Goal: Transaction & Acquisition: Book appointment/travel/reservation

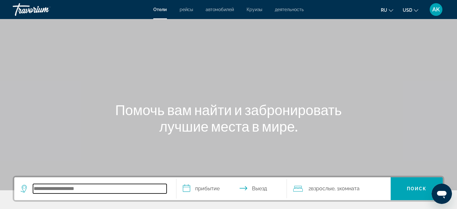
click at [65, 192] on input "Search hotel destination" at bounding box center [100, 189] width 134 height 10
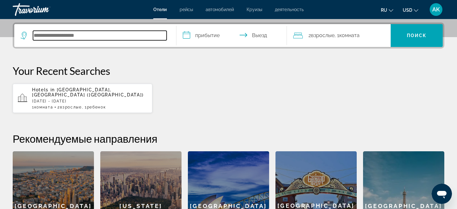
scroll to position [155, 0]
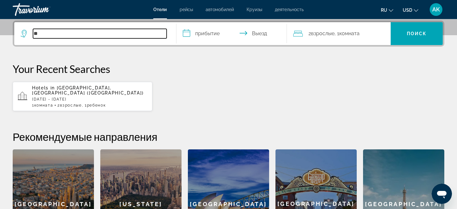
type input "**"
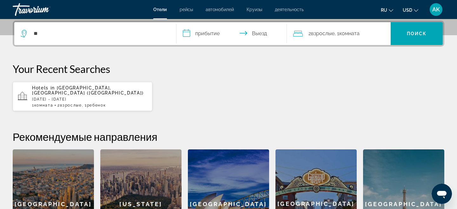
click at [90, 91] on div "Hotels in [GEOGRAPHIC_DATA], [GEOGRAPHIC_DATA] ([GEOGRAPHIC_DATA]) [DATE] - [DA…" at bounding box center [89, 96] width 115 height 22
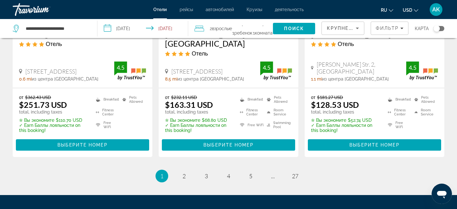
scroll to position [925, 0]
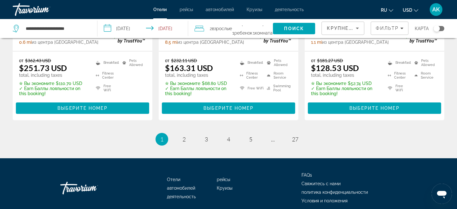
click at [179, 133] on ul "1 / 27 You're on page 1 page 2 page 3 page 4 page 5 page ... page 27" at bounding box center [228, 139] width 431 height 13
click at [182, 134] on link "page 2" at bounding box center [184, 139] width 11 height 11
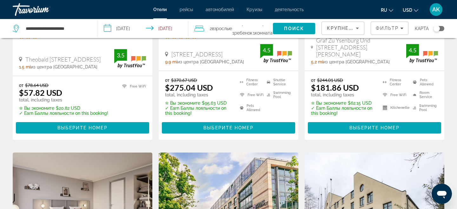
scroll to position [412, 0]
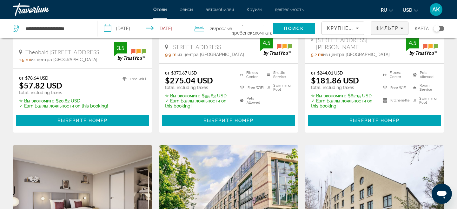
click at [391, 33] on span "Filters" at bounding box center [389, 28] width 37 height 15
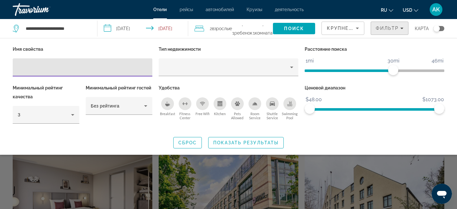
click at [389, 33] on span "Filters" at bounding box center [389, 28] width 37 height 15
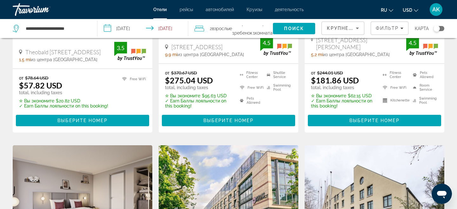
click at [354, 24] on div "Крупнейшие сбережения" at bounding box center [343, 31] width 32 height 18
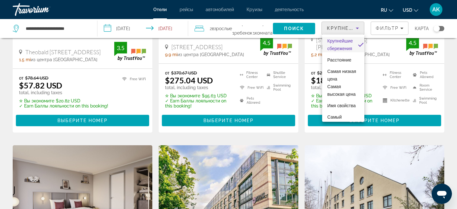
click at [354, 26] on div at bounding box center [228, 104] width 457 height 209
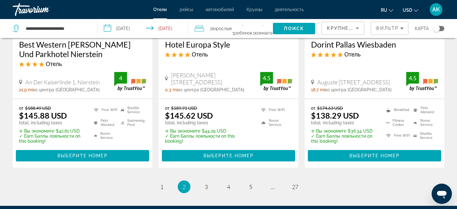
scroll to position [878, 0]
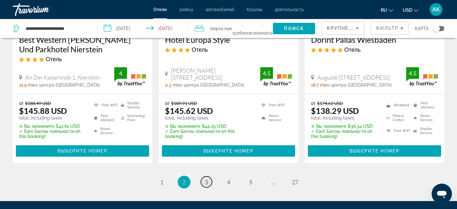
click at [209, 176] on link "page 3" at bounding box center [206, 181] width 11 height 11
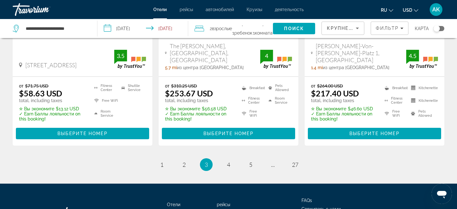
scroll to position [940, 0]
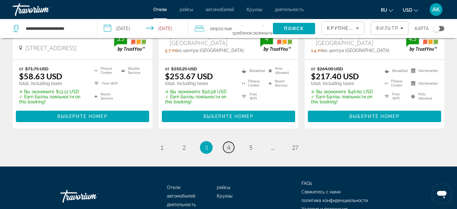
click at [227, 144] on span "4" at bounding box center [228, 147] width 3 height 7
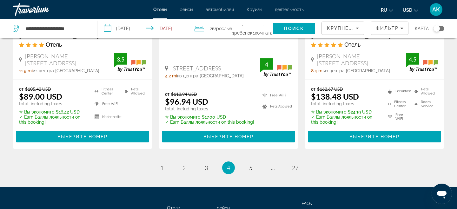
scroll to position [896, 0]
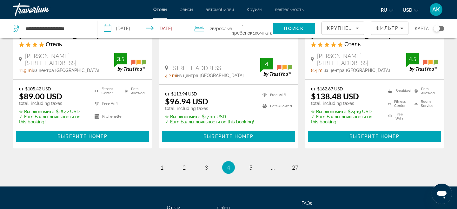
click at [244, 161] on ul "4 / 27 page 1 page 2 page 3 You're on page 4 page 5 page ... page 27" at bounding box center [228, 167] width 431 height 13
click at [249, 164] on span "5" at bounding box center [250, 167] width 3 height 7
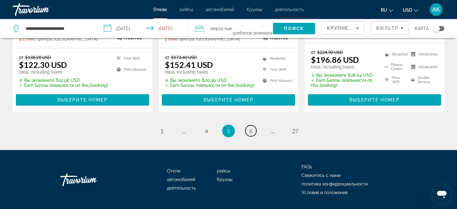
scroll to position [940, 0]
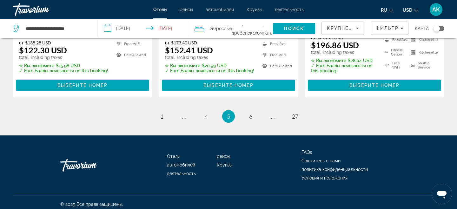
click at [253, 117] on li "page 6" at bounding box center [250, 116] width 13 height 13
click at [253, 114] on link "page 6" at bounding box center [250, 116] width 11 height 11
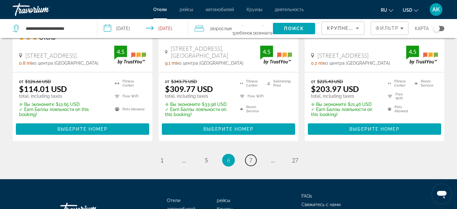
scroll to position [940, 0]
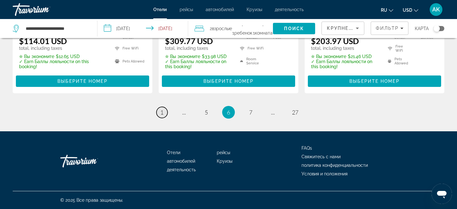
click at [164, 110] on link "page 1" at bounding box center [161, 112] width 11 height 11
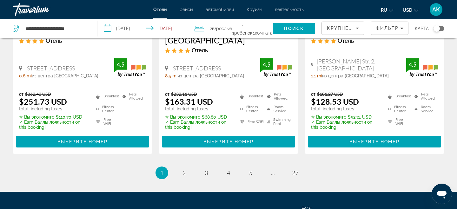
scroll to position [895, 0]
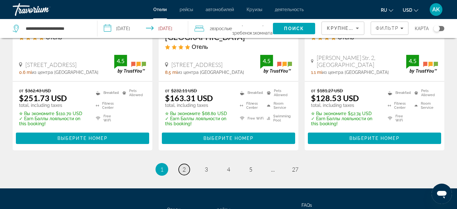
click at [184, 166] on span "2" at bounding box center [183, 169] width 3 height 7
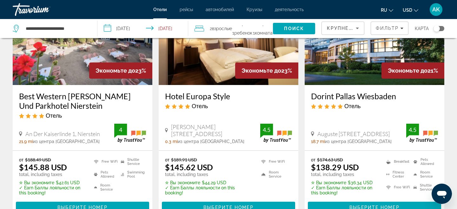
scroll to position [940, 0]
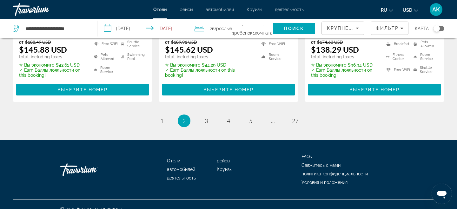
click at [197, 114] on ul "2 / 27 page 1 You're on page 2 page 3 page 4 page 5 page ... page 27" at bounding box center [228, 120] width 431 height 13
click at [207, 117] on span "3" at bounding box center [206, 120] width 3 height 7
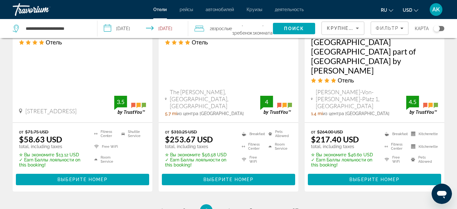
scroll to position [900, 0]
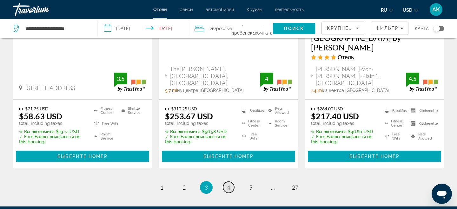
click at [227, 184] on span "4" at bounding box center [228, 187] width 3 height 7
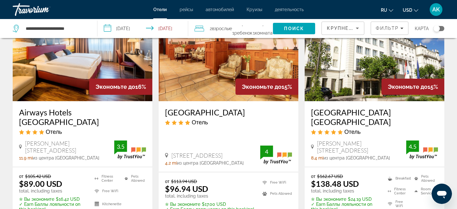
scroll to position [930, 0]
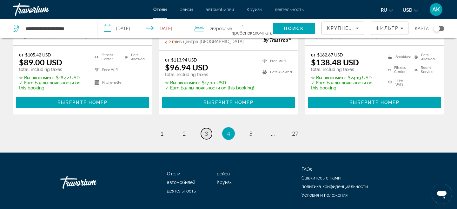
click at [210, 128] on link "page 3" at bounding box center [206, 133] width 11 height 11
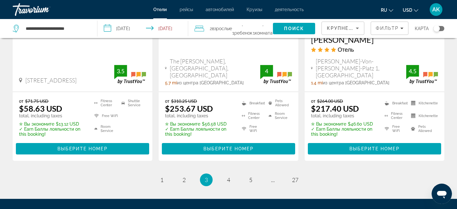
scroll to position [914, 0]
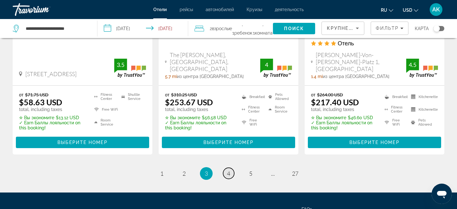
click at [228, 170] on span "4" at bounding box center [228, 173] width 3 height 7
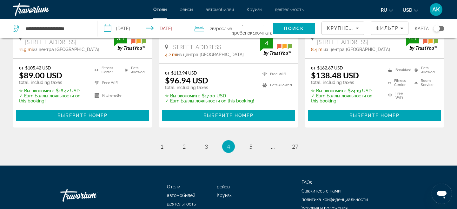
scroll to position [909, 0]
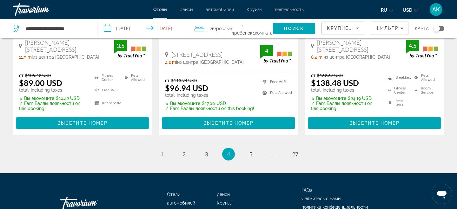
click at [241, 148] on ul "4 / 27 page 1 page 2 page 3 You're on page 4 page 5 page ... page 27" at bounding box center [228, 154] width 431 height 13
click at [245, 148] on li "page 5" at bounding box center [250, 154] width 13 height 13
click at [250, 151] on span "5" at bounding box center [250, 154] width 3 height 7
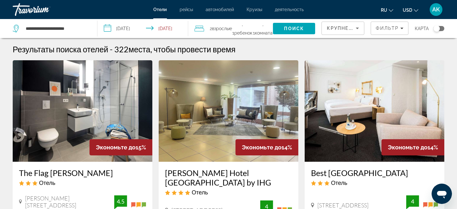
click at [435, 30] on div "Toggle map" at bounding box center [436, 28] width 6 height 6
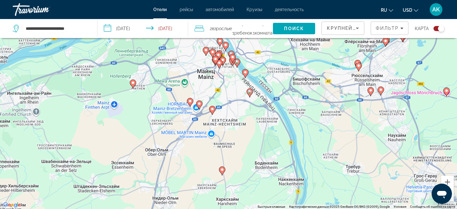
drag, startPoint x: 314, startPoint y: 91, endPoint x: 197, endPoint y: 186, distance: 149.9
click at [200, 182] on div "Чтобы активировать перетаскивание с помощью клавиатуры, нажмите Alt + Ввод. Пос…" at bounding box center [228, 104] width 457 height 209
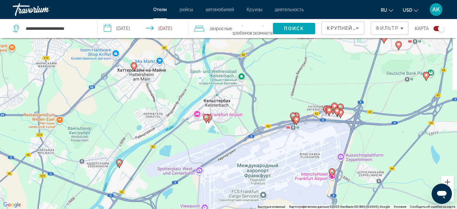
drag, startPoint x: 262, startPoint y: 163, endPoint x: 248, endPoint y: 123, distance: 42.3
click at [248, 123] on div "Чтобы активировать перетаскивание с помощью клавиатуры, нажмите Alt + Ввод. Пос…" at bounding box center [228, 104] width 457 height 209
click at [296, 121] on icon "Main content" at bounding box center [296, 120] width 6 height 8
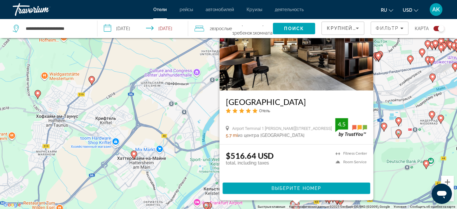
drag, startPoint x: 185, startPoint y: 180, endPoint x: 171, endPoint y: 116, distance: 65.8
click at [171, 115] on div "Чтобы активировать перетаскивание с помощью клавиатуры, нажмите Alt + Ввод. Пос…" at bounding box center [228, 104] width 457 height 209
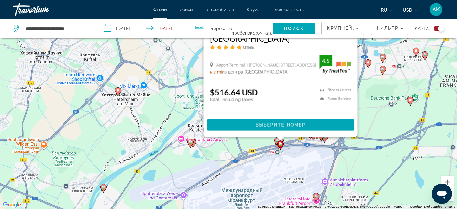
click at [279, 142] on image "Main content" at bounding box center [280, 144] width 4 height 4
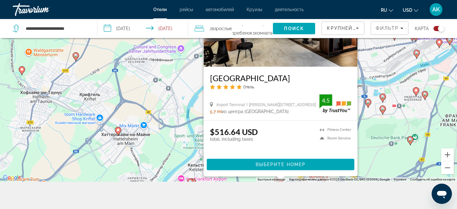
scroll to position [67, 0]
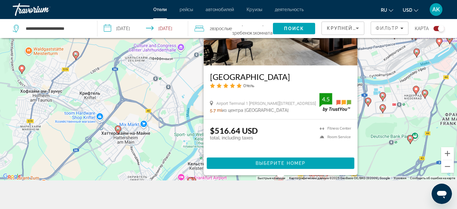
click at [193, 179] on icon "Main content" at bounding box center [190, 181] width 6 height 9
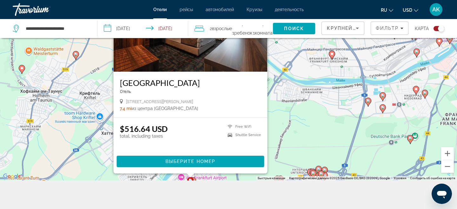
scroll to position [0, 0]
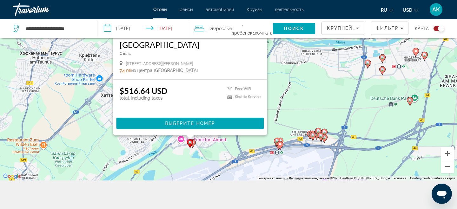
drag, startPoint x: 309, startPoint y: 122, endPoint x: 308, endPoint y: 84, distance: 37.8
click at [308, 84] on div "Чтобы активировать перетаскивание с помощью клавиатуры, нажмите Alt + Ввод. Пос…" at bounding box center [228, 75] width 457 height 209
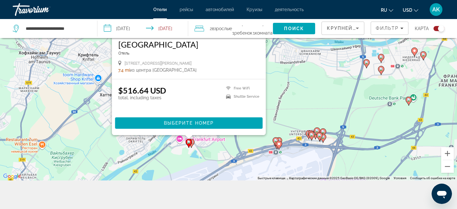
click at [193, 145] on gmp-advanced-marker "Main content" at bounding box center [191, 144] width 6 height 10
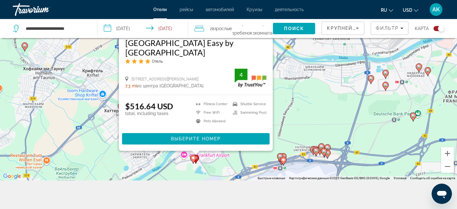
drag, startPoint x: 294, startPoint y: 90, endPoint x: 298, endPoint y: 61, distance: 28.8
click at [298, 62] on div "Чтобы активировать перетаскивание с помощью клавиатуры, нажмите Alt + Ввод. Пос…" at bounding box center [228, 75] width 457 height 209
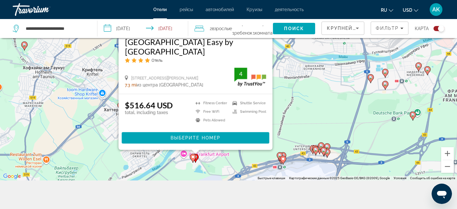
click at [298, 93] on div "Чтобы активировать перетаскивание с помощью клавиатуры, нажмите Alt + Ввод. Пос…" at bounding box center [228, 75] width 457 height 209
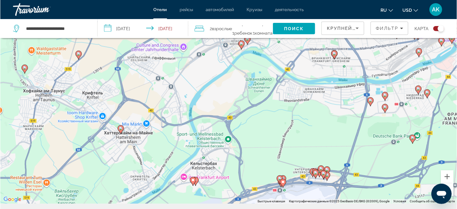
scroll to position [34, 0]
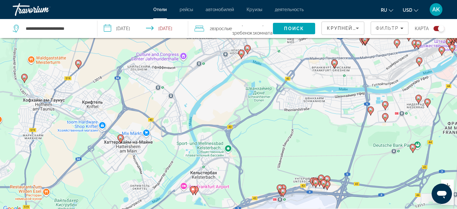
click at [283, 197] on gmp-advanced-marker "Main content" at bounding box center [283, 193] width 6 height 10
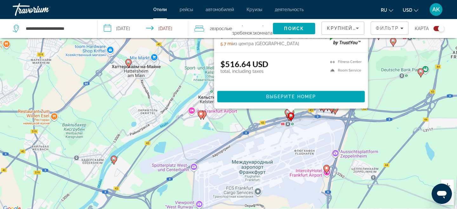
drag, startPoint x: 368, startPoint y: 147, endPoint x: 376, endPoint y: 47, distance: 100.2
click at [376, 47] on div "Чтобы активировать перетаскивание с помощью клавиатуры, нажмите Alt + Ввод. Пос…" at bounding box center [228, 108] width 457 height 209
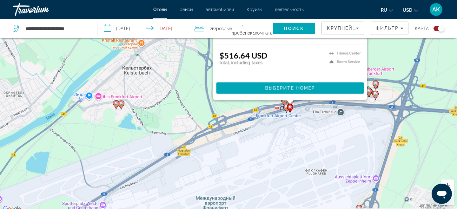
click at [291, 130] on div "Чтобы активировать перетаскивание с помощью клавиатуры, нажмите Alt + Ввод. Пос…" at bounding box center [228, 108] width 457 height 209
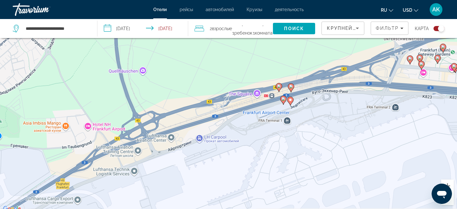
click at [280, 104] on gmp-advanced-marker "Main content" at bounding box center [283, 100] width 6 height 10
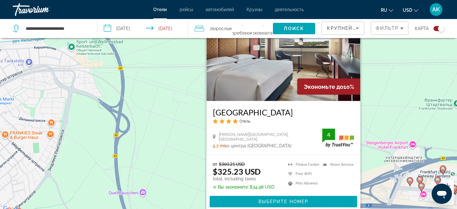
click at [395, 136] on div "Чтобы активировать перетаскивание с помощью клавиатуры, нажмите Alt + Ввод. Пос…" at bounding box center [228, 108] width 457 height 209
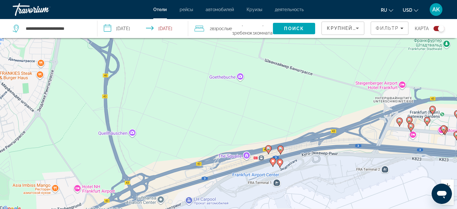
drag, startPoint x: 268, startPoint y: 183, endPoint x: 258, endPoint y: 122, distance: 61.4
click at [258, 122] on div "Чтобы активировать перетаскивание с помощью клавиатуры, нажмите Alt + Ввод. Пос…" at bounding box center [228, 108] width 457 height 209
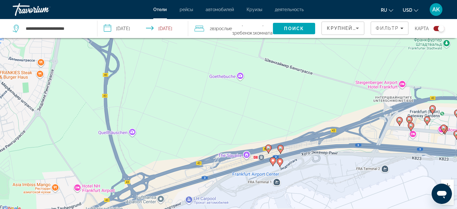
click at [270, 148] on image "Main content" at bounding box center [268, 148] width 4 height 4
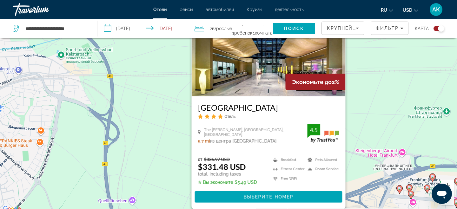
click at [347, 137] on div "Чтобы активировать перетаскивание с помощью клавиатуры, нажмите Alt + Ввод. Пос…" at bounding box center [228, 108] width 457 height 209
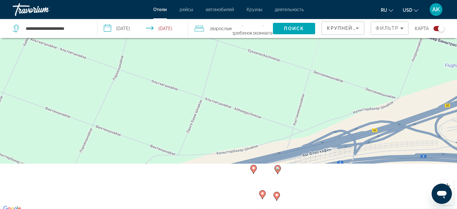
drag, startPoint x: 280, startPoint y: 178, endPoint x: 278, endPoint y: 89, distance: 88.2
click at [278, 84] on div "Чтобы активировать перетаскивание с помощью клавиатуры, нажмите Alt + Ввод. Пос…" at bounding box center [228, 108] width 457 height 209
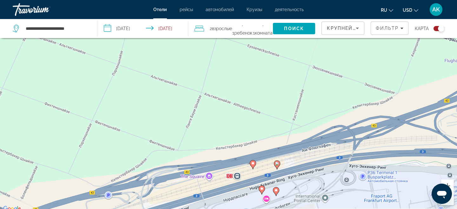
click at [274, 167] on gmp-advanced-marker "Main content" at bounding box center [277, 165] width 6 height 10
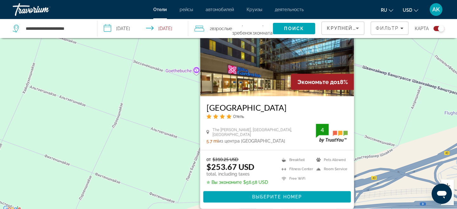
click at [390, 132] on div "Чтобы активировать перетаскивание с помощью клавиатуры, нажмите Alt + Ввод. Пос…" at bounding box center [228, 108] width 457 height 209
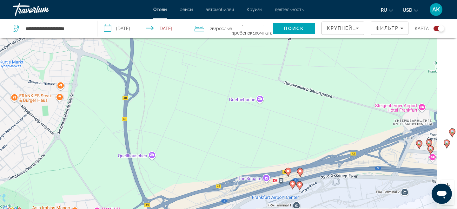
drag, startPoint x: 383, startPoint y: 136, endPoint x: 284, endPoint y: 137, distance: 98.6
click at [284, 137] on div "Чтобы активировать перетаскивание с помощью клавиатуры, нажмите Alt + Ввод. Пос…" at bounding box center [228, 108] width 457 height 209
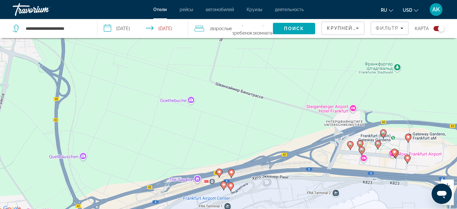
click at [352, 145] on icon "Main content" at bounding box center [350, 145] width 6 height 8
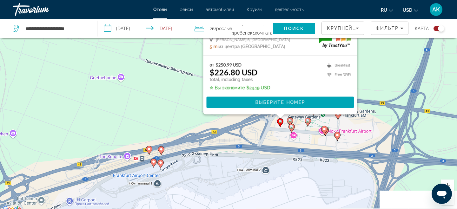
drag, startPoint x: 253, startPoint y: 172, endPoint x: 179, endPoint y: 73, distance: 123.5
click at [177, 72] on div "Чтобы активировать перетаскивание с помощью клавиатуры, нажмите Alt + Ввод. Пос…" at bounding box center [228, 108] width 457 height 209
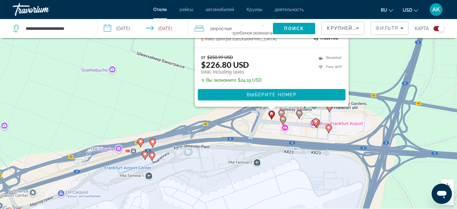
click at [279, 114] on icon "Main content" at bounding box center [281, 114] width 6 height 8
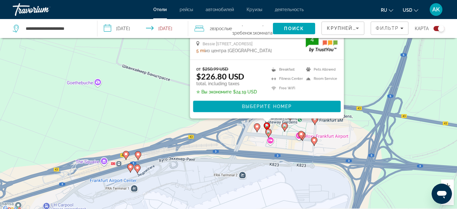
drag, startPoint x: 181, startPoint y: 138, endPoint x: 159, endPoint y: 21, distance: 118.8
click at [158, 21] on div "**********" at bounding box center [228, 127] width 457 height 247
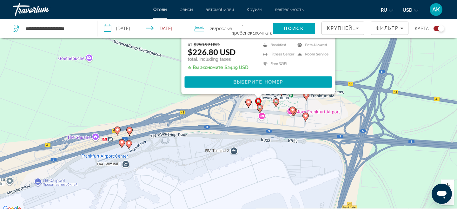
click at [258, 109] on icon "Main content" at bounding box center [260, 108] width 6 height 8
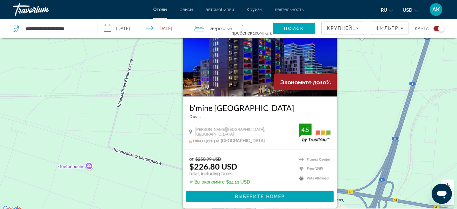
click at [354, 114] on div "Чтобы активировать перетаскивание с помощью клавиатуры, нажмите Alt + Ввод. Пос…" at bounding box center [228, 108] width 457 height 209
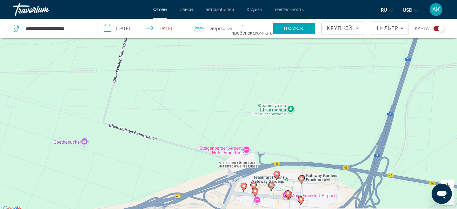
drag, startPoint x: 262, startPoint y: 190, endPoint x: 257, endPoint y: 164, distance: 26.4
click at [257, 165] on div "Чтобы активировать перетаскивание с помощью клавиатуры, нажмите Alt + Ввод. Пос…" at bounding box center [228, 108] width 457 height 209
click at [270, 185] on image "Main content" at bounding box center [271, 185] width 4 height 4
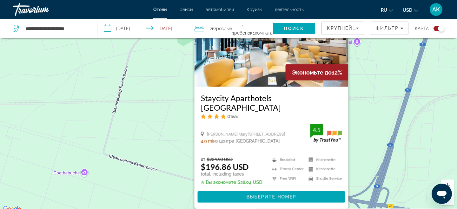
click at [349, 130] on div "Чтобы активировать перетаскивание с помощью клавиатуры, нажмите Alt + Ввод. Пос…" at bounding box center [228, 108] width 457 height 209
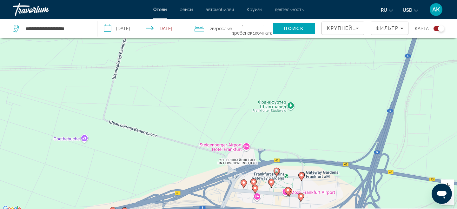
drag, startPoint x: 296, startPoint y: 173, endPoint x: 293, endPoint y: 136, distance: 36.6
click at [294, 132] on div "Чтобы активировать перетаскивание с помощью клавиатуры, нажмите Alt + Ввод. Пос…" at bounding box center [228, 108] width 457 height 209
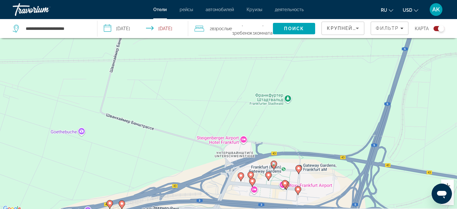
click at [272, 166] on icon "Main content" at bounding box center [274, 165] width 6 height 8
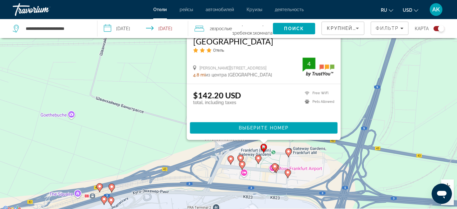
drag, startPoint x: 356, startPoint y: 134, endPoint x: 342, endPoint y: 54, distance: 81.5
click at [342, 54] on div "Чтобы активировать перетаскивание с помощью клавиатуры, нажмите Alt + Ввод. Пос…" at bounding box center [228, 108] width 457 height 209
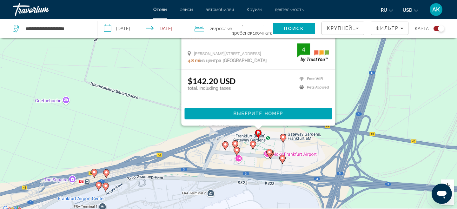
click at [284, 140] on gmp-advanced-marker "Main content" at bounding box center [283, 139] width 6 height 10
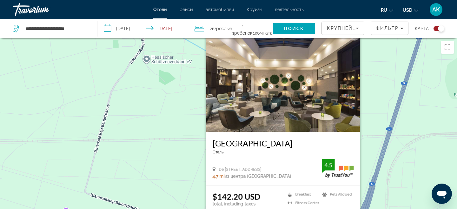
scroll to position [0, 0]
drag, startPoint x: 333, startPoint y: 96, endPoint x: 315, endPoint y: 127, distance: 36.2
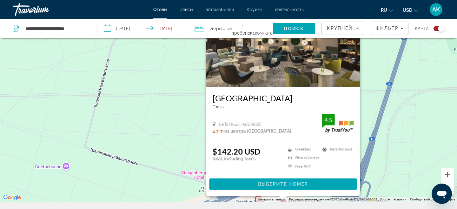
scroll to position [54, 0]
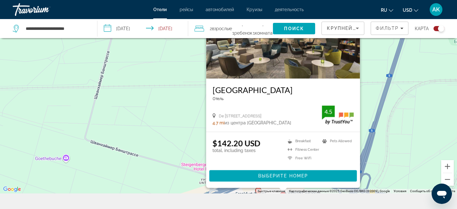
click at [394, 129] on div "Чтобы активировать перетаскивание с помощью клавиатуры, нажмите Alt + Ввод. Пос…" at bounding box center [228, 88] width 457 height 209
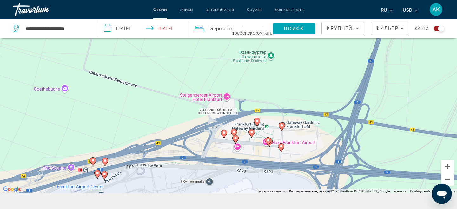
drag, startPoint x: 347, startPoint y: 157, endPoint x: 346, endPoint y: 86, distance: 71.7
click at [346, 86] on div "Чтобы активировать перетаскивание с помощью клавиатуры, нажмите Alt + Ввод. Пос…" at bounding box center [228, 88] width 457 height 209
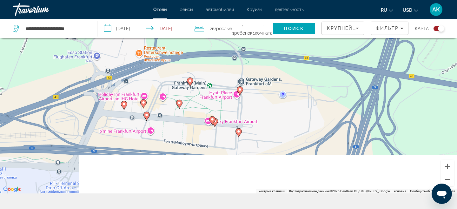
drag, startPoint x: 307, startPoint y: 134, endPoint x: 313, endPoint y: 81, distance: 53.3
click at [313, 81] on div "Чтобы активировать перетаскивание с помощью клавиатуры, нажмите Alt + Ввод. Пос…" at bounding box center [228, 88] width 457 height 209
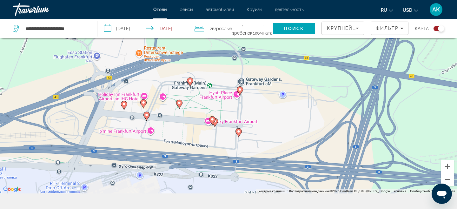
click at [240, 134] on icon "Main content" at bounding box center [238, 132] width 6 height 9
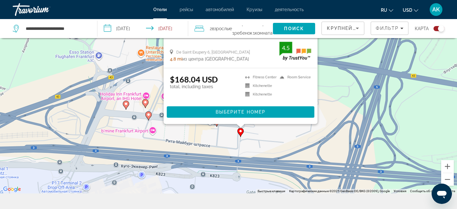
drag, startPoint x: 335, startPoint y: 133, endPoint x: 325, endPoint y: 76, distance: 57.6
click at [337, 68] on div "Чтобы активировать перетаскивание с помощью клавиатуры, нажмите Alt + Ввод. Пос…" at bounding box center [228, 88] width 457 height 209
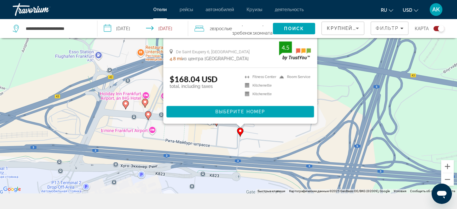
click at [270, 125] on div "Чтобы активировать перетаскивание с помощью клавиатуры, нажмите Alt + Ввод. Пос…" at bounding box center [228, 88] width 457 height 209
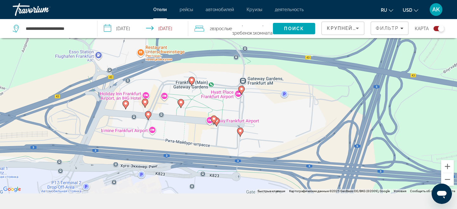
click at [215, 120] on image "Main content" at bounding box center [214, 119] width 4 height 4
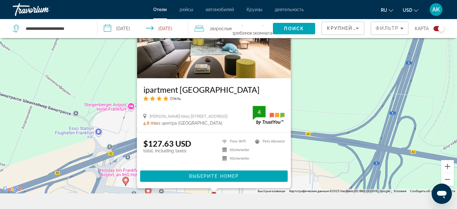
click at [308, 132] on div "Чтобы активировать перетаскивание с помощью клавиатуры, нажмите Alt + Ввод. Пос…" at bounding box center [228, 88] width 457 height 209
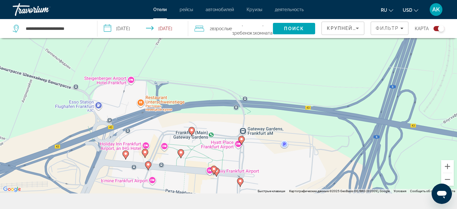
drag, startPoint x: 227, startPoint y: 164, endPoint x: 227, endPoint y: 112, distance: 51.7
click at [227, 120] on div "Чтобы активировать перетаскивание с помощью клавиатуры, нажмите Alt + Ввод. Пос…" at bounding box center [228, 88] width 457 height 209
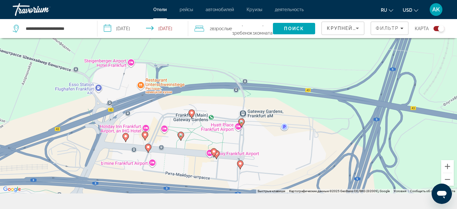
click at [213, 152] on image "Main content" at bounding box center [214, 151] width 4 height 4
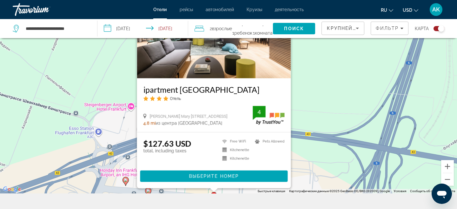
click at [291, 140] on div "Чтобы активировать перетаскивание с помощью клавиатуры, нажмите Alt + Ввод. Пос…" at bounding box center [228, 88] width 457 height 209
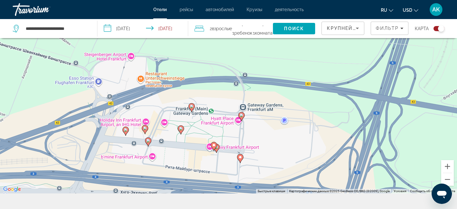
drag, startPoint x: 279, startPoint y: 177, endPoint x: 279, endPoint y: 97, distance: 79.9
click at [279, 96] on div "Чтобы активировать перетаскивание с помощью клавиатуры, нажмите Alt + Ввод. Пос…" at bounding box center [228, 88] width 457 height 209
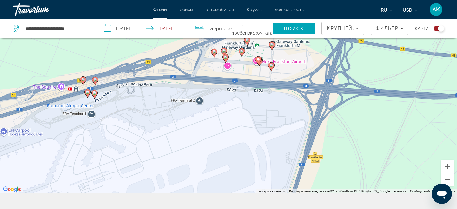
drag, startPoint x: 257, startPoint y: 128, endPoint x: 270, endPoint y: 81, distance: 48.4
click at [270, 81] on div "Чтобы активировать перетаскивание с помощью клавиатуры, нажмите Alt + Ввод. Пос…" at bounding box center [228, 88] width 457 height 209
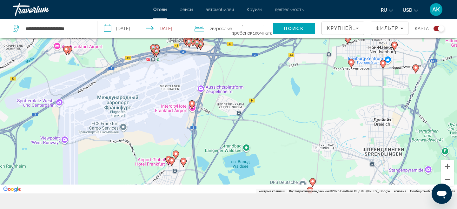
drag, startPoint x: 160, startPoint y: 144, endPoint x: 179, endPoint y: 83, distance: 63.4
click at [179, 83] on div "Чтобы активировать перетаскивание с помощью клавиатуры, нажмите Alt + Ввод. Пос…" at bounding box center [228, 88] width 457 height 209
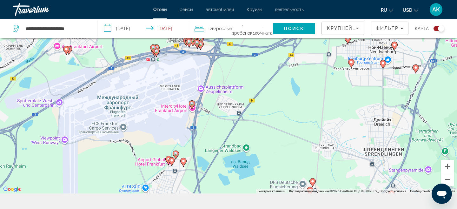
click at [189, 102] on icon "Main content" at bounding box center [192, 104] width 6 height 9
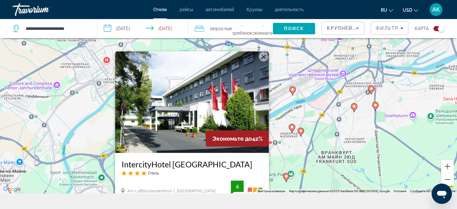
drag, startPoint x: 315, startPoint y: 92, endPoint x: 312, endPoint y: 168, distance: 76.2
click at [314, 168] on div "Чтобы активировать перетаскивание с помощью клавиатуры, нажмите Alt + Ввод. Пос…" at bounding box center [228, 88] width 457 height 209
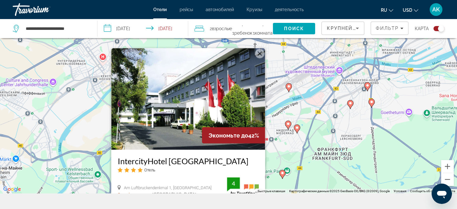
click at [190, 160] on h3 "IntercityHotel [GEOGRAPHIC_DATA]" at bounding box center [188, 161] width 141 height 10
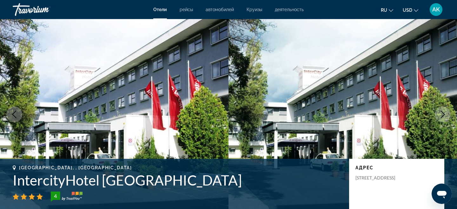
click at [441, 110] on icon "Next image" at bounding box center [443, 114] width 8 height 8
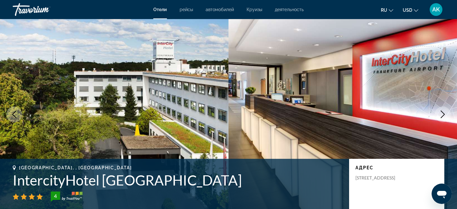
click at [441, 110] on icon "Next image" at bounding box center [443, 114] width 8 height 8
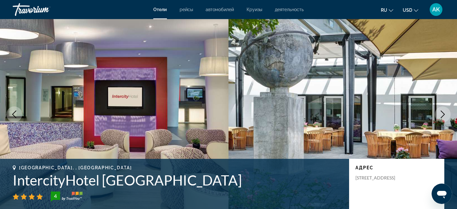
click at [441, 110] on icon "Next image" at bounding box center [443, 114] width 8 height 8
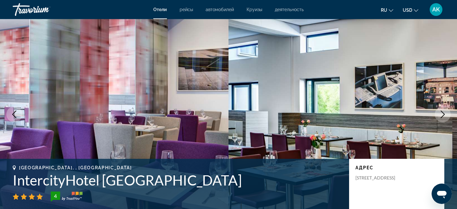
click at [441, 111] on icon "Next image" at bounding box center [443, 114] width 8 height 8
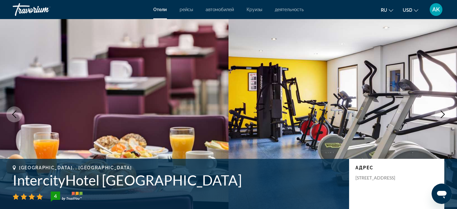
click at [441, 111] on icon "Next image" at bounding box center [443, 114] width 8 height 8
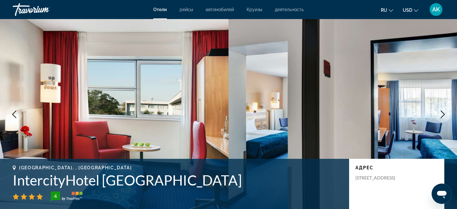
click at [441, 111] on icon "Next image" at bounding box center [442, 114] width 4 height 8
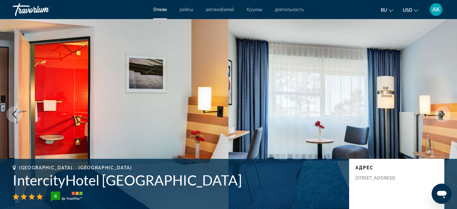
click at [441, 111] on icon "Next image" at bounding box center [442, 114] width 4 height 8
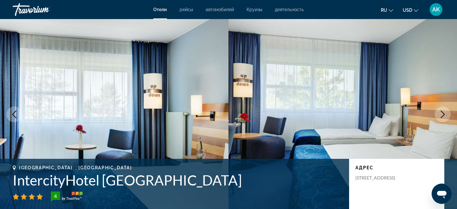
click at [441, 111] on icon "Next image" at bounding box center [442, 114] width 4 height 8
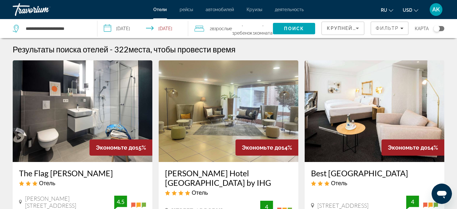
click at [439, 29] on div "Toggle map" at bounding box center [438, 28] width 11 height 5
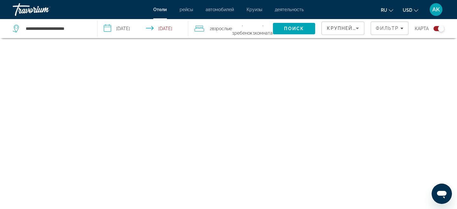
scroll to position [38, 0]
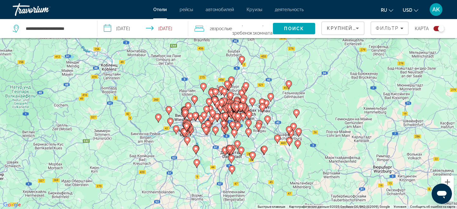
click at [210, 138] on div "Чтобы активировать перетаскивание с помощью клавиатуры, нажмите Alt + Ввод. Пос…" at bounding box center [228, 104] width 457 height 209
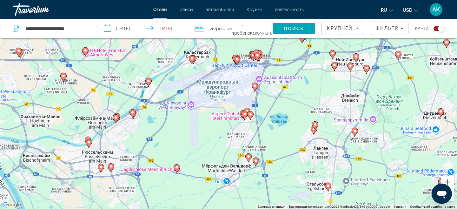
drag, startPoint x: 237, startPoint y: 101, endPoint x: 218, endPoint y: 142, distance: 44.6
click at [218, 142] on div "Чтобы активировать перетаскивание с помощью клавиатуры, нажмите Alt + Ввод. Пос…" at bounding box center [228, 104] width 457 height 209
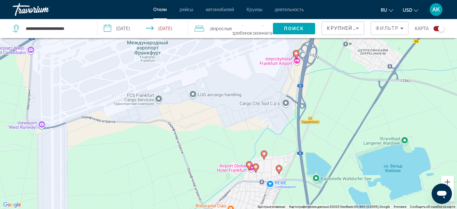
drag, startPoint x: 264, startPoint y: 89, endPoint x: 257, endPoint y: 90, distance: 6.7
click at [257, 90] on div "Чтобы активировать перетаскивание с помощью клавиатуры, нажмите Alt + Ввод. Пос…" at bounding box center [228, 104] width 457 height 209
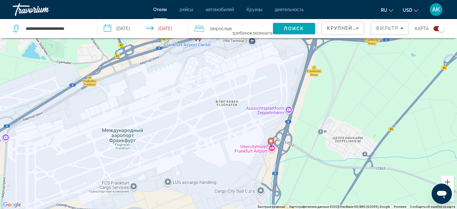
drag, startPoint x: 257, startPoint y: 90, endPoint x: 232, endPoint y: 179, distance: 92.3
click at [232, 179] on div "Чтобы активировать перетаскивание с помощью клавиатуры, нажмите Alt + Ввод. Пос…" at bounding box center [228, 104] width 457 height 209
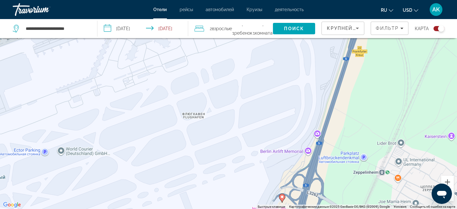
drag, startPoint x: 272, startPoint y: 103, endPoint x: 248, endPoint y: 183, distance: 83.3
click at [248, 184] on div "Чтобы активировать перетаскивание с помощью клавиатуры, нажмите Alt + Ввод. Пос…" at bounding box center [228, 104] width 457 height 209
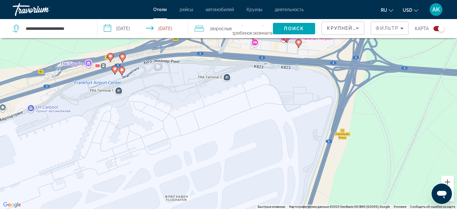
drag, startPoint x: 261, startPoint y: 157, endPoint x: 261, endPoint y: 204, distance: 47.2
click at [261, 204] on div "Чтобы активировать перетаскивание с помощью клавиатуры, нажмите Alt + Ввод. Пос…" at bounding box center [228, 104] width 457 height 209
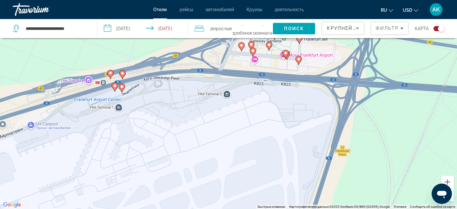
drag, startPoint x: 268, startPoint y: 133, endPoint x: 268, endPoint y: 150, distance: 17.4
click at [268, 150] on div "Чтобы активировать перетаскивание с помощью клавиатуры, нажмите Alt + Ввод. Пос…" at bounding box center [228, 104] width 457 height 209
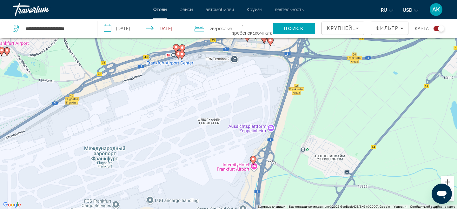
drag, startPoint x: 219, startPoint y: 137, endPoint x: 231, endPoint y: 79, distance: 59.0
click at [231, 79] on div "Чтобы активировать перетаскивание с помощью клавиатуры, нажмите Alt + Ввод. Пос…" at bounding box center [228, 104] width 457 height 209
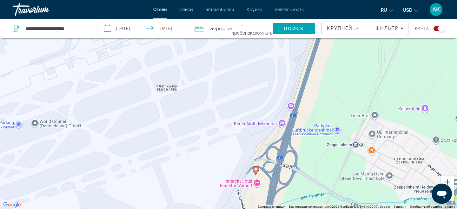
drag, startPoint x: 253, startPoint y: 109, endPoint x: 254, endPoint y: 42, distance: 67.5
click at [254, 43] on div "Чтобы активировать перетаскивание с помощью клавиатуры, нажмите Alt + Ввод. Пос…" at bounding box center [228, 104] width 457 height 209
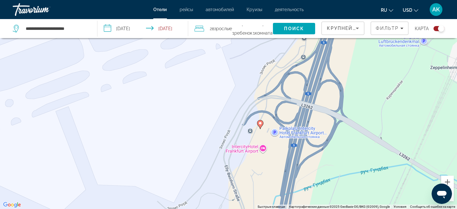
drag, startPoint x: 253, startPoint y: 109, endPoint x: 251, endPoint y: 35, distance: 74.5
click at [251, 35] on div "**********" at bounding box center [228, 123] width 457 height 247
click at [259, 123] on image "Main content" at bounding box center [259, 123] width 4 height 4
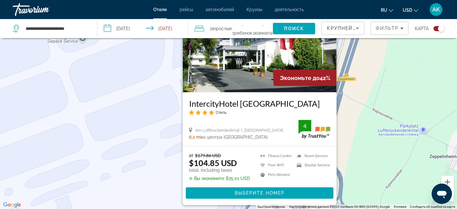
click at [264, 76] on img "Main content" at bounding box center [260, 41] width 154 height 101
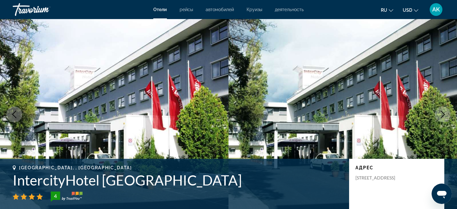
click at [347, 103] on img "Main content" at bounding box center [342, 114] width 228 height 190
drag, startPoint x: 390, startPoint y: 109, endPoint x: 361, endPoint y: 95, distance: 31.8
click at [425, 90] on img "Main content" at bounding box center [342, 114] width 228 height 190
click at [441, 70] on img "Main content" at bounding box center [342, 114] width 228 height 190
click at [441, 100] on img "Main content" at bounding box center [342, 114] width 228 height 190
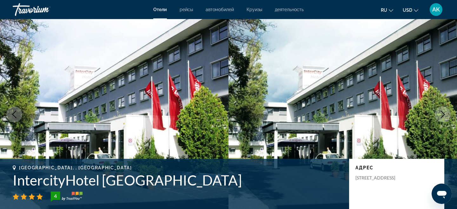
click at [442, 109] on button "Next image" at bounding box center [442, 114] width 16 height 16
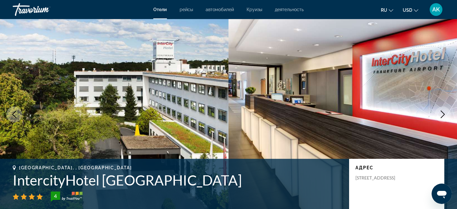
click at [443, 108] on button "Next image" at bounding box center [442, 114] width 16 height 16
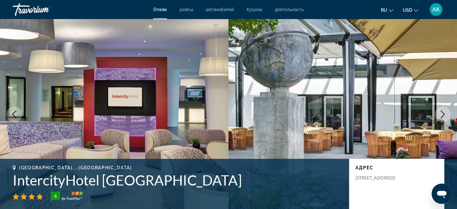
click at [443, 108] on button "Next image" at bounding box center [442, 114] width 16 height 16
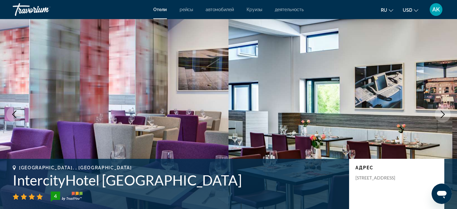
click at [443, 108] on button "Next image" at bounding box center [442, 114] width 16 height 16
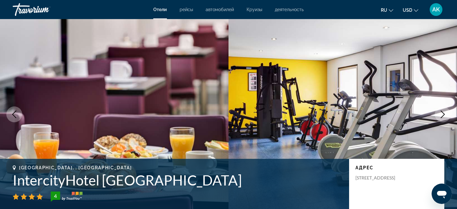
click at [443, 108] on button "Next image" at bounding box center [442, 114] width 16 height 16
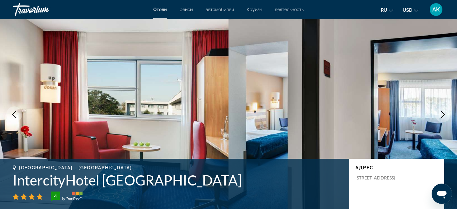
click at [443, 108] on button "Next image" at bounding box center [442, 114] width 16 height 16
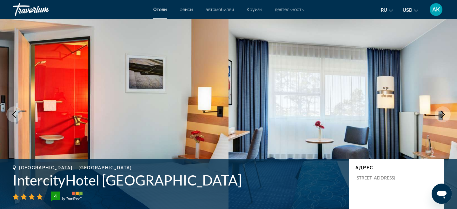
click at [443, 108] on button "Next image" at bounding box center [442, 114] width 16 height 16
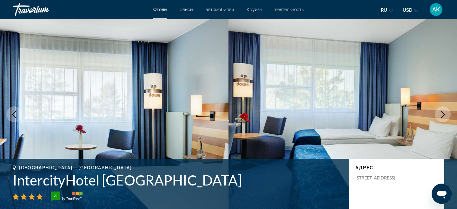
click at [443, 108] on button "Next image" at bounding box center [442, 114] width 16 height 16
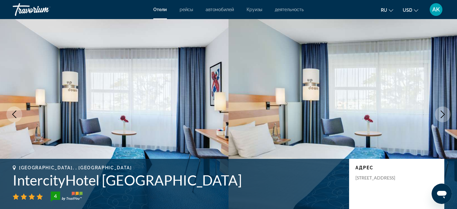
click at [443, 108] on button "Next image" at bounding box center [442, 114] width 16 height 16
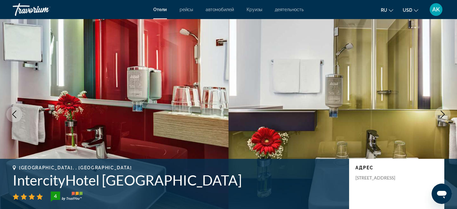
click at [443, 108] on button "Next image" at bounding box center [442, 114] width 16 height 16
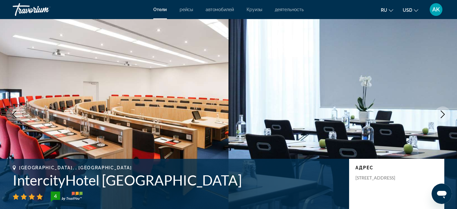
click at [443, 108] on button "Next image" at bounding box center [442, 114] width 16 height 16
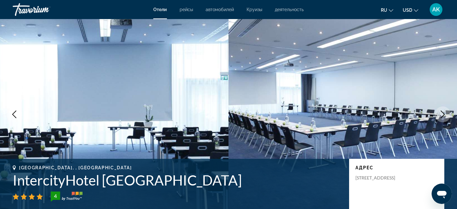
click at [443, 108] on button "Next image" at bounding box center [442, 114] width 16 height 16
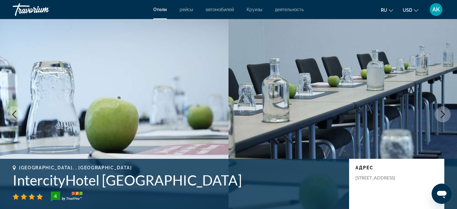
click at [443, 108] on button "Next image" at bounding box center [442, 114] width 16 height 16
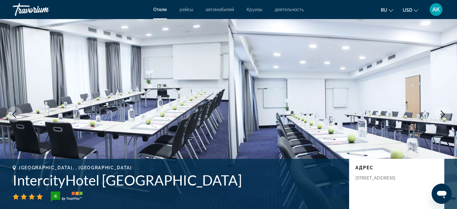
click at [443, 108] on button "Next image" at bounding box center [442, 114] width 16 height 16
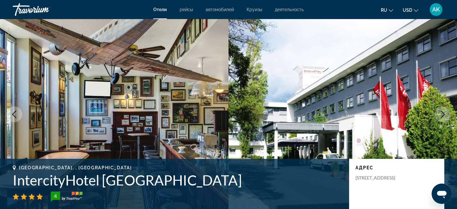
click at [443, 108] on button "Next image" at bounding box center [442, 114] width 16 height 16
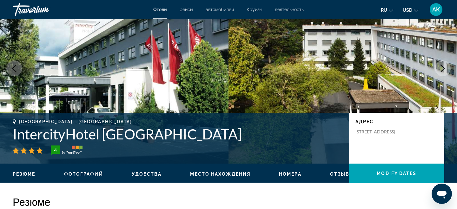
scroll to position [45, 0]
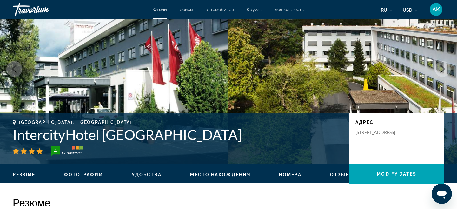
click at [72, 123] on span "Frankfurt Am Main, , Germany" at bounding box center [75, 122] width 113 height 5
click at [73, 127] on h1 "IntercityHotel [GEOGRAPHIC_DATA]" at bounding box center [178, 134] width 330 height 16
click at [73, 128] on h1 "IntercityHotel [GEOGRAPHIC_DATA]" at bounding box center [178, 134] width 330 height 16
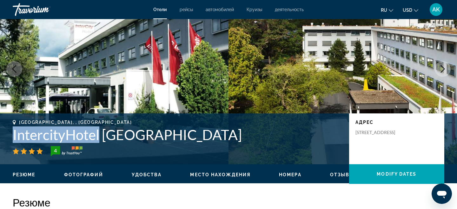
click at [73, 128] on h1 "IntercityHotel [GEOGRAPHIC_DATA]" at bounding box center [178, 134] width 330 height 16
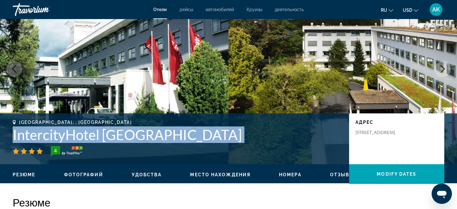
click at [73, 128] on h1 "IntercityHotel [GEOGRAPHIC_DATA]" at bounding box center [178, 134] width 330 height 16
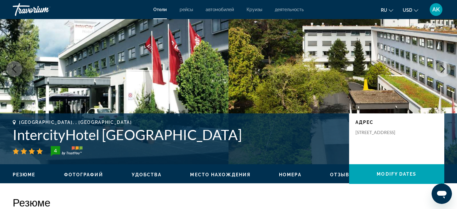
click at [155, 136] on h1 "IntercityHotel [GEOGRAPHIC_DATA]" at bounding box center [178, 134] width 330 height 16
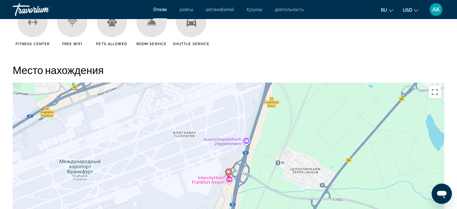
scroll to position [579, 0]
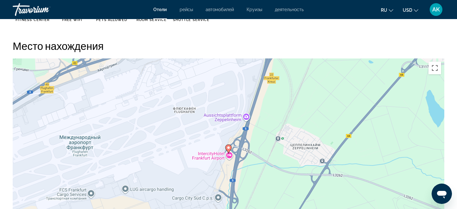
click at [233, 122] on div "Чтобы активировать перетаскивание с помощью клавиатуры, нажмите Alt + Ввод. Пос…" at bounding box center [228, 153] width 431 height 190
click at [226, 137] on div "Чтобы активировать перетаскивание с помощью клавиатуры, нажмите Alt + Ввод. Пос…" at bounding box center [228, 153] width 431 height 190
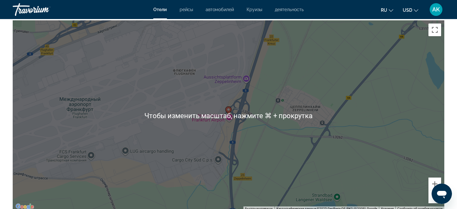
scroll to position [618, 0]
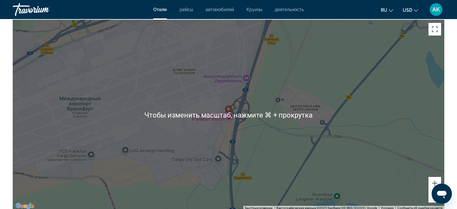
click at [250, 136] on div "Чтобы активировать перетаскивание с помощью клавиатуры, нажмите Alt + Ввод. Пос…" at bounding box center [228, 115] width 431 height 190
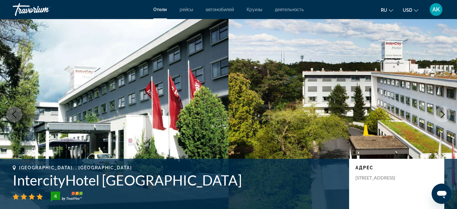
scroll to position [21, 0]
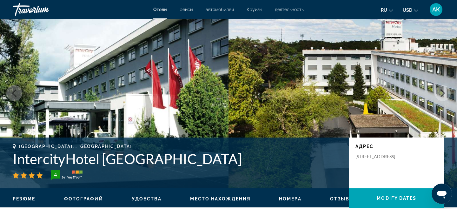
click at [73, 178] on img "Main content" at bounding box center [67, 175] width 32 height 10
click at [73, 174] on img "Main content" at bounding box center [67, 175] width 32 height 10
click at [59, 175] on div "4" at bounding box center [55, 175] width 13 height 8
click at [56, 175] on div "4" at bounding box center [55, 175] width 13 height 8
click at [75, 175] on img "Main content" at bounding box center [67, 175] width 32 height 10
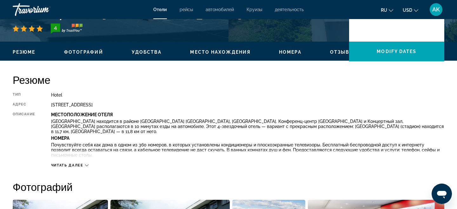
scroll to position [0, 0]
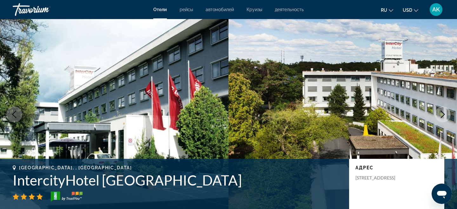
drag, startPoint x: 53, startPoint y: 193, endPoint x: 58, endPoint y: 193, distance: 4.4
click at [58, 193] on div "4" at bounding box center [55, 196] width 13 height 8
click at [61, 200] on img "Main content" at bounding box center [67, 196] width 32 height 10
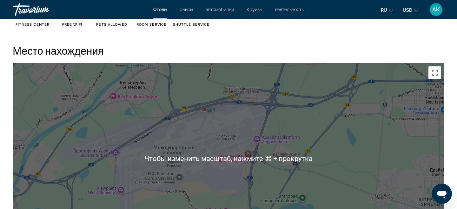
scroll to position [610, 0]
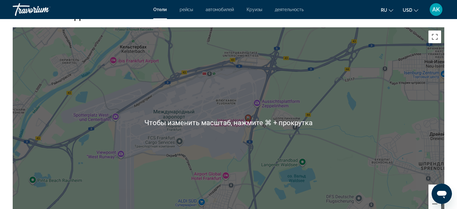
click at [129, 140] on div "Чтобы активировать перетаскивание с помощью клавиатуры, нажмите Alt + Ввод. Пос…" at bounding box center [228, 122] width 431 height 190
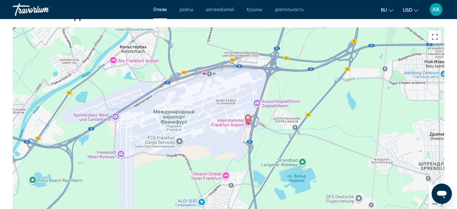
click at [246, 114] on div "Чтобы активировать перетаскивание с помощью клавиатуры, нажмите Alt + Ввод. Пос…" at bounding box center [228, 122] width 431 height 190
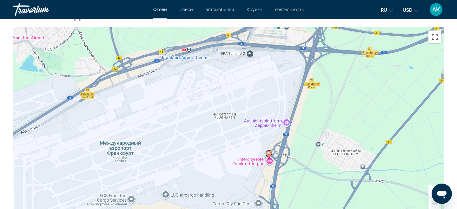
click at [184, 49] on div "Чтобы активировать перетаскивание с помощью клавиатуры, нажмите Alt + Ввод. Пос…" at bounding box center [228, 122] width 431 height 190
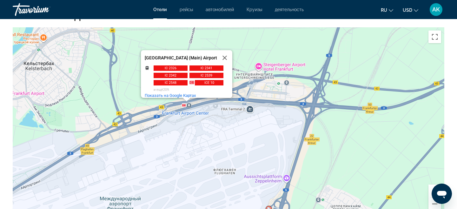
click at [275, 77] on div "Чтобы активировать перетаскивание с помощью клавиатуры, нажмите Alt + Ввод. Пос…" at bounding box center [228, 122] width 431 height 190
click at [219, 36] on div "Чтобы активировать перетаскивание с помощью клавиатуры, нажмите Alt + Ввод. Пос…" at bounding box center [228, 122] width 431 height 190
click at [220, 58] on button "Закрыть" at bounding box center [224, 57] width 15 height 15
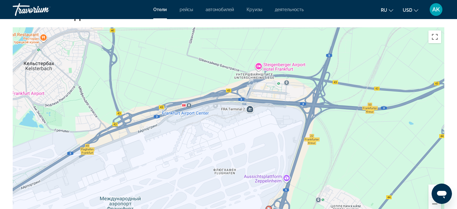
click at [223, 54] on div "Чтобы активировать перетаскивание с помощью клавиатуры, нажмите Alt + Ввод. Пос…" at bounding box center [228, 122] width 431 height 190
click at [440, 10] on span "AK" at bounding box center [436, 9] width 8 height 6
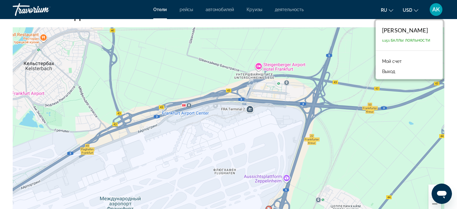
click at [390, 71] on button "Выход" at bounding box center [388, 71] width 19 height 8
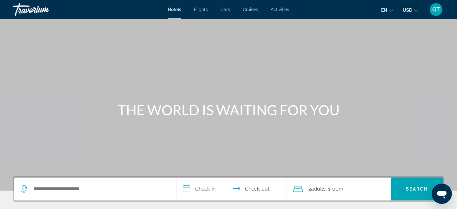
click at [97, 176] on div "**********" at bounding box center [228, 189] width 431 height 26
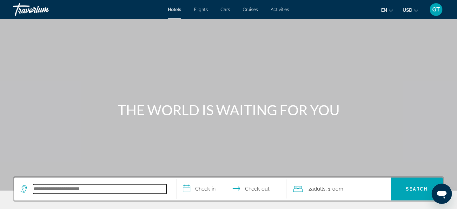
click at [96, 189] on input "Search hotel destination" at bounding box center [100, 189] width 134 height 10
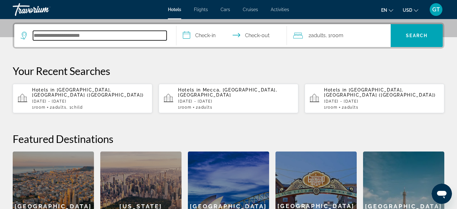
scroll to position [155, 0]
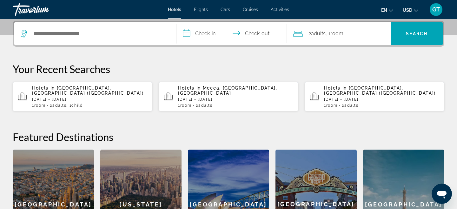
click at [92, 93] on span "[GEOGRAPHIC_DATA], [GEOGRAPHIC_DATA] ([GEOGRAPHIC_DATA])" at bounding box center [88, 90] width 112 height 10
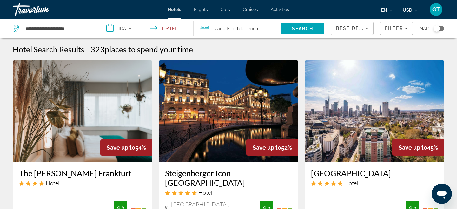
click at [434, 28] on div "Toggle map" at bounding box center [436, 28] width 6 height 6
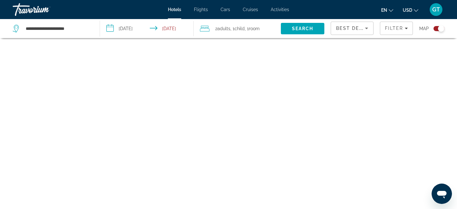
scroll to position [38, 0]
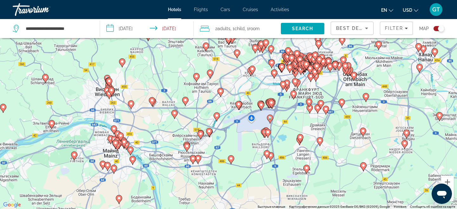
drag, startPoint x: 314, startPoint y: 123, endPoint x: 296, endPoint y: 97, distance: 31.5
click at [296, 97] on div "Чтобы активировать перетаскивание с помощью клавиатуры, нажмите Alt + Ввод. Пос…" at bounding box center [228, 104] width 457 height 209
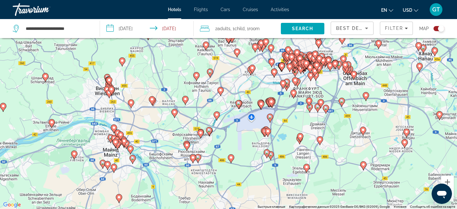
click at [267, 112] on div "Чтобы активировать перетаскивание с помощью клавиатуры, нажмите Alt + Ввод. Пос…" at bounding box center [228, 104] width 457 height 209
drag, startPoint x: 267, startPoint y: 111, endPoint x: 261, endPoint y: 124, distance: 14.9
click at [261, 124] on div "Чтобы активировать перетаскивание с помощью клавиатуры, нажмите Alt + Ввод. Пос…" at bounding box center [228, 104] width 457 height 209
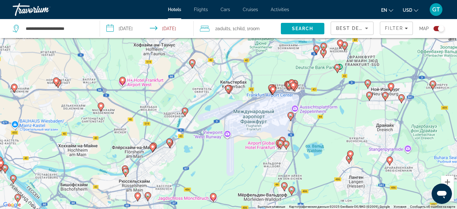
drag, startPoint x: 261, startPoint y: 124, endPoint x: 272, endPoint y: 125, distance: 11.1
click at [273, 125] on div "Чтобы активировать перетаскивание с помощью клавиатуры, нажмите Alt + Ввод. Пос…" at bounding box center [228, 104] width 457 height 209
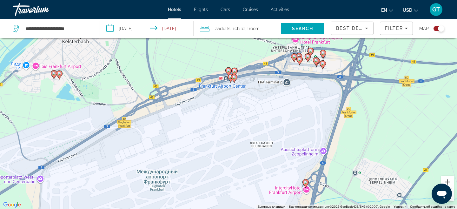
drag, startPoint x: 280, startPoint y: 117, endPoint x: 237, endPoint y: 198, distance: 91.4
click at [237, 198] on div "Чтобы активировать перетаскивание с помощью клавиатуры, нажмите Alt + Ввод. Пос…" at bounding box center [228, 104] width 457 height 209
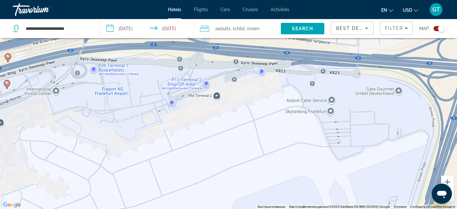
drag, startPoint x: 283, startPoint y: 121, endPoint x: 262, endPoint y: 198, distance: 79.3
click at [262, 198] on div "Чтобы активировать перетаскивание с помощью клавиатуры, нажмите Alt + Ввод. Пос…" at bounding box center [228, 104] width 457 height 209
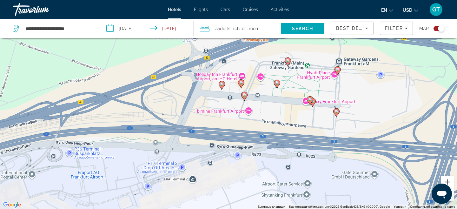
click at [338, 113] on icon "Main content" at bounding box center [336, 112] width 6 height 8
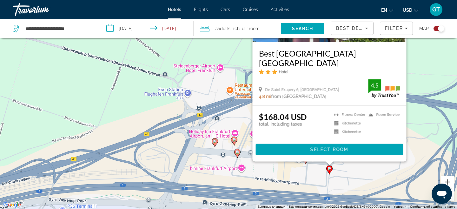
drag, startPoint x: 243, startPoint y: 159, endPoint x: 236, endPoint y: 114, distance: 45.6
click at [236, 114] on div "Чтобы активировать перетаскивание с помощью клавиатуры, нажмите Alt + Ввод. Пос…" at bounding box center [228, 104] width 457 height 209
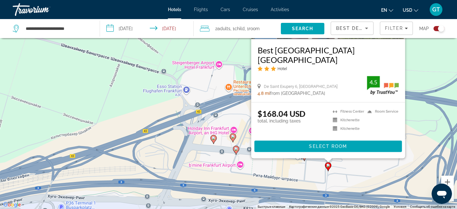
click at [233, 151] on gmp-advanced-marker "Main content" at bounding box center [236, 150] width 6 height 10
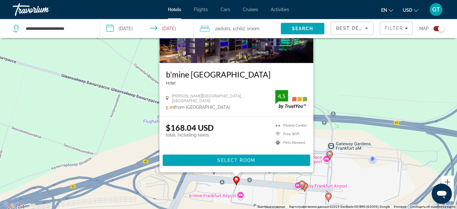
drag, startPoint x: 325, startPoint y: 171, endPoint x: 325, endPoint y: 147, distance: 24.1
click at [325, 139] on div "Чтобы активировать перетаскивание с помощью клавиатуры, нажмите Alt + Ввод. Пос…" at bounding box center [228, 104] width 457 height 209
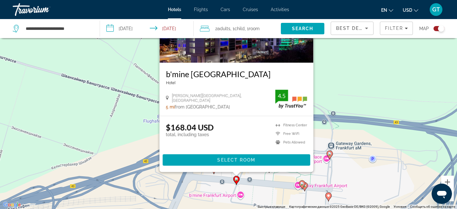
click at [332, 156] on gmp-advanced-marker "Main content" at bounding box center [329, 155] width 6 height 10
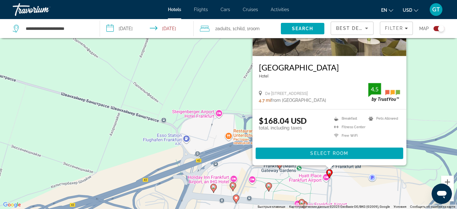
drag, startPoint x: 250, startPoint y: 161, endPoint x: 249, endPoint y: 112, distance: 49.8
click at [249, 112] on div "Чтобы активировать перетаскивание с помощью клавиатуры, нажмите Alt + Ввод. Пос…" at bounding box center [228, 104] width 457 height 209
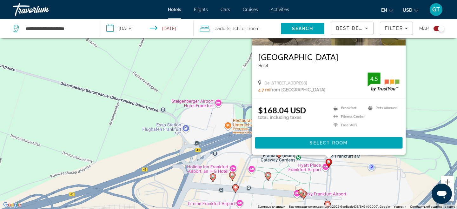
click at [304, 195] on image "Main content" at bounding box center [304, 194] width 4 height 4
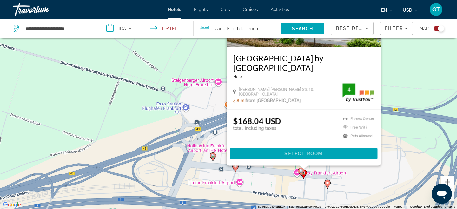
drag, startPoint x: 410, startPoint y: 129, endPoint x: 406, endPoint y: 64, distance: 65.2
click at [410, 60] on div "Чтобы активировать перетаскивание с помощью клавиатуры, нажмите Alt + Ввод. Пос…" at bounding box center [228, 104] width 457 height 209
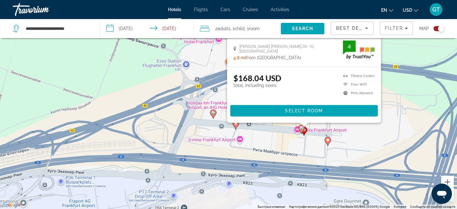
click at [298, 130] on gmp-advanced-marker "Main content" at bounding box center [301, 129] width 6 height 10
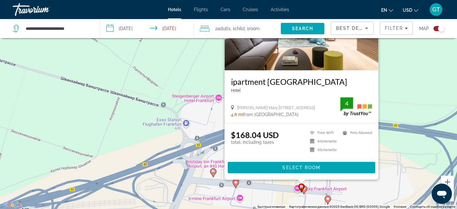
drag, startPoint x: 396, startPoint y: 144, endPoint x: 398, endPoint y: 94, distance: 50.2
click at [398, 94] on div "Чтобы активировать перетаскивание с помощью клавиатуры, нажмите Alt + Ввод. Пос…" at bounding box center [228, 104] width 457 height 209
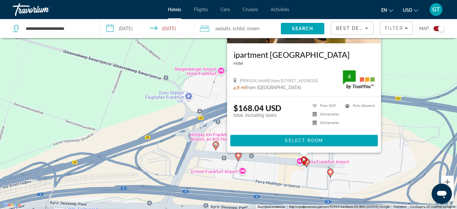
click at [398, 94] on div "Чтобы активировать перетаскивание с помощью клавиатуры, нажмите Alt + Ввод. Пос…" at bounding box center [228, 104] width 457 height 209
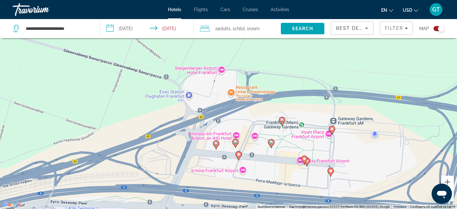
click at [285, 128] on div "Чтобы активировать перетаскивание с помощью клавиатуры, нажмите Alt + Ввод. Пос…" at bounding box center [228, 104] width 457 height 209
click at [285, 125] on div "Чтобы активировать перетаскивание с помощью клавиатуры, нажмите Alt + Ввод. Пос…" at bounding box center [228, 104] width 457 height 209
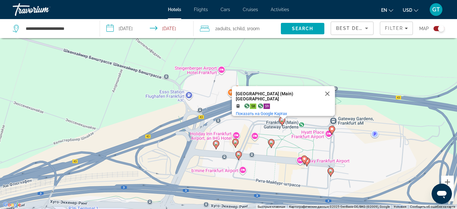
click at [282, 123] on icon "Main content" at bounding box center [282, 121] width 6 height 8
click at [282, 121] on image "Main content" at bounding box center [282, 120] width 4 height 4
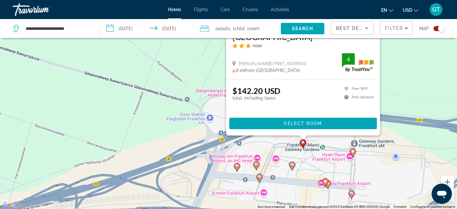
drag, startPoint x: 419, startPoint y: 134, endPoint x: 445, endPoint y: 51, distance: 86.6
click at [445, 52] on div "Чтобы активировать перетаскивание с помощью клавиатуры, нажмите Alt + Ввод. Пос…" at bounding box center [228, 104] width 457 height 209
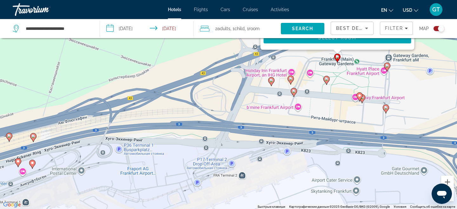
click at [275, 79] on div "Чтобы активировать перетаскивание с помощью клавиатуры, нажмите Alt + Ввод. Пос…" at bounding box center [228, 104] width 457 height 209
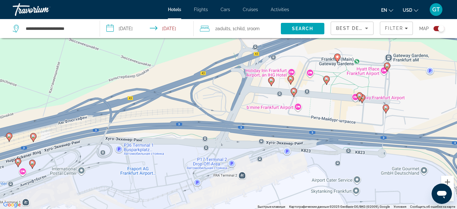
click at [272, 81] on image "Main content" at bounding box center [271, 80] width 4 height 4
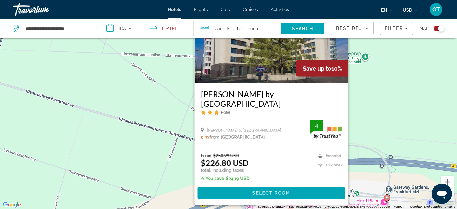
click at [364, 125] on div "Чтобы активировать перетаскивание с помощью клавиатуры, нажмите Alt + Ввод. Пос…" at bounding box center [228, 104] width 457 height 209
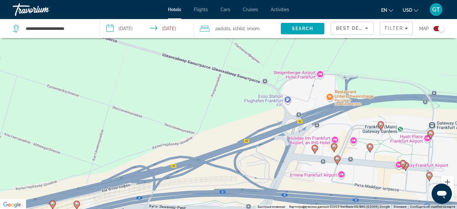
drag, startPoint x: 314, startPoint y: 143, endPoint x: 380, endPoint y: 49, distance: 114.3
click at [379, 49] on div "Чтобы активировать перетаскивание с помощью клавиатуры, нажмите Alt + Ввод. Пос…" at bounding box center [228, 104] width 457 height 209
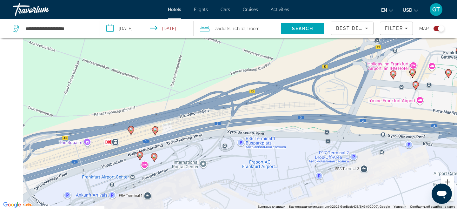
drag, startPoint x: 245, startPoint y: 108, endPoint x: 329, endPoint y: 54, distance: 100.3
click at [329, 54] on div "Чтобы активировать перетаскивание с помощью клавиатуры, нажмите Alt + Ввод. Пос…" at bounding box center [228, 104] width 457 height 209
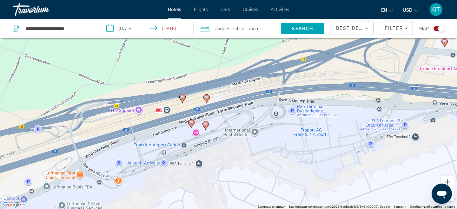
click at [205, 131] on div "Чтобы активировать перетаскивание с помощью клавиатуры, нажмите Alt + Ввод. Пос…" at bounding box center [228, 104] width 457 height 209
click at [205, 129] on icon "Main content" at bounding box center [205, 125] width 6 height 9
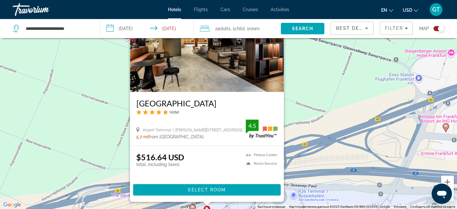
drag, startPoint x: 295, startPoint y: 118, endPoint x: 323, endPoint y: 59, distance: 65.2
click at [323, 60] on div "Чтобы активировать перетаскивание с помощью клавиатуры, нажмите Alt + Ввод. Пос…" at bounding box center [228, 104] width 457 height 209
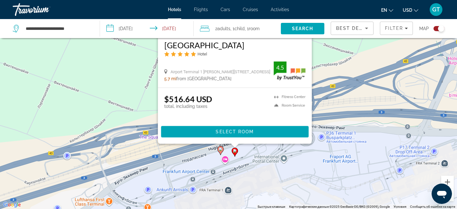
click at [220, 151] on icon "Main content" at bounding box center [221, 150] width 6 height 8
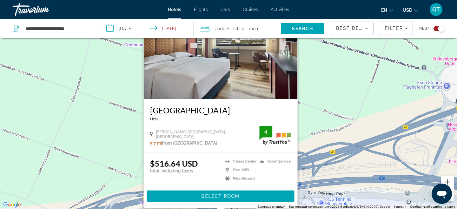
click at [311, 125] on div "Чтобы активировать перетаскивание с помощью клавиатуры, нажмите Alt + Ввод. Пос…" at bounding box center [228, 104] width 457 height 209
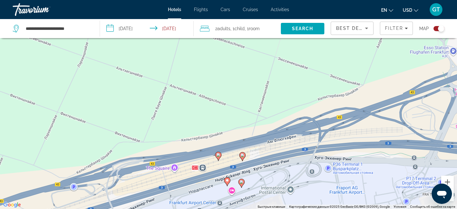
drag, startPoint x: 229, startPoint y: 174, endPoint x: 235, endPoint y: 136, distance: 39.3
click at [235, 136] on div "Чтобы активировать перетаскивание с помощью клавиатуры, нажмите Alt + Ввод. Пос…" at bounding box center [228, 104] width 457 height 209
click at [218, 157] on icon "Main content" at bounding box center [218, 156] width 6 height 8
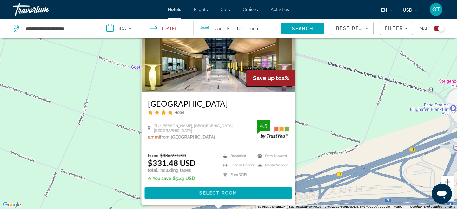
click at [319, 143] on div "Чтобы активировать перетаскивание с помощью клавиатуры, нажмите Alt + Ввод. Пос…" at bounding box center [228, 104] width 457 height 209
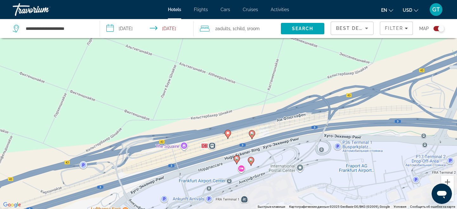
drag, startPoint x: 269, startPoint y: 159, endPoint x: 279, endPoint y: 68, distance: 90.6
click at [279, 68] on div "Чтобы активировать перетаскивание с помощью клавиатуры, нажмите Alt + Ввод. Пос…" at bounding box center [228, 104] width 457 height 209
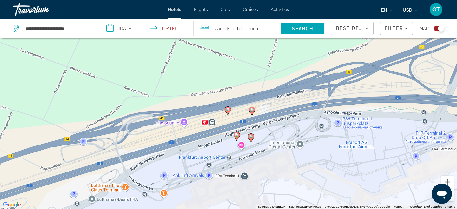
click at [250, 116] on div "Чтобы активировать перетаскивание с помощью клавиатуры, нажмите Alt + Ввод. Пос…" at bounding box center [228, 104] width 457 height 209
click at [250, 111] on image "Main content" at bounding box center [252, 110] width 4 height 4
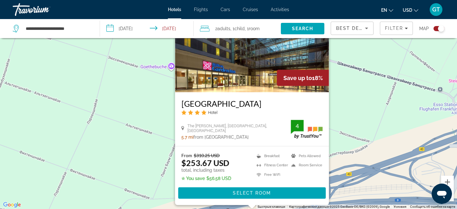
click at [344, 132] on div "Чтобы активировать перетаскивание с помощью клавиатуры, нажмите Alt + Ввод. Пос…" at bounding box center [228, 104] width 457 height 209
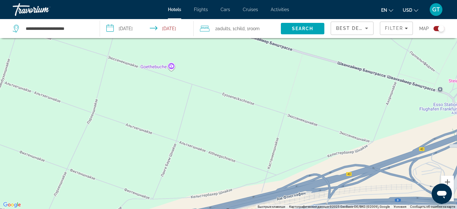
drag, startPoint x: 287, startPoint y: 144, endPoint x: 323, endPoint y: 63, distance: 87.7
click at [322, 64] on div "Чтобы активировать перетаскивание с помощью клавиатуры, нажмите Alt + Ввод. Пос…" at bounding box center [228, 104] width 457 height 209
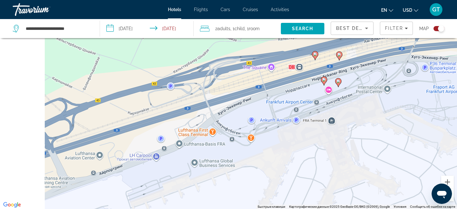
drag, startPoint x: 262, startPoint y: 118, endPoint x: 317, endPoint y: 38, distance: 97.3
click at [317, 39] on div "Чтобы активировать перетаскивание с помощью клавиатуры, нажмите Alt + Ввод. Пос…" at bounding box center [228, 104] width 457 height 209
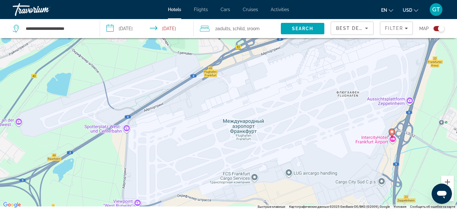
drag, startPoint x: 244, startPoint y: 100, endPoint x: 292, endPoint y: 48, distance: 70.0
click at [292, 48] on div "Чтобы активировать перетаскивание с помощью клавиатуры, нажмите Alt + Ввод. Пос…" at bounding box center [228, 104] width 457 height 209
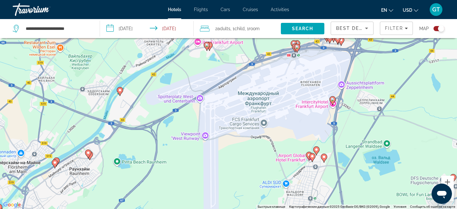
click at [438, 8] on span "GT" at bounding box center [436, 9] width 8 height 6
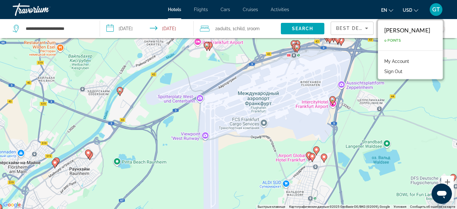
click at [405, 75] on button "Sign Out" at bounding box center [393, 71] width 24 height 8
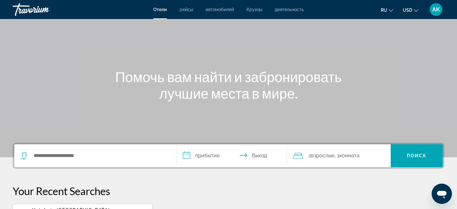
scroll to position [114, 0]
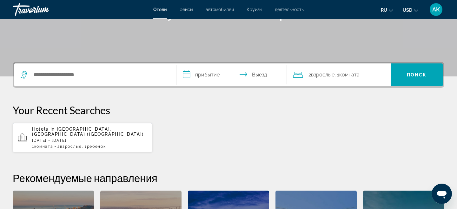
click at [86, 144] on app-hotels-recent-search "Hotels in [GEOGRAPHIC_DATA], [GEOGRAPHIC_DATA] ([GEOGRAPHIC_DATA]) [DATE] - [DA…" at bounding box center [83, 137] width 140 height 29
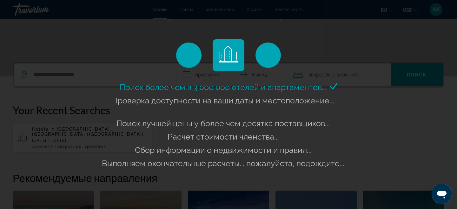
click at [233, 168] on div "Выполняем окончательные расчеты... пожалуйста, подождите..." at bounding box center [228, 163] width 253 height 13
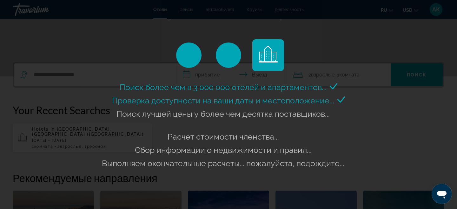
scroll to position [121, 0]
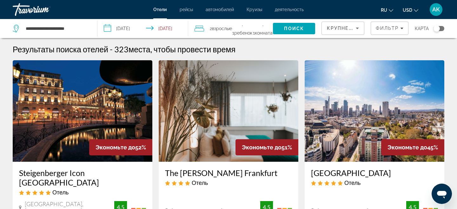
click at [437, 26] on div "Toggle map" at bounding box center [436, 28] width 6 height 6
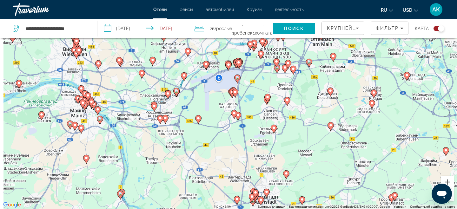
drag, startPoint x: 231, startPoint y: 113, endPoint x: 303, endPoint y: 145, distance: 78.7
click at [304, 145] on div "Чтобы активировать перетаскивание с помощью клавиатуры, нажмите Alt + Ввод. Пос…" at bounding box center [228, 104] width 457 height 209
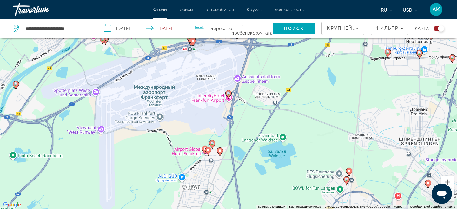
drag, startPoint x: 254, startPoint y: 87, endPoint x: 274, endPoint y: 132, distance: 48.4
click at [274, 132] on div "Чтобы активировать перетаскивание с помощью клавиатуры, нажмите Alt + Ввод. Пос…" at bounding box center [228, 104] width 457 height 209
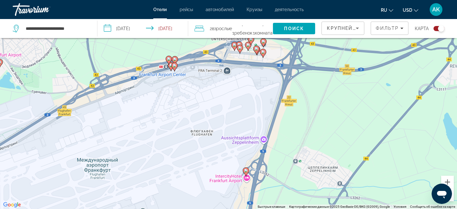
drag, startPoint x: 245, startPoint y: 92, endPoint x: 240, endPoint y: 99, distance: 8.6
click at [246, 92] on div "Чтобы активировать перетаскивание с помощью клавиатуры, нажмите Alt + Ввод. Пос…" at bounding box center [228, 104] width 457 height 209
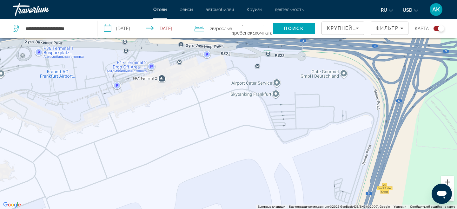
drag, startPoint x: 240, startPoint y: 99, endPoint x: 209, endPoint y: 216, distance: 121.4
click at [209, 171] on html "**********" at bounding box center [228, 66] width 457 height 209
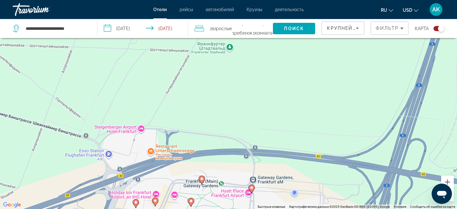
drag, startPoint x: 254, startPoint y: 163, endPoint x: 255, endPoint y: 114, distance: 48.8
click at [255, 114] on div "Чтобы активировать перетаскивание с помощью клавиатуры, нажмите Alt + Ввод. Пос…" at bounding box center [228, 104] width 457 height 209
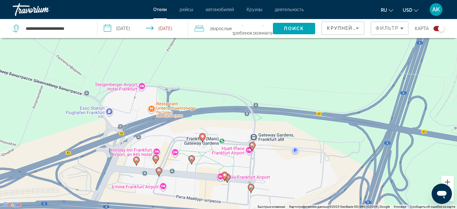
click at [252, 148] on icon "Main content" at bounding box center [252, 146] width 6 height 8
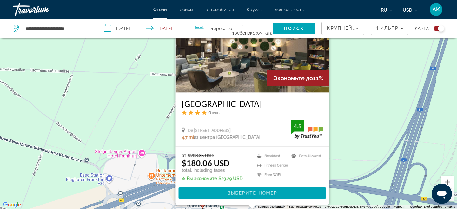
click at [344, 149] on div "Чтобы активировать перетаскивание с помощью клавиатуры, нажмите Alt + Ввод. Пос…" at bounding box center [228, 104] width 457 height 209
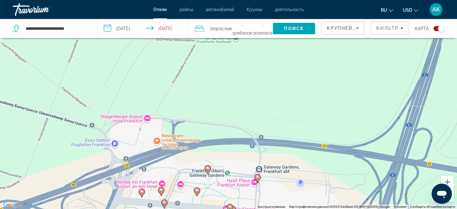
drag, startPoint x: 288, startPoint y: 181, endPoint x: 299, endPoint y: 124, distance: 57.8
click at [298, 125] on div "Чтобы активировать перетаскивание с помощью клавиатуры, нажмите Alt + Ввод. Пос…" at bounding box center [228, 104] width 457 height 209
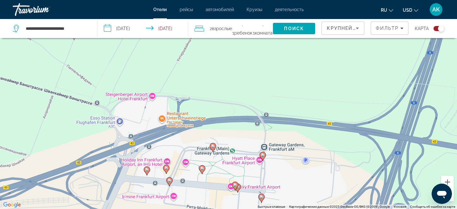
click at [264, 155] on icon "Main content" at bounding box center [263, 156] width 6 height 8
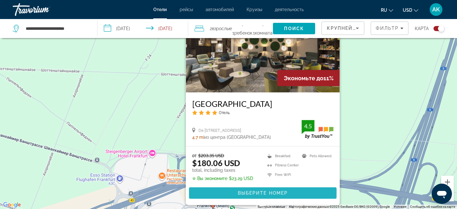
click at [257, 191] on span "Выберите номер" at bounding box center [263, 193] width 50 height 5
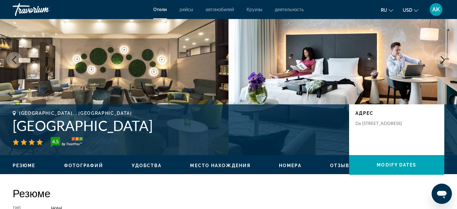
scroll to position [56, 0]
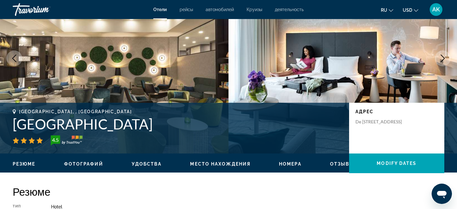
click at [112, 120] on h1 "Hyatt Place Frankfurt Airport" at bounding box center [178, 124] width 330 height 16
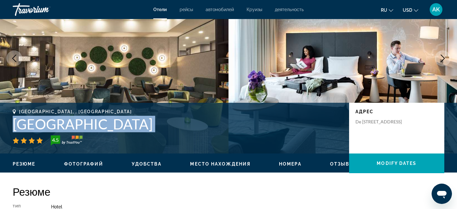
click at [112, 120] on h1 "Hyatt Place Frankfurt Airport" at bounding box center [178, 124] width 330 height 16
copy div "Hyatt Place Frankfurt Airport"
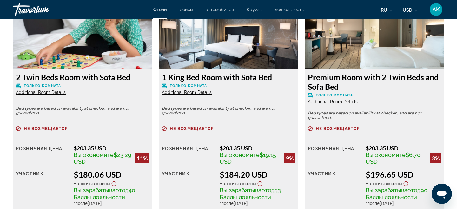
scroll to position [965, 0]
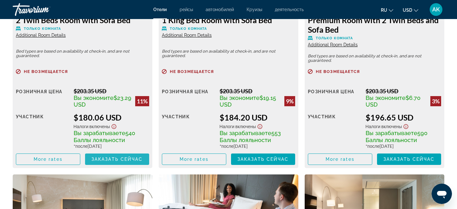
click at [126, 158] on span "Заказать сейчас" at bounding box center [116, 159] width 51 height 5
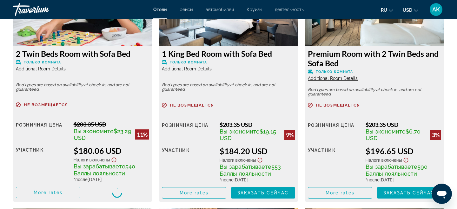
scroll to position [878, 0]
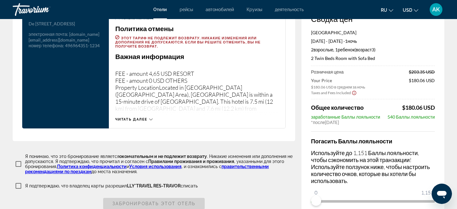
scroll to position [872, 0]
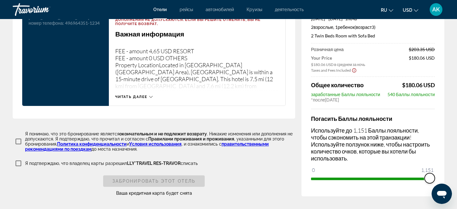
drag, startPoint x: 317, startPoint y: 178, endPoint x: 454, endPoint y: 188, distance: 137.7
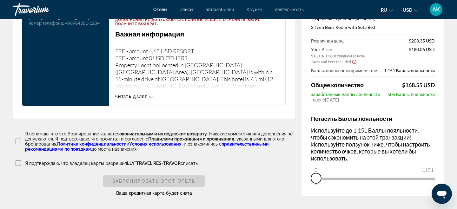
drag, startPoint x: 427, startPoint y: 179, endPoint x: 292, endPoint y: 172, distance: 134.9
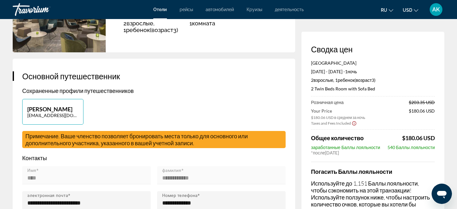
scroll to position [0, 0]
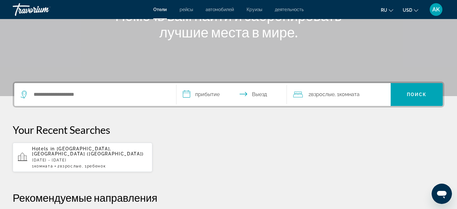
scroll to position [156, 0]
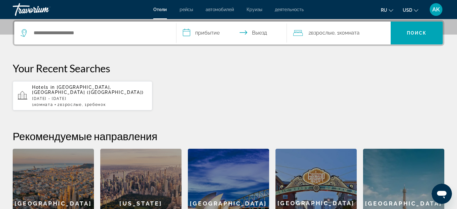
click at [83, 96] on p "[DATE] - [DATE]" at bounding box center [89, 98] width 115 height 4
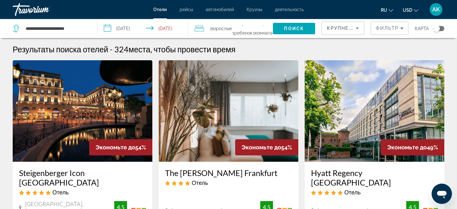
click at [431, 34] on div "карта" at bounding box center [428, 28] width 29 height 19
click at [436, 29] on div "Toggle map" at bounding box center [436, 28] width 6 height 6
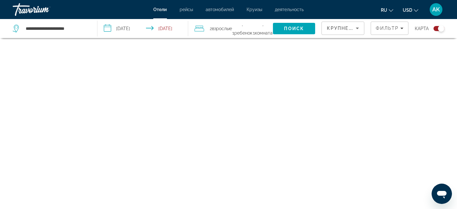
scroll to position [38, 0]
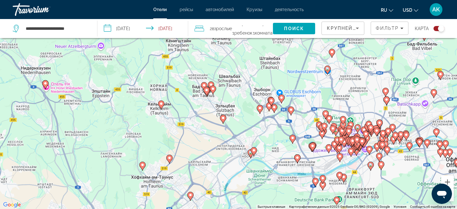
drag, startPoint x: 230, startPoint y: 135, endPoint x: 222, endPoint y: 26, distance: 109.4
click at [222, 26] on div "**********" at bounding box center [228, 123] width 457 height 247
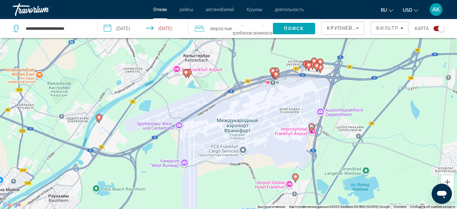
drag, startPoint x: 253, startPoint y: 128, endPoint x: 236, endPoint y: 47, distance: 82.7
click at [236, 40] on div "Чтобы активировать перетаскивание с помощью клавиатуры, нажмите Alt + Ввод. Пос…" at bounding box center [228, 104] width 457 height 209
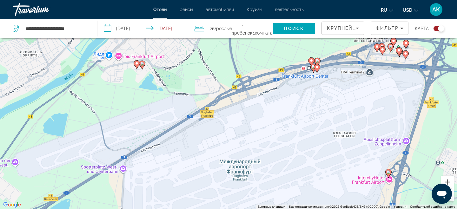
drag, startPoint x: 239, startPoint y: 83, endPoint x: 155, endPoint y: 101, distance: 86.1
click at [155, 101] on div "Чтобы активировать перетаскивание с помощью клавиатуры, нажмите Alt + Ввод. Пос…" at bounding box center [228, 104] width 457 height 209
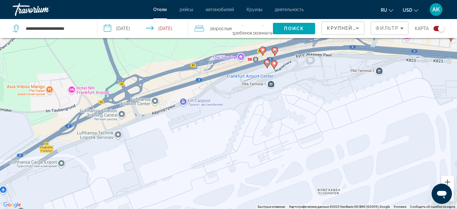
drag, startPoint x: 263, startPoint y: 125, endPoint x: 263, endPoint y: 156, distance: 31.1
click at [263, 156] on div "Чтобы активировать перетаскивание с помощью клавиатуры, нажмите Alt + Ввод. Пос…" at bounding box center [228, 104] width 457 height 209
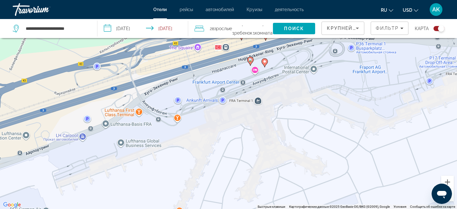
drag, startPoint x: 279, startPoint y: 128, endPoint x: 268, endPoint y: 174, distance: 47.0
click at [268, 174] on div "Чтобы активировать перетаскивание с помощью клавиатуры, нажмите Alt + Ввод. Пос…" at bounding box center [228, 104] width 457 height 209
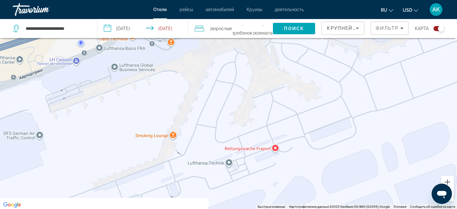
drag, startPoint x: 268, startPoint y: 174, endPoint x: 262, endPoint y: 97, distance: 76.6
click at [262, 97] on div "Чтобы активировать перетаскивание с помощью клавиатуры, нажмите Alt + Ввод. Пос…" at bounding box center [228, 104] width 457 height 209
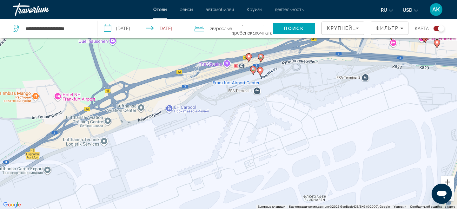
drag, startPoint x: 258, startPoint y: 101, endPoint x: 258, endPoint y: 144, distance: 42.8
click at [258, 145] on div "Чтобы активировать перетаскивание с помощью клавиатуры, нажмите Alt + Ввод. Пос…" at bounding box center [228, 104] width 457 height 209
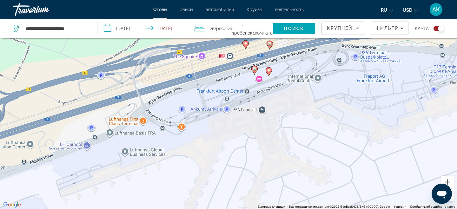
drag, startPoint x: 257, startPoint y: 110, endPoint x: 246, endPoint y: 168, distance: 58.8
click at [246, 169] on div "Чтобы активировать перетаскивание с помощью клавиатуры, нажмите Alt + Ввод. Пос…" at bounding box center [228, 104] width 457 height 209
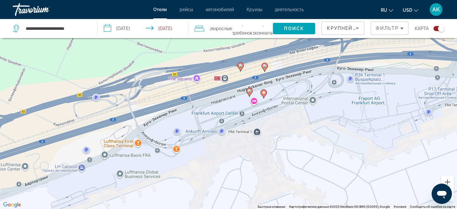
click at [264, 96] on icon "Main content" at bounding box center [264, 93] width 6 height 8
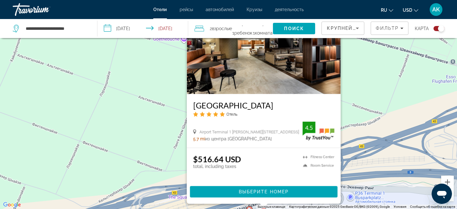
click at [363, 127] on div "Чтобы активировать перетаскивание с помощью клавиатуры, нажмите Alt + Ввод. Пос…" at bounding box center [228, 104] width 457 height 209
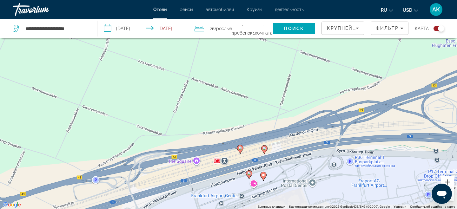
drag, startPoint x: 266, startPoint y: 155, endPoint x: 265, endPoint y: 118, distance: 36.5
click at [265, 118] on div "Чтобы активировать перетаскивание с помощью клавиатуры, нажмите Alt + Ввод. Пос…" at bounding box center [228, 104] width 457 height 209
click at [264, 150] on icon "Main content" at bounding box center [264, 149] width 6 height 8
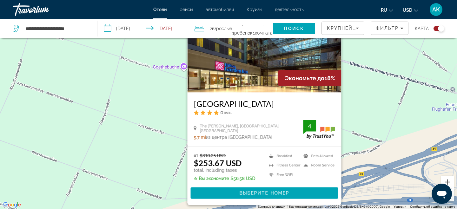
click at [170, 175] on div "Чтобы активировать перетаскивание с помощью клавиатуры, нажмите Alt + Ввод. Пос…" at bounding box center [228, 104] width 457 height 209
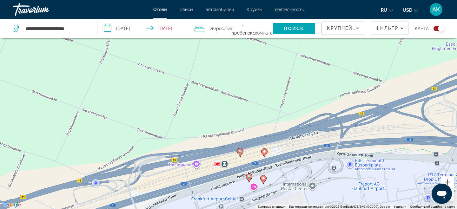
drag, startPoint x: 244, startPoint y: 173, endPoint x: 244, endPoint y: 108, distance: 65.0
click at [244, 108] on div "Чтобы активировать перетаскивание с помощью клавиатуры, нажмите Alt + Ввод. Пос…" at bounding box center [228, 104] width 457 height 209
click at [266, 151] on image "Main content" at bounding box center [264, 152] width 4 height 4
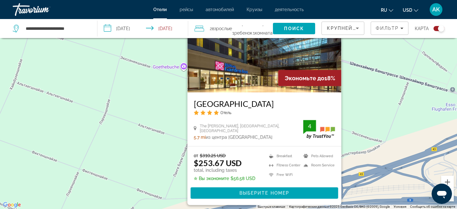
click at [385, 130] on div "Чтобы активировать перетаскивание с помощью клавиатуры, нажмите Alt + Ввод. Пос…" at bounding box center [228, 104] width 457 height 209
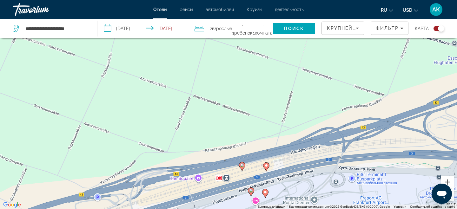
drag, startPoint x: 300, startPoint y: 167, endPoint x: 303, endPoint y: 117, distance: 49.5
click at [303, 117] on div "Чтобы активировать перетаскивание с помощью клавиатуры, нажмите Alt + Ввод. Пос…" at bounding box center [228, 104] width 457 height 209
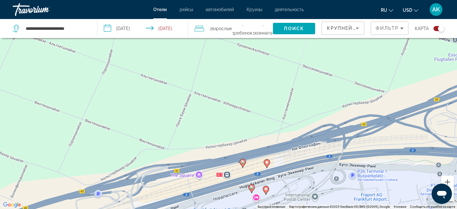
click at [240, 164] on icon "Main content" at bounding box center [242, 163] width 6 height 9
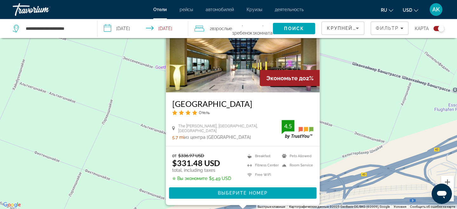
click at [342, 120] on div "Чтобы активировать перетаскивание с помощью клавиатуры, нажмите Alt + Ввод. Пос…" at bounding box center [228, 104] width 457 height 209
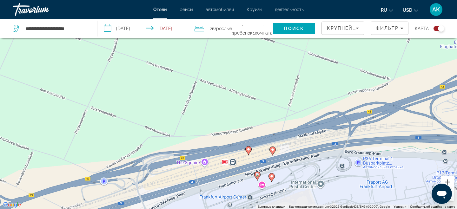
drag, startPoint x: 274, startPoint y: 171, endPoint x: 291, endPoint y: 105, distance: 68.5
click at [280, 105] on div "Чтобы активировать перетаскивание с помощью клавиатуры, нажмите Alt + Ввод. Пос…" at bounding box center [228, 104] width 457 height 209
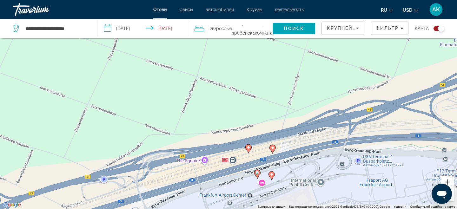
click at [258, 176] on gmp-advanced-marker "Main content" at bounding box center [257, 174] width 6 height 10
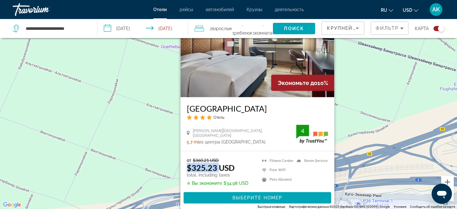
drag, startPoint x: 185, startPoint y: 169, endPoint x: 216, endPoint y: 169, distance: 31.4
click at [217, 169] on div "от $360.21 USD $325.23 USD total, including taxes ✮ Вы экономите $34.98 USD Fit…" at bounding box center [257, 180] width 154 height 59
click at [254, 156] on div "от $360.21 USD $325.23 USD total, including taxes ✮ Вы экономите $34.98 USD Fit…" at bounding box center [257, 180] width 154 height 59
click at [360, 119] on div "Чтобы активировать перетаскивание с помощью клавиатуры, нажмите Alt + Ввод. Пос…" at bounding box center [228, 104] width 457 height 209
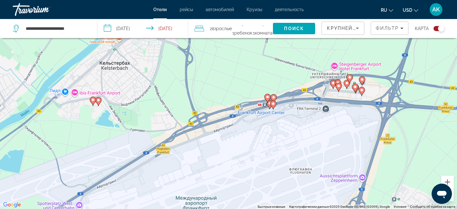
drag, startPoint x: 344, startPoint y: 167, endPoint x: 332, endPoint y: 87, distance: 81.1
click at [332, 87] on gmp-advanced-marker "Main content" at bounding box center [333, 85] width 6 height 10
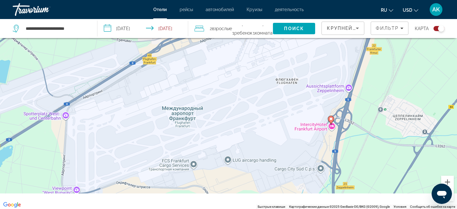
drag, startPoint x: 313, startPoint y: 154, endPoint x: 300, endPoint y: 98, distance: 58.2
click at [300, 98] on div "Чтобы активировать перетаскивание с помощью клавиатуры, нажмите Alt + Ввод. Пос…" at bounding box center [228, 104] width 457 height 209
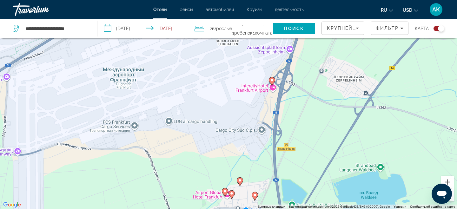
drag, startPoint x: 285, startPoint y: 173, endPoint x: 235, endPoint y: 188, distance: 52.4
click at [235, 188] on div "Чтобы активировать перетаскивание с помощью клавиатуры, нажмите Alt + Ввод. Пос…" at bounding box center [228, 104] width 457 height 209
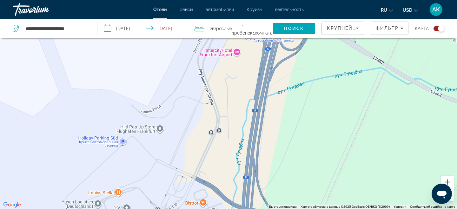
drag, startPoint x: 270, startPoint y: 121, endPoint x: 296, endPoint y: 160, distance: 46.6
click at [296, 160] on div "Чтобы активировать перетаскивание с помощью клавиатуры, нажмите Alt + Ввод. Пос…" at bounding box center [228, 104] width 457 height 209
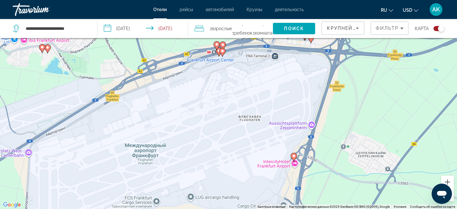
drag, startPoint x: 260, startPoint y: 131, endPoint x: 257, endPoint y: 141, distance: 10.8
click at [257, 141] on div "Чтобы активировать перетаскивание с помощью клавиатуры, нажмите Alt + Ввод. Пос…" at bounding box center [228, 104] width 457 height 209
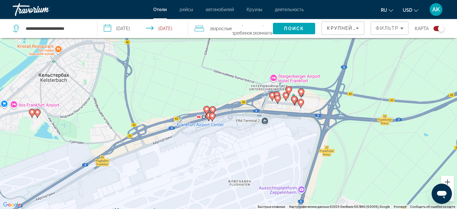
drag, startPoint x: 278, startPoint y: 121, endPoint x: 268, endPoint y: 186, distance: 66.2
click at [268, 186] on div "Чтобы активировать перетаскивание с помощью клавиатуры, нажмите Alt + Ввод. Пос…" at bounding box center [228, 104] width 457 height 209
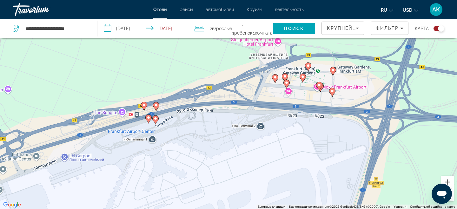
drag, startPoint x: 254, startPoint y: 140, endPoint x: 239, endPoint y: 165, distance: 28.6
click at [239, 165] on div "Чтобы активировать перетаскивание с помощью клавиатуры, нажмите Alt + Ввод. Пос…" at bounding box center [228, 104] width 457 height 209
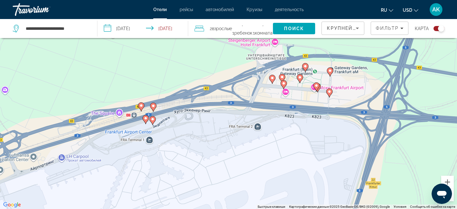
click at [329, 94] on icon "Main content" at bounding box center [329, 92] width 6 height 8
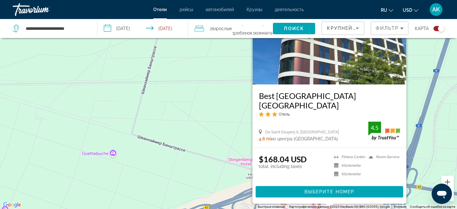
click at [430, 89] on div "Чтобы активировать перетаскивание с помощью клавиатуры, нажмите Alt + Ввод. Пос…" at bounding box center [228, 104] width 457 height 209
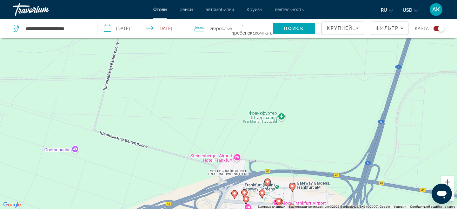
drag, startPoint x: 323, startPoint y: 177, endPoint x: 281, endPoint y: 175, distance: 42.3
click at [282, 174] on div "Чтобы активировать перетаскивание с помощью клавиатуры, нажмите Alt + Ввод. Пос…" at bounding box center [228, 104] width 457 height 209
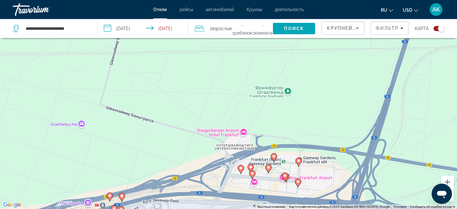
drag, startPoint x: 281, startPoint y: 175, endPoint x: 294, endPoint y: 138, distance: 39.4
click at [294, 138] on div "Чтобы активировать перетаскивание с помощью клавиатуры, нажмите Alt + Ввод. Пос…" at bounding box center [228, 104] width 457 height 209
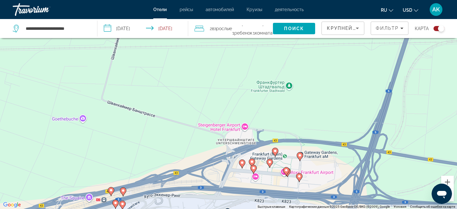
click at [271, 168] on div "Чтобы активировать перетаскивание с помощью клавиатуры, нажмите Alt + Ввод. Пос…" at bounding box center [228, 104] width 457 height 209
click at [270, 164] on icon "Main content" at bounding box center [270, 163] width 6 height 8
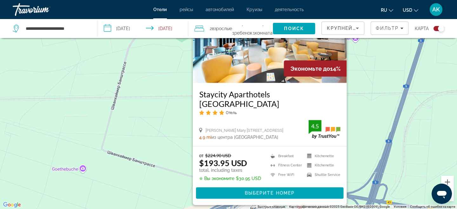
click at [363, 104] on div "Чтобы активировать перетаскивание с помощью клавиатуры, нажмите Alt + Ввод. Пос…" at bounding box center [228, 104] width 457 height 209
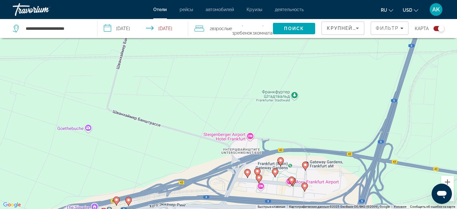
drag, startPoint x: 320, startPoint y: 157, endPoint x: 326, endPoint y: 107, distance: 50.4
click at [326, 107] on div "Чтобы активировать перетаскивание с помощью клавиатуры, нажмите Alt + Ввод. Пос…" at bounding box center [228, 104] width 457 height 209
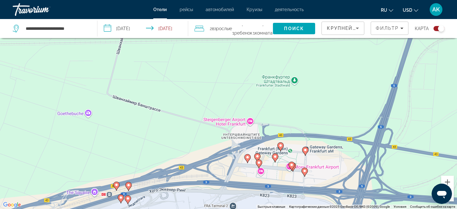
click at [292, 169] on icon "Main content" at bounding box center [291, 165] width 6 height 9
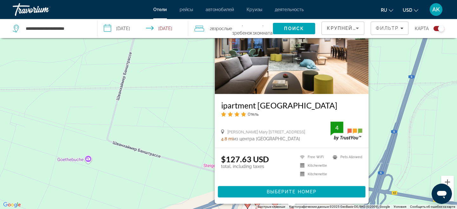
click at [368, 120] on div "ipartment Frankfurt Airport Отель Amelia Mary Earhart Strasse 7, Frankfurt Am M…" at bounding box center [292, 121] width 154 height 54
click at [372, 128] on div "Чтобы активировать перетаскивание с помощью клавиатуры, нажмите Alt + Ввод. Пос…" at bounding box center [228, 104] width 457 height 209
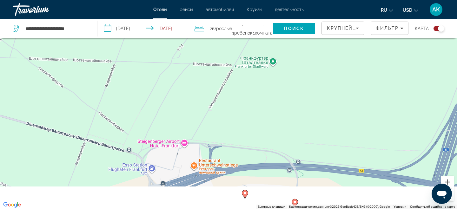
drag, startPoint x: 324, startPoint y: 160, endPoint x: 353, endPoint y: 27, distance: 135.9
click at [353, 27] on div "**********" at bounding box center [228, 123] width 457 height 247
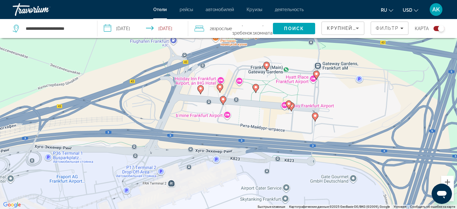
click at [256, 92] on icon "Main content" at bounding box center [255, 88] width 6 height 9
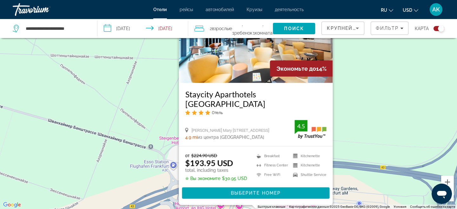
click at [351, 127] on div "Чтобы активировать перетаскивание с помощью клавиатуры, нажмите Alt + Ввод. Пос…" at bounding box center [228, 104] width 457 height 209
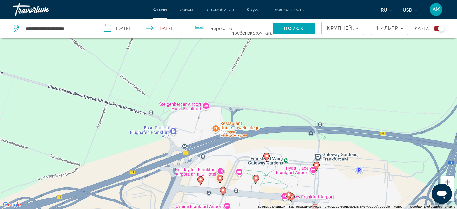
drag, startPoint x: 321, startPoint y: 158, endPoint x: 321, endPoint y: 98, distance: 59.6
click at [321, 99] on div "Чтобы активировать перетаскивание с помощью клавиатуры, нажмите Alt + Ввод. Пос…" at bounding box center [228, 104] width 457 height 209
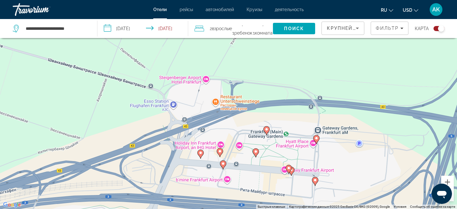
click at [289, 169] on image "Main content" at bounding box center [289, 168] width 4 height 4
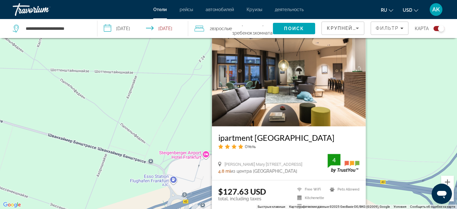
drag, startPoint x: 392, startPoint y: 93, endPoint x: 392, endPoint y: 129, distance: 36.5
click at [392, 133] on div "Чтобы активировать перетаскивание с помощью клавиатуры, нажмите Alt + Ввод. Пос…" at bounding box center [228, 104] width 457 height 209
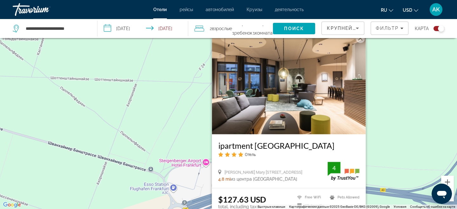
click at [358, 76] on img "Main content" at bounding box center [289, 83] width 154 height 101
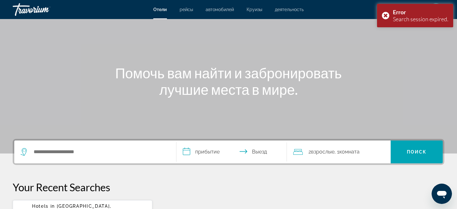
scroll to position [89, 0]
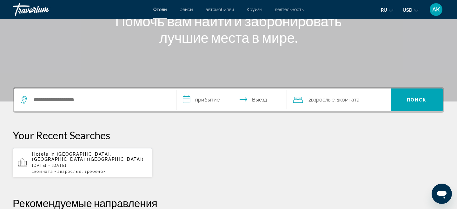
click at [74, 163] on div "Hotels in [GEOGRAPHIC_DATA], [GEOGRAPHIC_DATA] ([GEOGRAPHIC_DATA]) [DATE] - [DA…" at bounding box center [89, 163] width 115 height 22
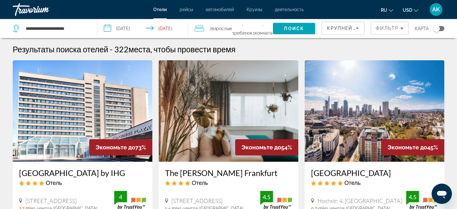
click at [440, 32] on div "карта" at bounding box center [428, 28] width 29 height 19
click at [440, 31] on div "Toggle map" at bounding box center [438, 28] width 11 height 5
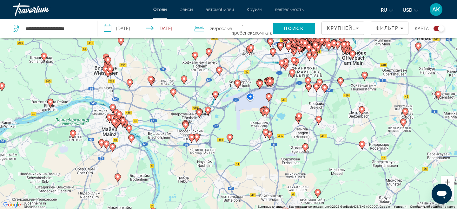
drag, startPoint x: 266, startPoint y: 109, endPoint x: 189, endPoint y: 125, distance: 78.7
click at [189, 125] on div "Чтобы активировать перетаскивание с помощью клавиатуры, нажмите Alt + Ввод. Пос…" at bounding box center [228, 104] width 457 height 209
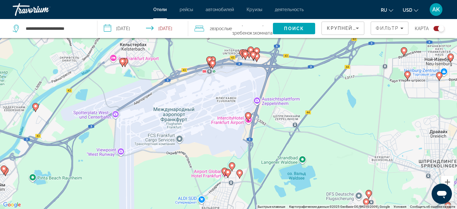
drag, startPoint x: 216, startPoint y: 106, endPoint x: 272, endPoint y: 106, distance: 56.8
click at [273, 106] on div "Чтобы активировать перетаскивание с помощью клавиатуры, нажмите Alt + Ввод. Пос…" at bounding box center [228, 104] width 457 height 209
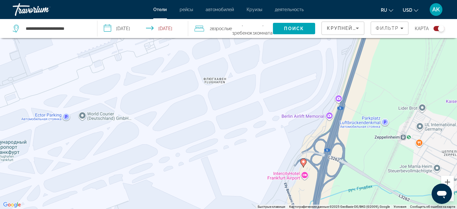
drag, startPoint x: 236, startPoint y: 106, endPoint x: 236, endPoint y: 158, distance: 52.3
click at [236, 158] on div "Чтобы активировать перетаскивание с помощью клавиатуры, нажмите Alt + Ввод. Пос…" at bounding box center [228, 104] width 457 height 209
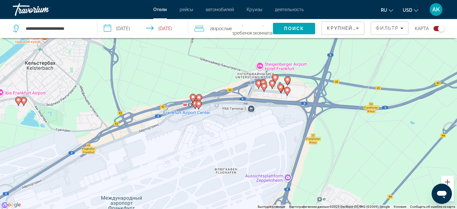
drag, startPoint x: 246, startPoint y: 131, endPoint x: 247, endPoint y: 147, distance: 15.9
click at [247, 147] on div "Чтобы активировать перетаскивание с помощью клавиатуры, нажмите Alt + Ввод. Пос…" at bounding box center [228, 104] width 457 height 209
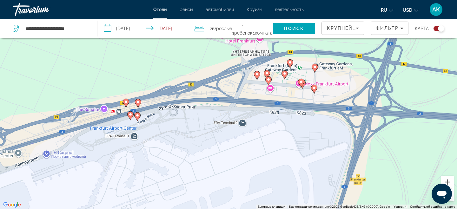
drag, startPoint x: 281, startPoint y: 123, endPoint x: 265, endPoint y: 139, distance: 22.6
click at [265, 140] on div "Чтобы активировать перетаскивание с помощью клавиатуры, нажмите Alt + Ввод. Пос…" at bounding box center [228, 104] width 457 height 209
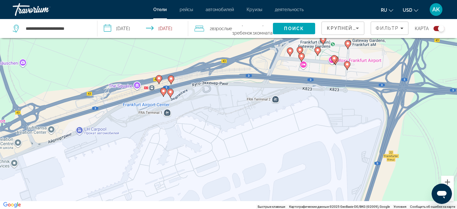
drag, startPoint x: 128, startPoint y: 155, endPoint x: 230, endPoint y: 125, distance: 106.9
click at [231, 125] on div "Чтобы активировать перетаскивание с помощью клавиатуры, нажмите Alt + Ввод. Пос…" at bounding box center [228, 104] width 457 height 209
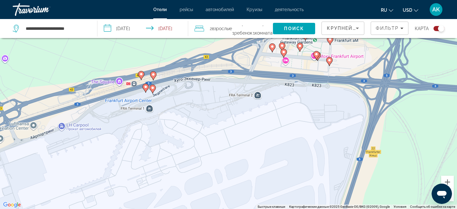
drag, startPoint x: 250, startPoint y: 117, endPoint x: 191, endPoint y: 117, distance: 58.3
click at [191, 117] on div "Чтобы активировать перетаскивание с помощью клавиатуры, нажмите Alt + Ввод. Пос…" at bounding box center [228, 104] width 457 height 209
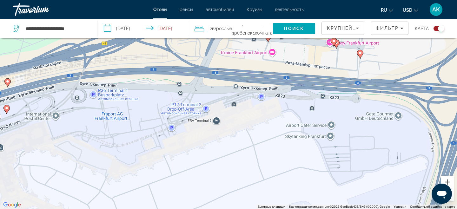
drag, startPoint x: 270, startPoint y: 91, endPoint x: 204, endPoint y: 135, distance: 78.7
click at [204, 135] on div "Чтобы активировать перетаскивание с помощью клавиатуры, нажмите Alt + Ввод. Пос…" at bounding box center [228, 104] width 457 height 209
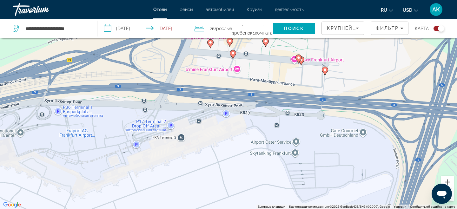
drag, startPoint x: 273, startPoint y: 110, endPoint x: 224, endPoint y: 143, distance: 59.5
click at [224, 143] on div "Чтобы активировать перетаскивание с помощью клавиатуры, нажмите Alt + Ввод. Пос…" at bounding box center [228, 104] width 457 height 209
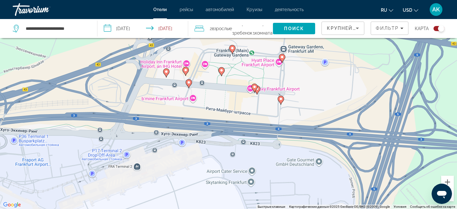
click at [168, 78] on div "Чтобы активировать перетаскивание с помощью клавиатуры, нажмите Alt + Ввод. Пос…" at bounding box center [228, 104] width 457 height 209
click at [166, 75] on icon "Main content" at bounding box center [166, 72] width 6 height 8
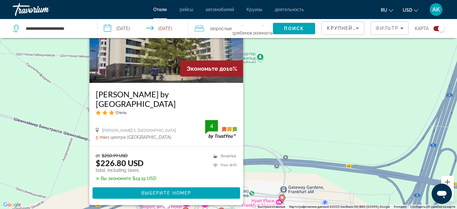
click at [263, 117] on div "Чтобы активировать перетаскивание с помощью клавиатуры, нажмите Alt + Ввод. Пос…" at bounding box center [228, 104] width 457 height 209
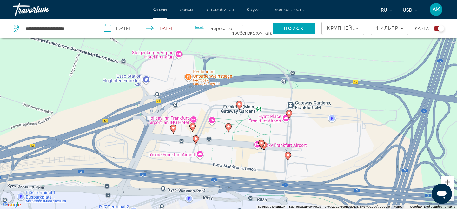
drag, startPoint x: 185, startPoint y: 143, endPoint x: 191, endPoint y: 55, distance: 87.8
click at [191, 55] on div "Чтобы активировать перетаскивание с помощью клавиатуры, нажмите Alt + Ввод. Пос…" at bounding box center [228, 104] width 457 height 209
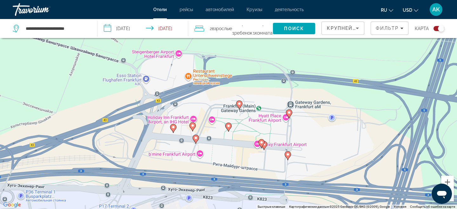
click at [189, 127] on gmp-advanced-marker "Main content" at bounding box center [192, 127] width 6 height 10
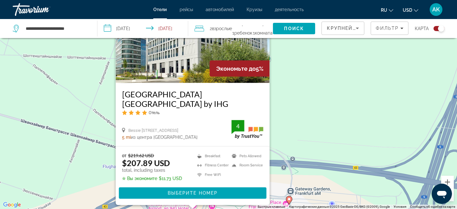
click at [294, 95] on div "Чтобы активировать перетаскивание с помощью клавиатуры, нажмите Alt + Ввод. Пос…" at bounding box center [228, 104] width 457 height 209
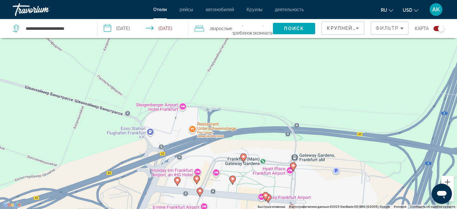
drag, startPoint x: 241, startPoint y: 128, endPoint x: 245, endPoint y: 92, distance: 36.3
click at [245, 92] on div "Чтобы активировать перетаскивание с помощью клавиатуры, нажмите Alt + Ввод. Пос…" at bounding box center [228, 104] width 457 height 209
click at [195, 179] on image "Main content" at bounding box center [197, 178] width 4 height 4
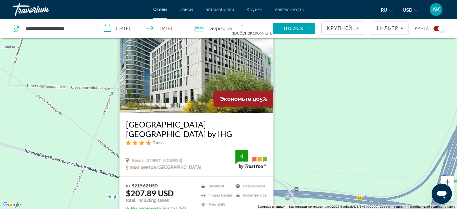
drag, startPoint x: 288, startPoint y: 114, endPoint x: 288, endPoint y: 146, distance: 31.7
click at [288, 146] on div "Чтобы активировать перетаскивание с помощью клавиатуры, нажмите Alt + Ввод. Пос…" at bounding box center [228, 104] width 457 height 209
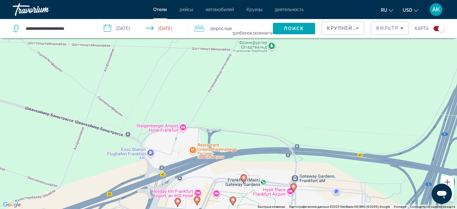
drag, startPoint x: 288, startPoint y: 146, endPoint x: 289, endPoint y: 85, distance: 60.9
click at [289, 85] on div "Чтобы активировать перетаскивание с помощью клавиатуры, нажмите Alt + Ввод. Пос…" at bounding box center [228, 104] width 457 height 209
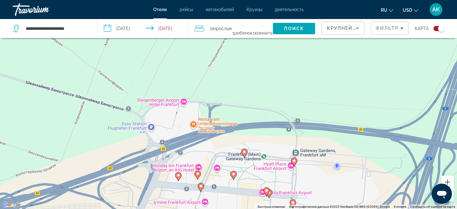
click at [233, 179] on icon "Main content" at bounding box center [233, 175] width 6 height 9
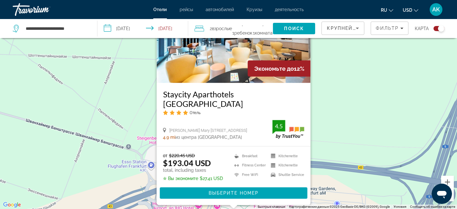
click at [332, 133] on div "Чтобы активировать перетаскивание с помощью клавиатуры, нажмите Alt + Ввод. Пос…" at bounding box center [228, 104] width 457 height 209
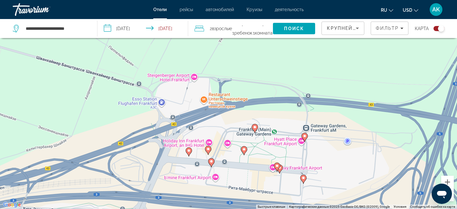
drag, startPoint x: 265, startPoint y: 173, endPoint x: 275, endPoint y: 106, distance: 68.0
click at [275, 106] on div "Чтобы активировать перетаскивание с помощью клавиатуры, нажмите Alt + Ввод. Пос…" at bounding box center [228, 104] width 457 height 209
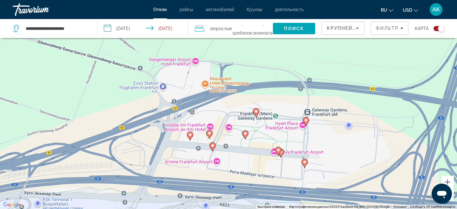
click at [277, 149] on image "Main content" at bounding box center [278, 150] width 4 height 4
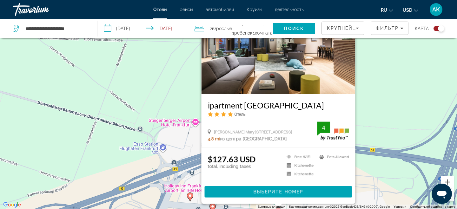
click at [379, 94] on div "Чтобы активировать перетаскивание с помощью клавиатуры, нажмите Alt + Ввод. Пос…" at bounding box center [228, 104] width 457 height 209
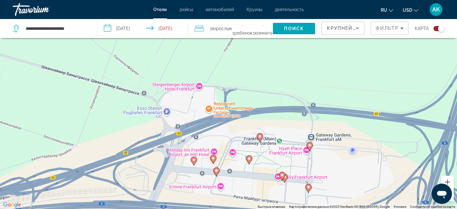
drag, startPoint x: 311, startPoint y: 153, endPoint x: 315, endPoint y: 115, distance: 37.6
click at [315, 115] on div "Чтобы активировать перетаскивание с помощью клавиатуры, нажмите Alt + Ввод. Пос…" at bounding box center [228, 104] width 457 height 209
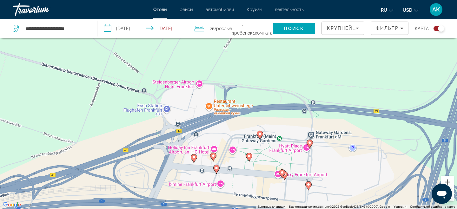
click at [286, 177] on gmp-advanced-marker "Main content" at bounding box center [284, 176] width 6 height 10
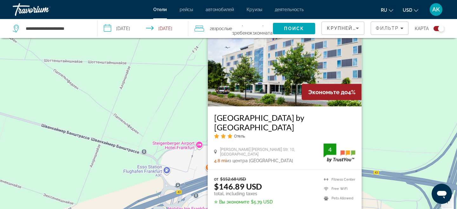
scroll to position [0, 0]
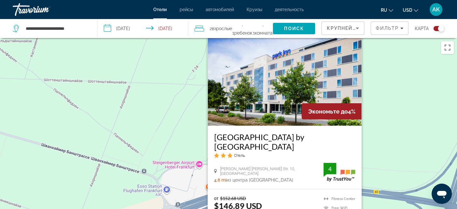
click at [319, 140] on h3 "[GEOGRAPHIC_DATA] by [GEOGRAPHIC_DATA]" at bounding box center [284, 141] width 141 height 19
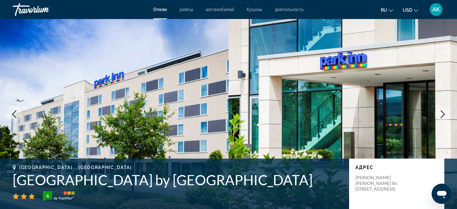
click at [445, 111] on icon "Next image" at bounding box center [443, 114] width 8 height 8
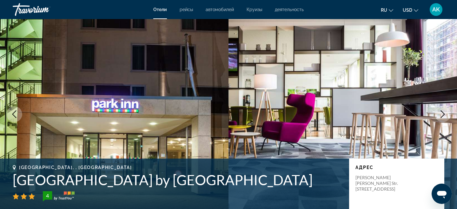
click at [445, 111] on icon "Next image" at bounding box center [443, 114] width 8 height 8
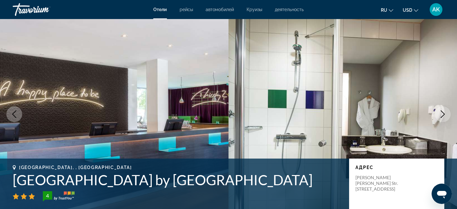
click at [445, 111] on icon "Next image" at bounding box center [443, 114] width 8 height 8
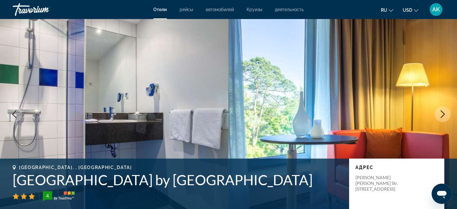
click at [445, 111] on icon "Next image" at bounding box center [443, 114] width 8 height 8
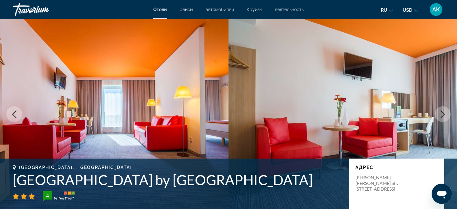
click at [445, 111] on icon "Next image" at bounding box center [443, 114] width 8 height 8
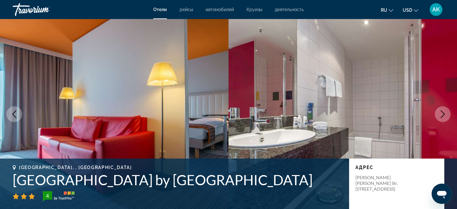
click at [445, 111] on icon "Next image" at bounding box center [443, 114] width 8 height 8
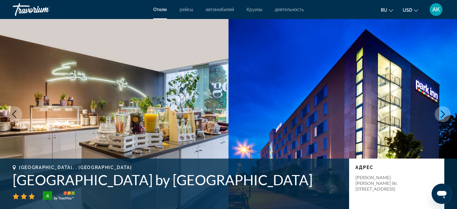
click at [445, 111] on icon "Next image" at bounding box center [443, 114] width 8 height 8
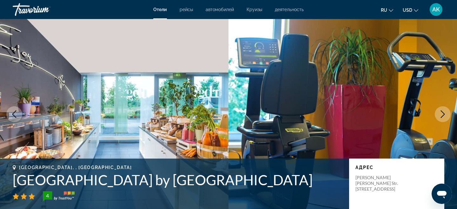
click at [444, 114] on icon "Next image" at bounding box center [443, 114] width 8 height 8
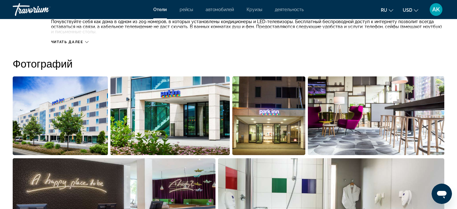
scroll to position [370, 0]
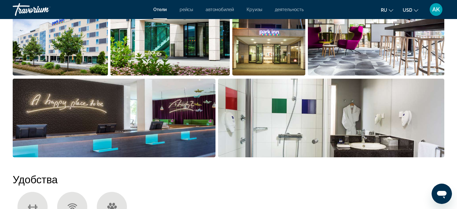
click at [377, 136] on img "Open full-screen image slider" at bounding box center [331, 118] width 226 height 79
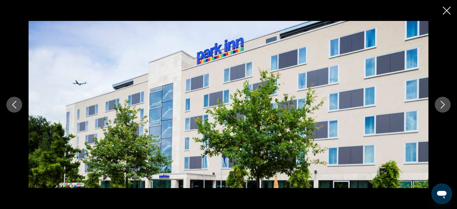
scroll to position [492, 0]
click at [438, 101] on button "Next image" at bounding box center [442, 105] width 16 height 16
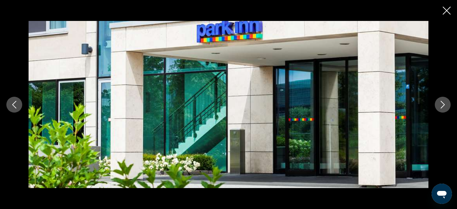
click at [438, 101] on button "Next image" at bounding box center [442, 105] width 16 height 16
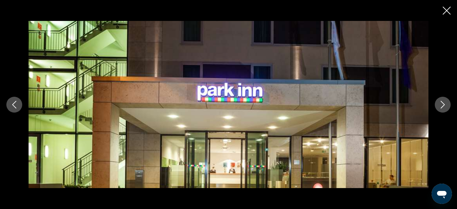
click at [438, 101] on button "Next image" at bounding box center [442, 105] width 16 height 16
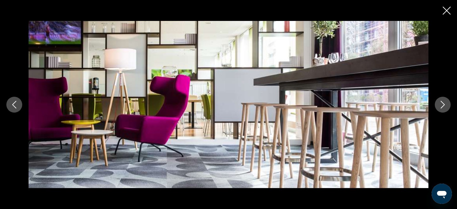
click at [438, 101] on button "Next image" at bounding box center [442, 105] width 16 height 16
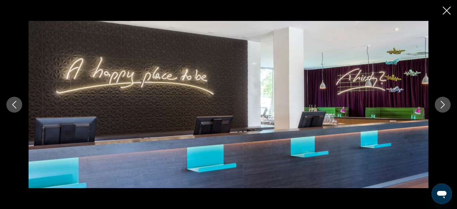
click at [438, 101] on button "Next image" at bounding box center [442, 105] width 16 height 16
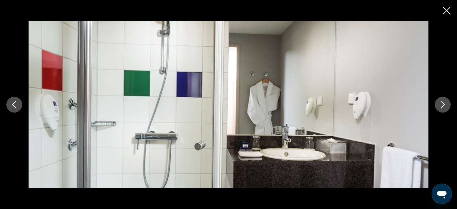
click at [438, 101] on button "Next image" at bounding box center [442, 105] width 16 height 16
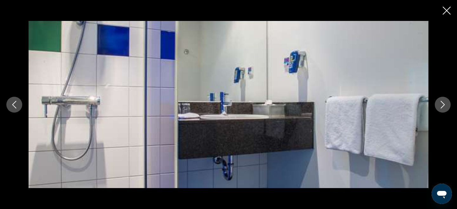
click at [438, 101] on button "Next image" at bounding box center [442, 105] width 16 height 16
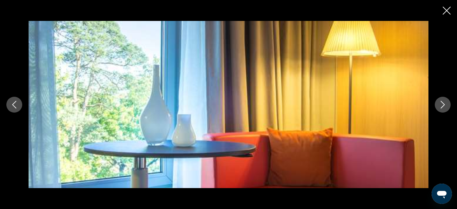
click at [438, 101] on button "Next image" at bounding box center [442, 105] width 16 height 16
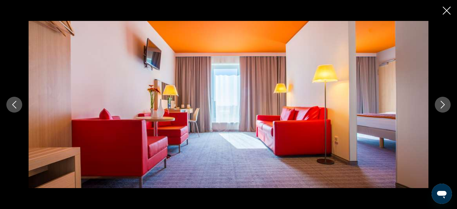
click at [438, 101] on button "Next image" at bounding box center [442, 105] width 16 height 16
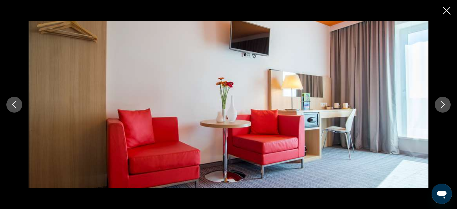
click at [437, 101] on button "Next image" at bounding box center [442, 105] width 16 height 16
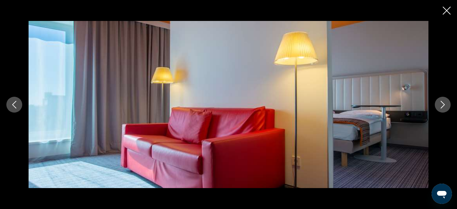
click at [437, 101] on button "Next image" at bounding box center [442, 105] width 16 height 16
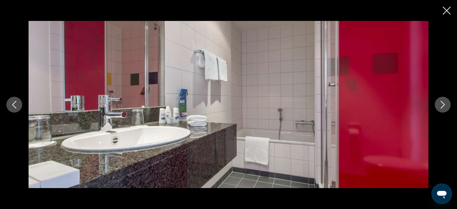
click at [437, 101] on button "Next image" at bounding box center [442, 105] width 16 height 16
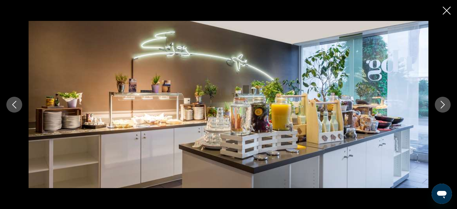
click at [437, 101] on button "Next image" at bounding box center [442, 105] width 16 height 16
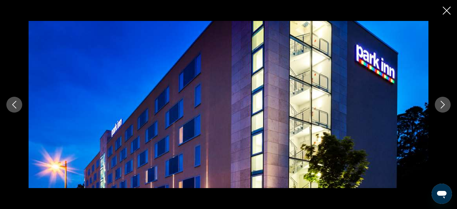
scroll to position [506, 0]
click at [446, 12] on icon "Close slideshow" at bounding box center [446, 11] width 8 height 8
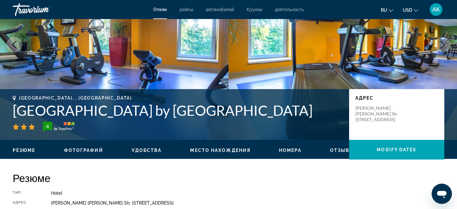
scroll to position [0, 0]
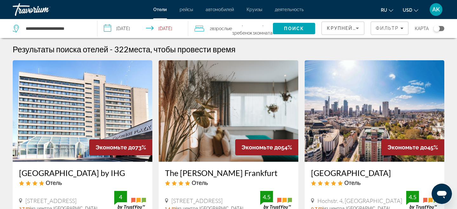
click at [438, 27] on div "Toggle map" at bounding box center [436, 28] width 6 height 6
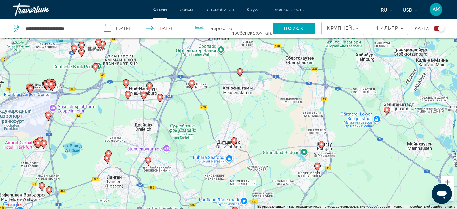
drag, startPoint x: 194, startPoint y: 123, endPoint x: 286, endPoint y: 123, distance: 92.3
click at [287, 123] on div "Чтобы активировать перетаскивание с помощью клавиатуры, нажмите Alt + Ввод. Пос…" at bounding box center [228, 104] width 457 height 209
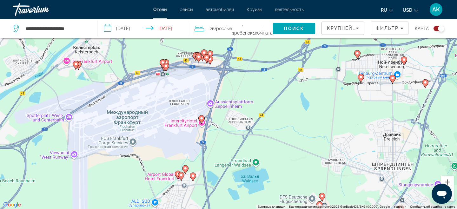
drag, startPoint x: 161, startPoint y: 117, endPoint x: 243, endPoint y: 117, distance: 82.1
click at [244, 117] on div "Чтобы активировать перетаскивание с помощью клавиатуры, нажмите Alt + Ввод. Пос…" at bounding box center [228, 104] width 457 height 209
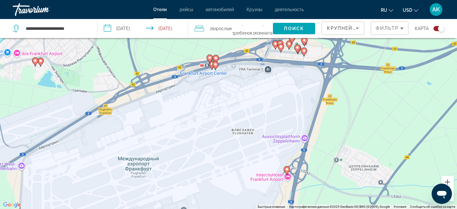
drag, startPoint x: 217, startPoint y: 95, endPoint x: 217, endPoint y: 140, distance: 44.4
click at [217, 140] on div "Чтобы активировать перетаскивание с помощью клавиатуры, нажмите Alt + Ввод. Пос…" at bounding box center [228, 104] width 457 height 209
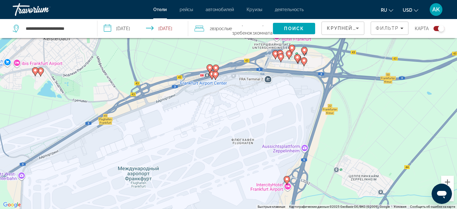
drag, startPoint x: 216, startPoint y: 115, endPoint x: 216, endPoint y: 145, distance: 30.1
click at [216, 145] on div "Чтобы активировать перетаскивание с помощью клавиатуры, нажмите Alt + Ввод. Пос…" at bounding box center [228, 104] width 457 height 209
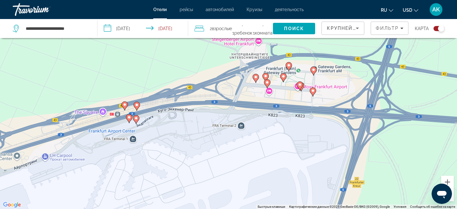
drag, startPoint x: 338, startPoint y: 83, endPoint x: 287, endPoint y: 102, distance: 54.5
click at [287, 102] on div "Чтобы активировать перетаскивание с помощью клавиатуры, нажмите Alt + Ввод. Пос…" at bounding box center [228, 104] width 457 height 209
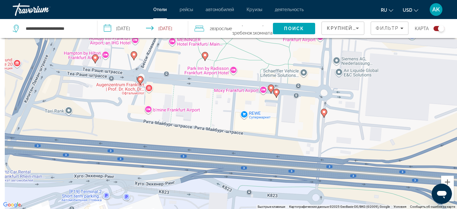
drag, startPoint x: 280, startPoint y: 110, endPoint x: 318, endPoint y: 112, distance: 38.7
click at [318, 112] on div "Чтобы активировать перетаскивание с помощью клавиатуры, нажмите Alt + Ввод. Пос…" at bounding box center [228, 104] width 457 height 209
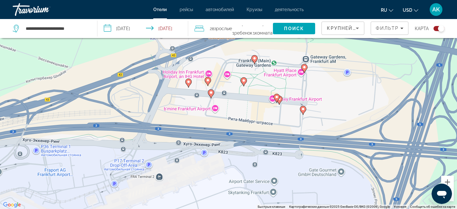
drag, startPoint x: 282, startPoint y: 96, endPoint x: 281, endPoint y: 118, distance: 21.9
click at [281, 118] on div "Для навигации используйте клавиши со стрелками. Чтобы активировать перетаскиван…" at bounding box center [228, 104] width 457 height 209
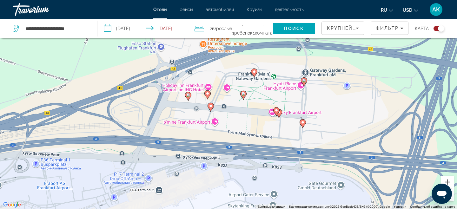
click at [305, 85] on gmp-advanced-marker "Main content" at bounding box center [304, 82] width 6 height 10
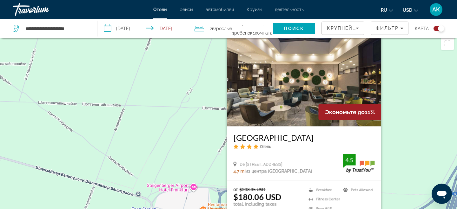
scroll to position [0, 0]
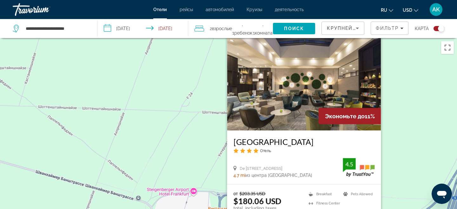
click at [394, 93] on div "Чтобы активировать перетаскивание с помощью клавиатуры, нажмите Alt + Ввод. Пос…" at bounding box center [228, 142] width 457 height 209
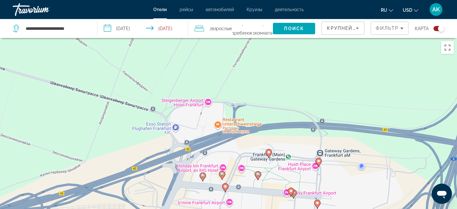
drag, startPoint x: 344, startPoint y: 117, endPoint x: 359, endPoint y: 25, distance: 93.4
click at [359, 38] on div "**********" at bounding box center [228, 161] width 457 height 247
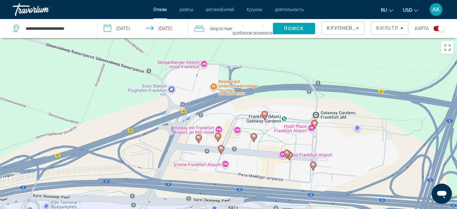
drag, startPoint x: 315, startPoint y: 117, endPoint x: 308, endPoint y: 89, distance: 28.8
click at [308, 89] on div "Чтобы активировать перетаскивание с помощью клавиатуры, нажмите Alt + Ввод. Пос…" at bounding box center [228, 142] width 457 height 209
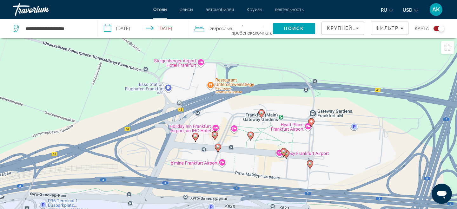
click at [204, 63] on div "Чтобы активировать перетаскивание с помощью клавиатуры, нажмите Alt + Ввод. Пос…" at bounding box center [228, 142] width 457 height 209
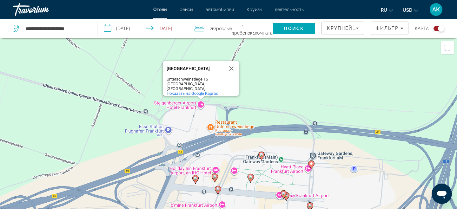
click at [201, 130] on div "Чтобы активировать перетаскивание с помощью клавиатуры, нажмите Alt + Ввод. Пос…" at bounding box center [228, 142] width 457 height 209
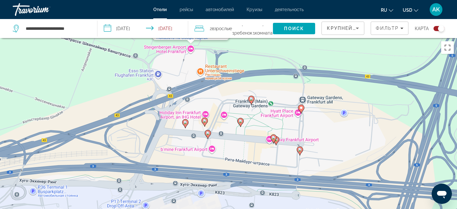
drag, startPoint x: 202, startPoint y: 139, endPoint x: 192, endPoint y: 86, distance: 53.9
click at [192, 86] on div "Чтобы активировать перетаскивание с помощью клавиатуры, нажмите Alt + Ввод. Пос…" at bounding box center [228, 142] width 457 height 209
drag, startPoint x: 201, startPoint y: 130, endPoint x: 201, endPoint y: 71, distance: 58.7
click at [201, 71] on div "Чтобы активировать перетаскивание с помощью клавиатуры, нажмите Alt + Ввод. Пос…" at bounding box center [228, 142] width 457 height 209
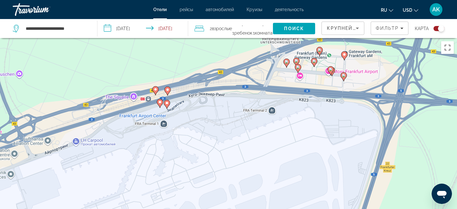
drag, startPoint x: 140, startPoint y: 103, endPoint x: 237, endPoint y: 103, distance: 97.7
click at [237, 103] on div "Чтобы активировать перетаскивание с помощью клавиатуры, нажмите Alt + Ввод. Пос…" at bounding box center [228, 142] width 457 height 209
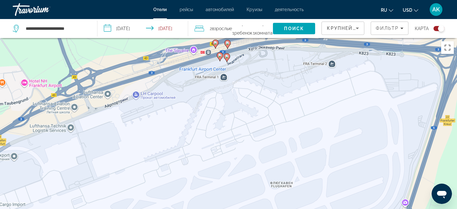
drag, startPoint x: 214, startPoint y: 125, endPoint x: 270, endPoint y: 76, distance: 74.4
click at [270, 76] on div "Чтобы активировать перетаскивание с помощью клавиатуры, нажмите Alt + Ввод. Пос…" at bounding box center [228, 142] width 457 height 209
click at [28, 88] on div "Чтобы активировать перетаскивание с помощью клавиатуры, нажмите Alt + Ввод. Пос…" at bounding box center [228, 142] width 457 height 209
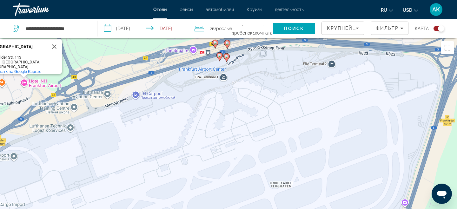
click at [26, 85] on div "Чтобы активировать перетаскивание с помощью клавиатуры, нажмите Alt + Ввод. Пос…" at bounding box center [228, 142] width 457 height 209
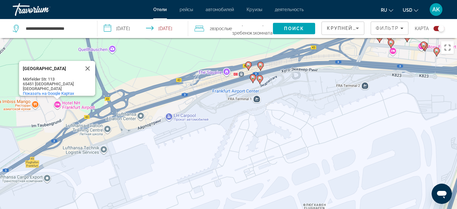
click at [120, 105] on div "Чтобы активировать перетаскивание с помощью клавиатуры, нажмите Alt + Ввод. Пос…" at bounding box center [228, 142] width 457 height 209
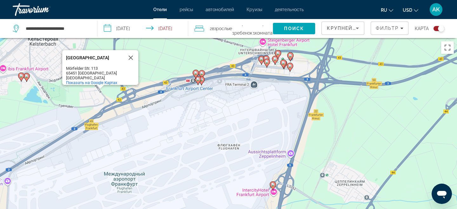
drag, startPoint x: 127, startPoint y: 140, endPoint x: 135, endPoint y: 112, distance: 29.2
click at [135, 112] on div "Чтобы активировать перетаскивание с помощью клавиатуры, нажмите Alt + Ввод. Пос…" at bounding box center [228, 142] width 457 height 209
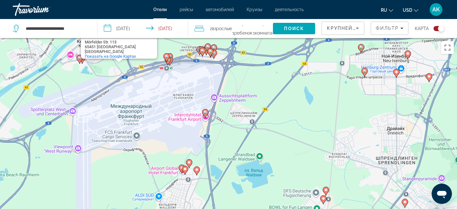
drag, startPoint x: 194, startPoint y: 166, endPoint x: 196, endPoint y: 134, distance: 32.4
click at [195, 134] on div "Чтобы активировать перетаскивание с помощью клавиатуры, нажмите Alt + Ввод. Пос…" at bounding box center [228, 142] width 457 height 209
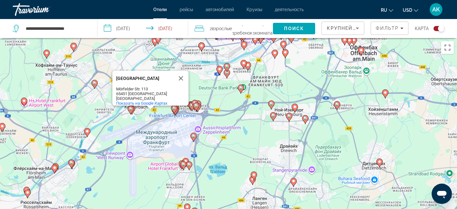
click at [151, 154] on div "Чтобы активировать перетаскивание с помощью клавиатуры, нажмите Alt + Ввод. Пос…" at bounding box center [228, 142] width 457 height 209
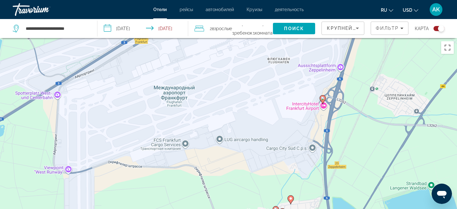
click at [175, 136] on div "Чтобы активировать перетаскивание с помощью клавиатуры, нажмите Alt + Ввод. Пос…" at bounding box center [228, 142] width 457 height 209
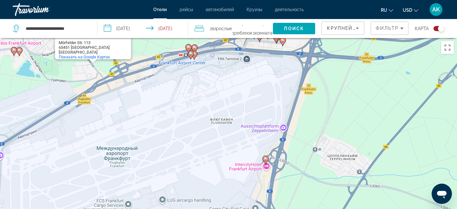
drag, startPoint x: 192, startPoint y: 108, endPoint x: 127, endPoint y: 178, distance: 95.6
click at [127, 179] on div "Чтобы активировать перетаскивание с помощью клавиатуры, нажмите Alt + Ввод. Пос…" at bounding box center [228, 142] width 457 height 209
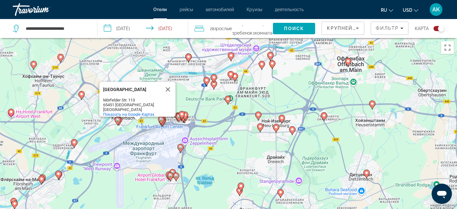
click at [154, 146] on div "Чтобы активировать перетаскивание с помощью клавиатуры, нажмите Alt + Ввод. Пос…" at bounding box center [228, 142] width 457 height 209
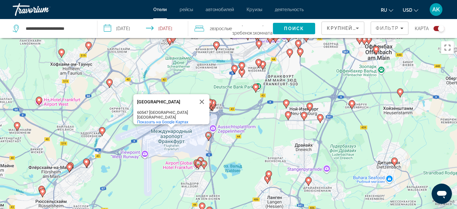
drag, startPoint x: 168, startPoint y: 136, endPoint x: 197, endPoint y: 124, distance: 30.7
click at [197, 124] on div "Чтобы активировать перетаскивание с помощью клавиатуры, нажмите Alt + Ввод. Пос…" at bounding box center [228, 142] width 457 height 209
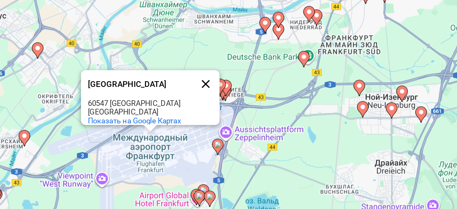
click at [200, 98] on button "Закрыть" at bounding box center [201, 101] width 15 height 15
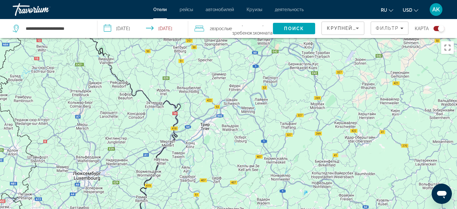
drag, startPoint x: 246, startPoint y: 153, endPoint x: 68, endPoint y: 171, distance: 179.4
click at [71, 169] on div "Чтобы активировать перетаскивание с помощью клавиатуры, нажмите Alt + Ввод. Пос…" at bounding box center [228, 142] width 457 height 209
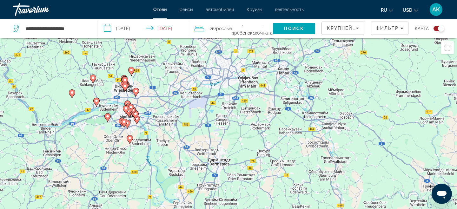
drag, startPoint x: 219, startPoint y: 125, endPoint x: 218, endPoint y: 151, distance: 25.7
click at [219, 151] on div "Чтобы активировать перетаскивание с помощью клавиатуры, нажмите Alt + Ввод. Пос…" at bounding box center [228, 142] width 457 height 209
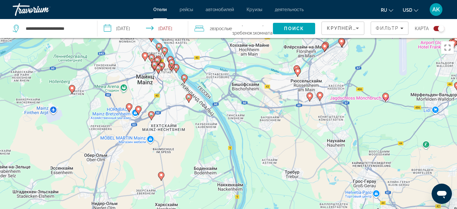
drag, startPoint x: 145, startPoint y: 139, endPoint x: 191, endPoint y: 140, distance: 46.0
click at [192, 140] on div "Чтобы активировать перетаскивание с помощью клавиатуры, нажмите Alt + Ввод. Пос…" at bounding box center [228, 142] width 457 height 209
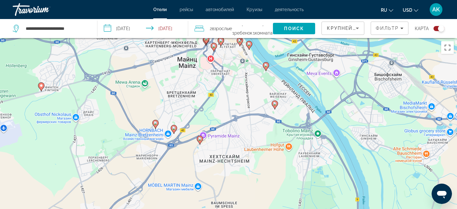
drag, startPoint x: 173, startPoint y: 113, endPoint x: 242, endPoint y: 133, distance: 71.4
click at [242, 133] on div "Чтобы активировать перетаскивание с помощью клавиатуры, нажмите Alt + Ввод. Пос…" at bounding box center [228, 142] width 457 height 209
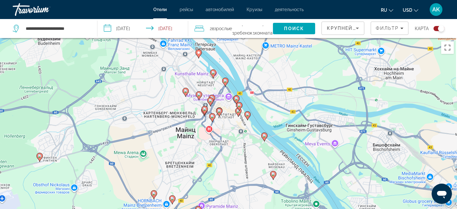
drag, startPoint x: 207, startPoint y: 87, endPoint x: 127, endPoint y: 169, distance: 115.3
click at [127, 169] on div "Чтобы активировать перетаскивание с помощью клавиатуры, нажмите Alt + Ввод. Пос…" at bounding box center [228, 142] width 457 height 209
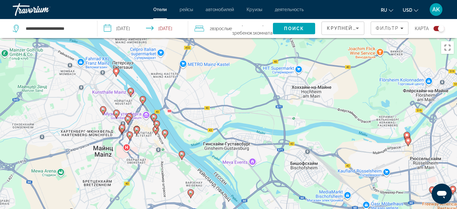
click at [213, 118] on div "Чтобы активировать перетаскивание с помощью клавиатуры, нажмите Alt + Ввод. Пос…" at bounding box center [228, 142] width 457 height 209
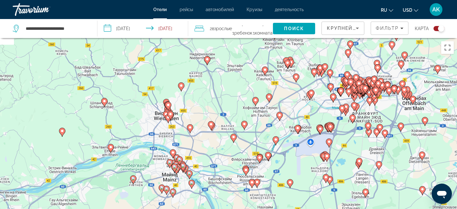
drag, startPoint x: 264, startPoint y: 98, endPoint x: 222, endPoint y: 159, distance: 73.8
click at [222, 159] on div "Чтобы активировать перетаскивание с помощью клавиатуры, нажмите Alt + Ввод. Пос…" at bounding box center [228, 142] width 457 height 209
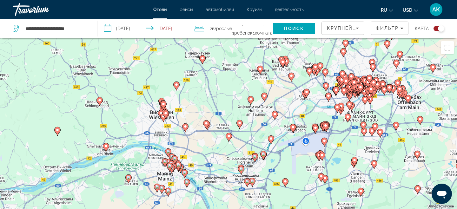
drag, startPoint x: 314, startPoint y: 157, endPoint x: 282, endPoint y: 150, distance: 33.3
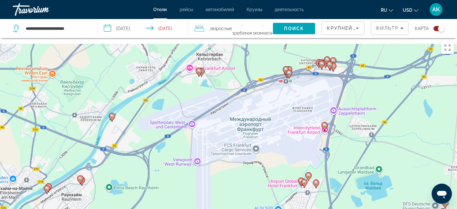
drag, startPoint x: 280, startPoint y: 127, endPoint x: 237, endPoint y: 192, distance: 78.1
click at [237, 193] on div "Чтобы активировать перетаскивание с помощью клавиатуры, нажмите Alt + Ввод. Пос…" at bounding box center [228, 142] width 457 height 209
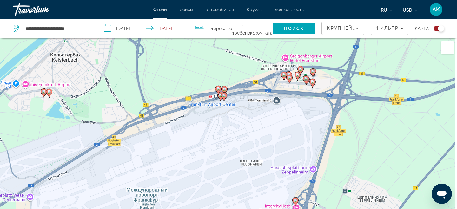
drag, startPoint x: 302, startPoint y: 144, endPoint x: 244, endPoint y: 122, distance: 61.2
click at [242, 122] on div "Чтобы активировать перетаскивание с помощью клавиатуры, нажмите Alt + Ввод. Пос…" at bounding box center [228, 142] width 457 height 209
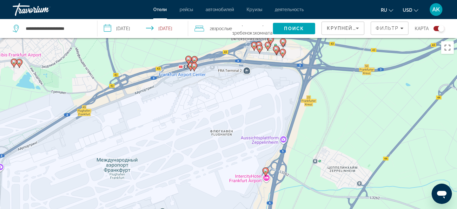
drag, startPoint x: 256, startPoint y: 174, endPoint x: 242, endPoint y: 182, distance: 16.2
click at [242, 182] on div "Чтобы активировать перетаскивание с помощью клавиатуры, нажмите Alt + Ввод. Пос…" at bounding box center [228, 142] width 457 height 209
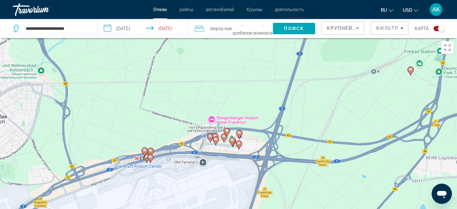
drag, startPoint x: 280, startPoint y: 136, endPoint x: 248, endPoint y: 224, distance: 93.5
click at [248, 209] on html "**********" at bounding box center [228, 104] width 457 height 209
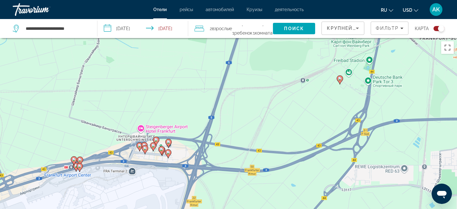
drag, startPoint x: 289, startPoint y: 185, endPoint x: 213, endPoint y: 192, distance: 75.8
click at [214, 192] on div "Чтобы активировать перетаскивание с помощью клавиатуры, нажмите Alt + Ввод. Пос…" at bounding box center [228, 142] width 457 height 209
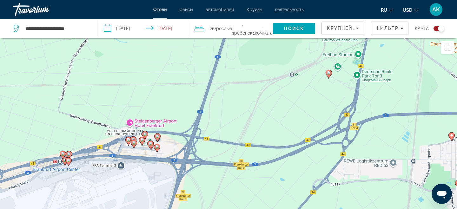
click at [165, 11] on span "Отели" at bounding box center [160, 9] width 14 height 5
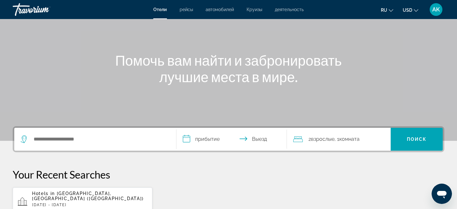
scroll to position [109, 0]
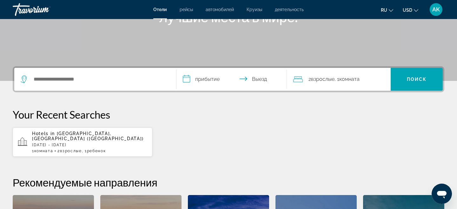
click at [55, 148] on app-hotels-recent-search "Hotels in [GEOGRAPHIC_DATA], [GEOGRAPHIC_DATA] ([GEOGRAPHIC_DATA]) [DATE] - [DA…" at bounding box center [83, 141] width 140 height 29
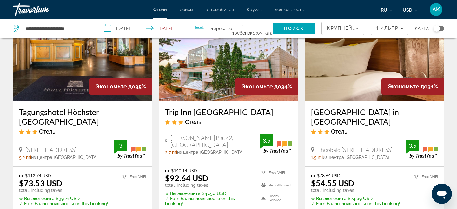
scroll to position [901, 0]
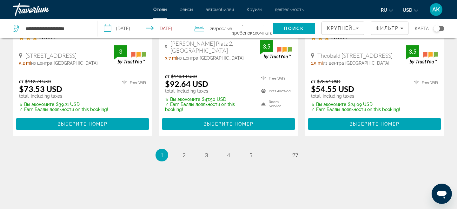
click at [183, 152] on li "page 2" at bounding box center [184, 155] width 13 height 13
click at [183, 152] on span "2" at bounding box center [183, 155] width 3 height 7
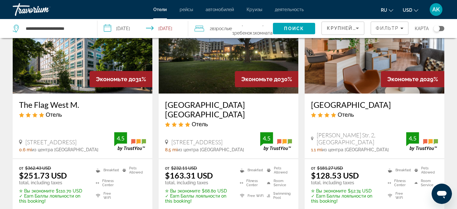
scroll to position [68, 0]
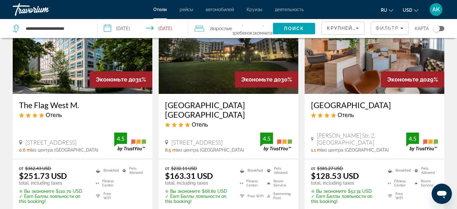
click at [330, 147] on span "из центра [GEOGRAPHIC_DATA]" at bounding box center [355, 149] width 67 height 5
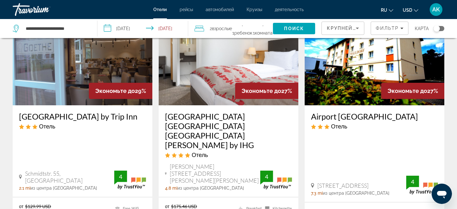
scroll to position [321, 0]
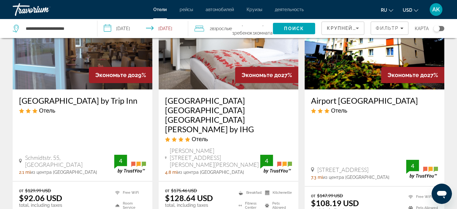
click at [206, 96] on h3 "Holiday Inn Frankfurt Airport Neu Isenburg by IHG" at bounding box center [228, 115] width 127 height 38
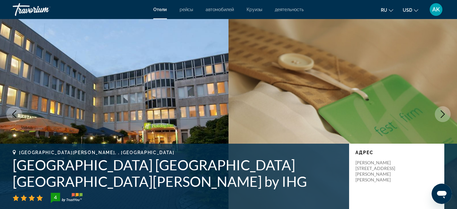
click at [445, 116] on icon "Next image" at bounding box center [443, 114] width 8 height 8
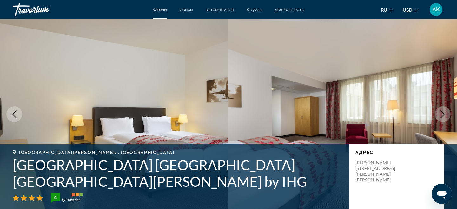
click at [445, 116] on icon "Next image" at bounding box center [443, 114] width 8 height 8
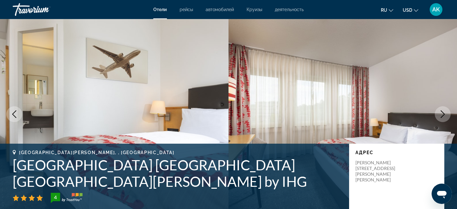
click at [445, 116] on icon "Next image" at bounding box center [443, 114] width 8 height 8
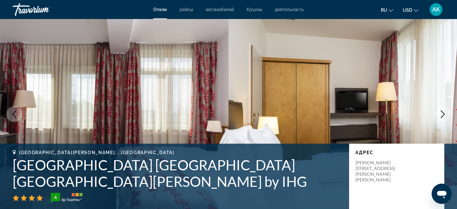
click at [445, 116] on icon "Next image" at bounding box center [443, 114] width 8 height 8
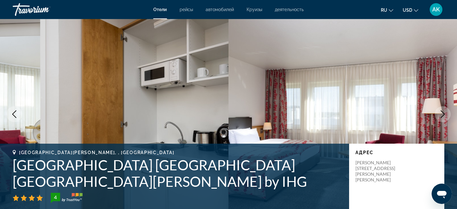
click at [445, 116] on icon "Next image" at bounding box center [443, 114] width 8 height 8
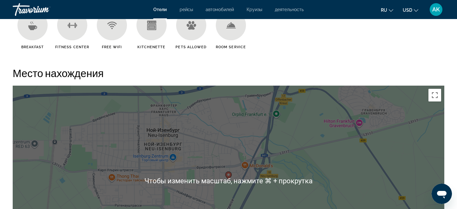
scroll to position [571, 0]
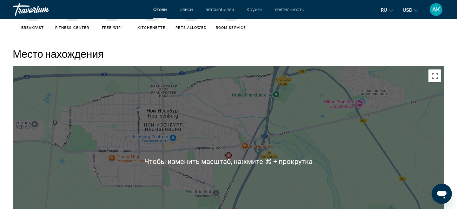
click at [347, 171] on div "Чтобы активировать перетаскивание с помощью клавиатуры, нажмите Alt + Ввод. Пос…" at bounding box center [228, 161] width 431 height 190
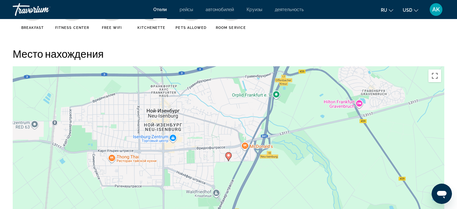
click at [244, 176] on div "Чтобы активировать перетаскивание с помощью клавиатуры, нажмите Alt + Ввод. Пос…" at bounding box center [228, 161] width 431 height 190
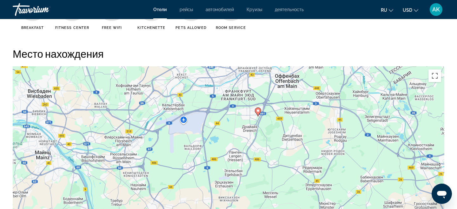
drag, startPoint x: 239, startPoint y: 169, endPoint x: 263, endPoint y: 119, distance: 55.0
click at [263, 119] on div "Чтобы активировать перетаскивание с помощью клавиатуры, нажмите Alt + Ввод. Пос…" at bounding box center [228, 161] width 431 height 190
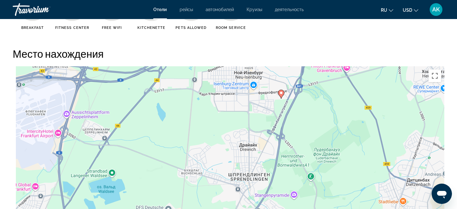
drag, startPoint x: 209, startPoint y: 134, endPoint x: 251, endPoint y: 124, distance: 42.6
click at [251, 124] on div "Чтобы активировать перетаскивание с помощью клавиатуры, нажмите Alt + Ввод. Пос…" at bounding box center [228, 161] width 431 height 190
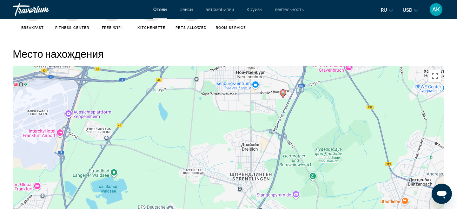
click at [284, 96] on gmp-advanced-marker "Main content" at bounding box center [283, 94] width 6 height 10
click at [282, 97] on gmp-advanced-marker "Main content" at bounding box center [283, 94] width 6 height 10
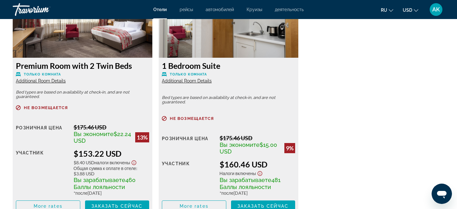
scroll to position [1212, 0]
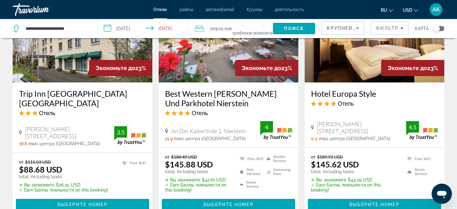
scroll to position [907, 0]
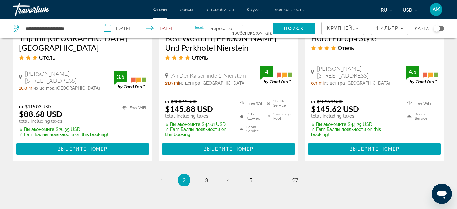
click at [206, 177] on span "3" at bounding box center [206, 180] width 3 height 7
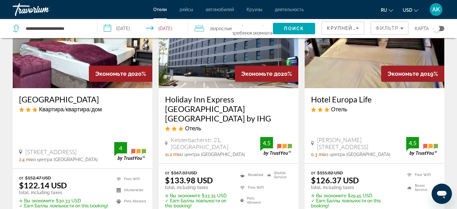
scroll to position [313, 0]
click at [218, 108] on h3 "Holiday Inn Express Frankfurt Airport Raunheim by IHG" at bounding box center [228, 108] width 127 height 29
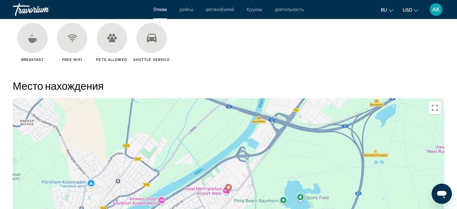
scroll to position [637, 0]
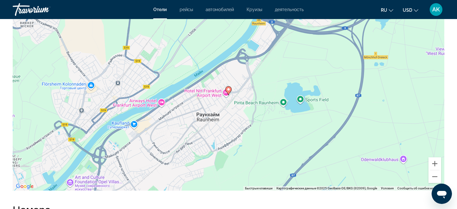
click at [218, 151] on div "Чтобы активировать перетаскивание с помощью клавиатуры, нажмите Alt + Ввод. Пос…" at bounding box center [228, 95] width 431 height 190
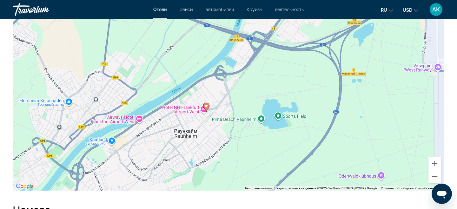
drag, startPoint x: 268, startPoint y: 93, endPoint x: 224, endPoint y: 134, distance: 59.9
click at [224, 134] on div "Чтобы активировать перетаскивание с помощью клавиатуры, нажмите Alt + Ввод. Пос…" at bounding box center [228, 95] width 431 height 190
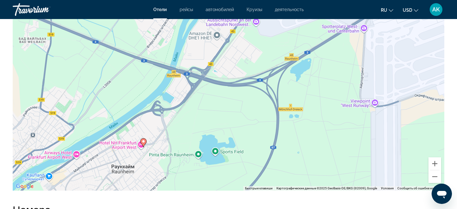
drag, startPoint x: 273, startPoint y: 109, endPoint x: 230, endPoint y: 114, distance: 43.7
click at [230, 114] on div "Чтобы активировать перетаскивание с помощью клавиатуры, нажмите Alt + Ввод. Пос…" at bounding box center [228, 95] width 431 height 190
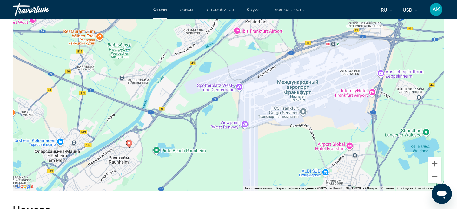
drag, startPoint x: 256, startPoint y: 110, endPoint x: 196, endPoint y: 132, distance: 63.9
click at [196, 132] on div "Чтобы активировать перетаскивание с помощью клавиатуры, нажмите Alt + Ввод. Пос…" at bounding box center [228, 95] width 431 height 190
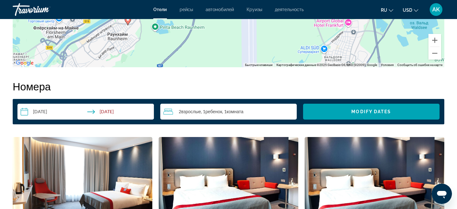
scroll to position [726, 0]
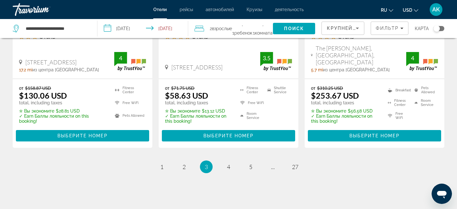
scroll to position [897, 0]
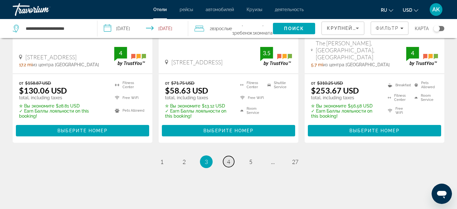
click at [224, 156] on link "page 4" at bounding box center [228, 161] width 11 height 11
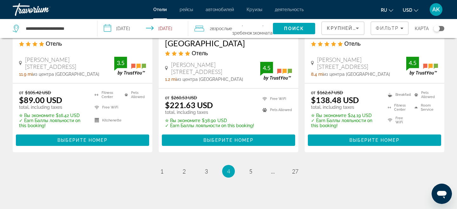
scroll to position [886, 0]
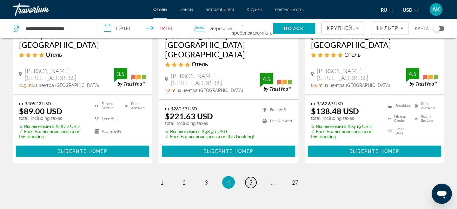
click at [247, 177] on link "page 5" at bounding box center [250, 182] width 11 height 11
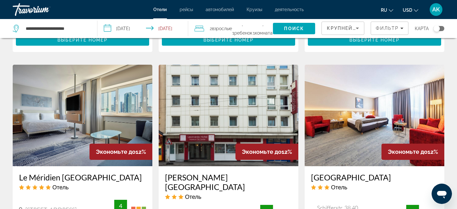
scroll to position [850, 0]
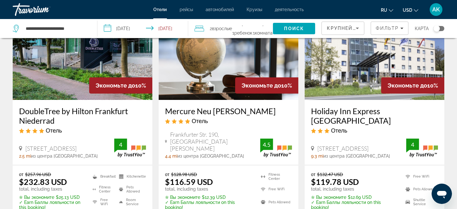
scroll to position [563, 0]
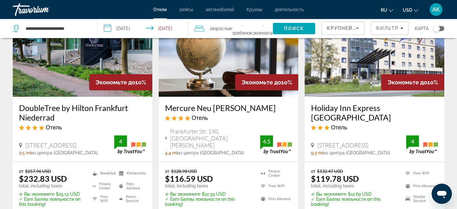
click at [351, 108] on h3 "Holiday Inn Express [GEOGRAPHIC_DATA]" at bounding box center [374, 112] width 127 height 19
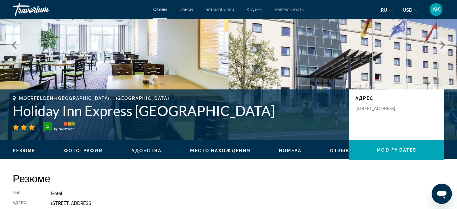
scroll to position [67, 0]
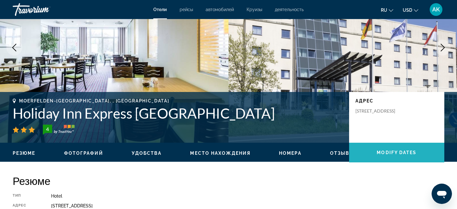
click at [388, 149] on span "Main content" at bounding box center [396, 152] width 95 height 15
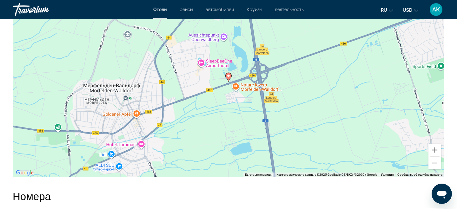
scroll to position [644, 0]
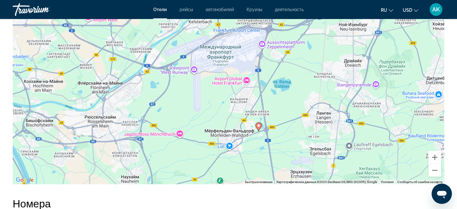
drag, startPoint x: 268, startPoint y: 122, endPoint x: 268, endPoint y: 143, distance: 21.2
click at [268, 144] on div "Чтобы активировать перетаскивание с помощью клавиатуры, нажмите Alt + Ввод. Пос…" at bounding box center [228, 89] width 431 height 190
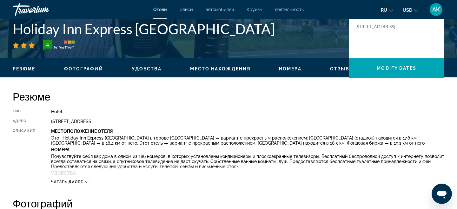
scroll to position [0, 0]
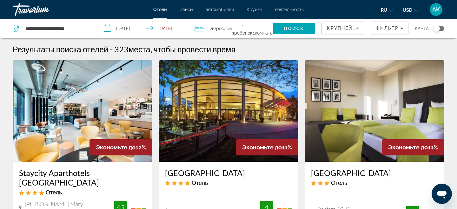
click at [441, 27] on div "Toggle map" at bounding box center [438, 28] width 11 height 5
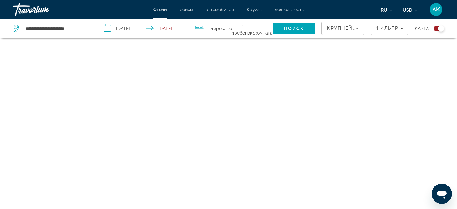
scroll to position [38, 0]
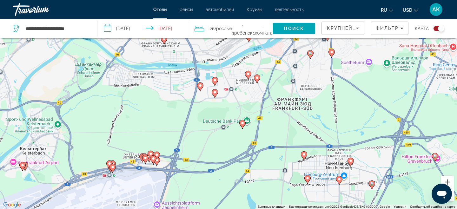
drag, startPoint x: 176, startPoint y: 164, endPoint x: 214, endPoint y: 156, distance: 38.9
click at [214, 156] on div "Чтобы активировать перетаскивание с помощью клавиатуры, нажмите Alt + Ввод. Пос…" at bounding box center [228, 104] width 457 height 209
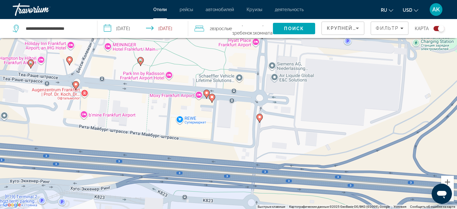
drag, startPoint x: 169, startPoint y: 128, endPoint x: 193, endPoint y: 144, distance: 28.7
click at [193, 144] on div "Чтобы активировать перетаскивание с помощью клавиатуры, нажмите Alt + Ввод. Пос…" at bounding box center [228, 104] width 457 height 209
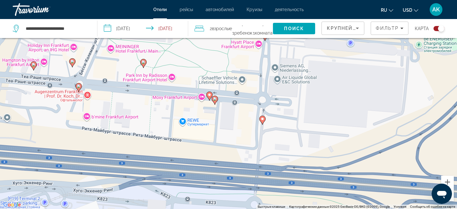
click at [142, 65] on gmp-advanced-marker "Main content" at bounding box center [143, 64] width 6 height 10
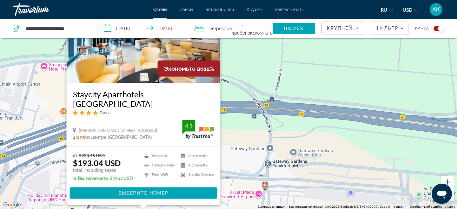
drag, startPoint x: 240, startPoint y: 125, endPoint x: 245, endPoint y: 94, distance: 31.4
click at [240, 122] on div "Чтобы активировать перетаскивание с помощью клавиатуры, нажмите Alt + Ввод. Пос…" at bounding box center [228, 104] width 457 height 209
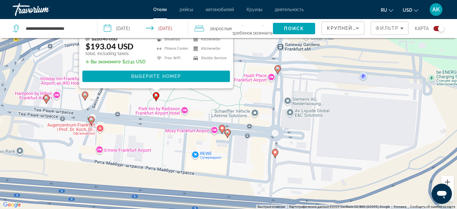
drag, startPoint x: 231, startPoint y: 155, endPoint x: 243, endPoint y: 39, distance: 117.0
click at [244, 39] on div "Чтобы активировать перетаскивание с помощью клавиатуры, нажмите Alt + Ввод. Пос…" at bounding box center [228, 104] width 457 height 209
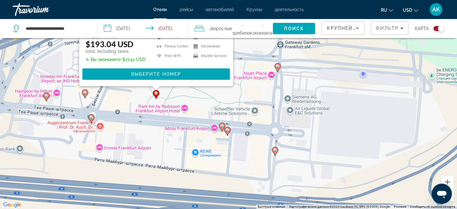
click at [223, 128] on icon "Main content" at bounding box center [222, 127] width 6 height 8
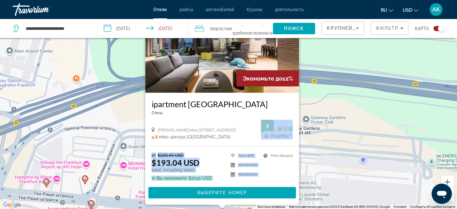
drag, startPoint x: 284, startPoint y: 152, endPoint x: 283, endPoint y: 134, distance: 18.4
click at [285, 134] on div "Экономьте до 12% ipartment Frankfurt Airport Отель Amelia Mary Earhart Strasse …" at bounding box center [222, 97] width 154 height 213
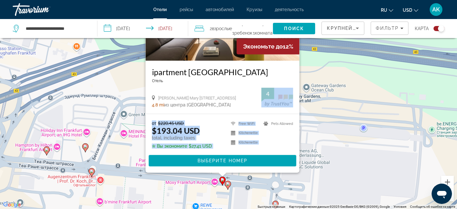
drag, startPoint x: 321, startPoint y: 134, endPoint x: 326, endPoint y: 26, distance: 108.9
click at [326, 26] on div "**********" at bounding box center [228, 123] width 457 height 247
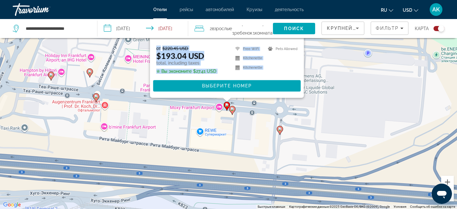
click at [120, 95] on div "Чтобы активировать перетаскивание с помощью клавиатуры, нажмите Alt + Ввод. Пос…" at bounding box center [228, 104] width 457 height 209
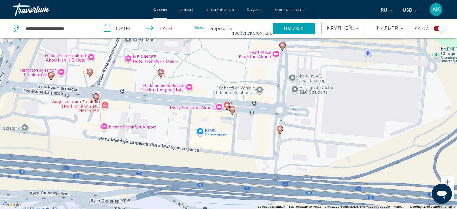
drag, startPoint x: 132, startPoint y: 106, endPoint x: 116, endPoint y: 107, distance: 15.9
click at [116, 107] on div "Чтобы активировать перетаскивание с помощью клавиатуры, нажмите Alt + Ввод. Пос…" at bounding box center [228, 104] width 457 height 209
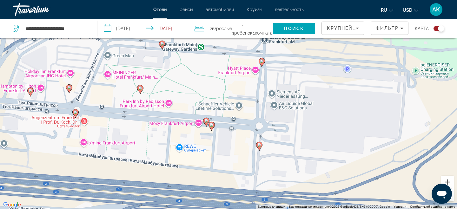
drag, startPoint x: 157, startPoint y: 86, endPoint x: 157, endPoint y: 128, distance: 42.2
click at [157, 128] on div "Чтобы активировать перетаскивание с помощью клавиатуры, нажмите Alt + Ввод. Пос…" at bounding box center [228, 104] width 457 height 209
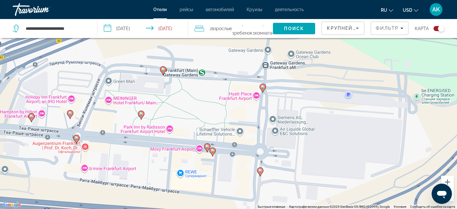
click at [162, 75] on div "Чтобы активировать перетаскивание с помощью клавиатуры, нажмите Alt + Ввод. Пос…" at bounding box center [228, 104] width 457 height 209
click at [166, 73] on gmp-advanced-marker "Main content" at bounding box center [163, 71] width 6 height 10
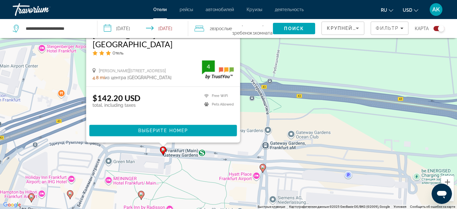
drag, startPoint x: 271, startPoint y: 138, endPoint x: 273, endPoint y: 43, distance: 94.8
click at [273, 47] on div "Чтобы активировать перетаскивание с помощью клавиатуры, нажмите Alt + Ввод. Пос…" at bounding box center [228, 104] width 457 height 209
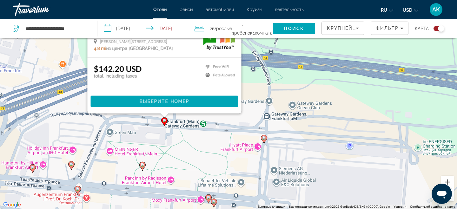
click at [264, 137] on image "Main content" at bounding box center [264, 138] width 4 height 4
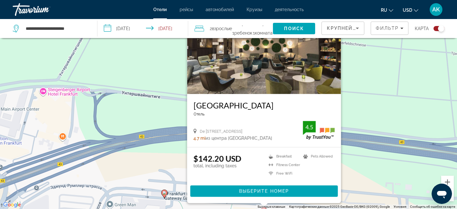
drag, startPoint x: 207, startPoint y: 172, endPoint x: 194, endPoint y: 174, distance: 13.5
click at [194, 174] on div "$142.20 USD total, including taxes" at bounding box center [217, 166] width 48 height 25
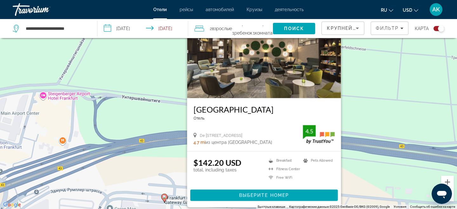
drag, startPoint x: 146, startPoint y: 172, endPoint x: 146, endPoint y: 184, distance: 12.4
click at [146, 185] on div "Чтобы активировать перетаскивание с помощью клавиатуры, нажмите Alt + Ввод. Пос…" at bounding box center [228, 104] width 457 height 209
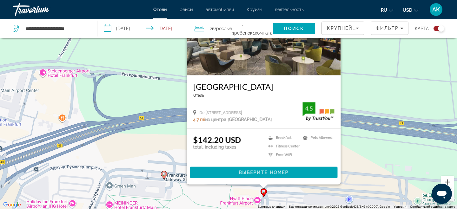
drag, startPoint x: 146, startPoint y: 184, endPoint x: 145, endPoint y: 151, distance: 33.0
click at [145, 151] on div "Чтобы активировать перетаскивание с помощью клавиатуры, нажмите Alt + Ввод. Пос…" at bounding box center [228, 104] width 457 height 209
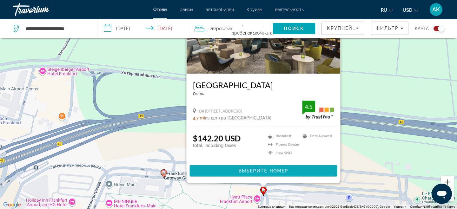
click at [236, 175] on span "Main content" at bounding box center [263, 170] width 147 height 15
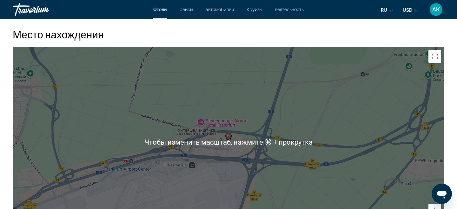
scroll to position [637, 0]
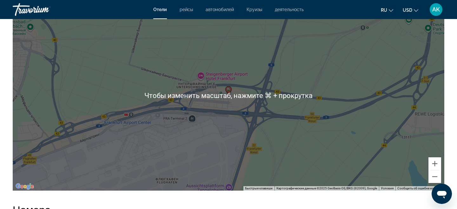
click at [236, 175] on div "Чтобы активировать перетаскивание с помощью клавиатуры, нажмите Alt + Ввод. Пос…" at bounding box center [228, 95] width 431 height 190
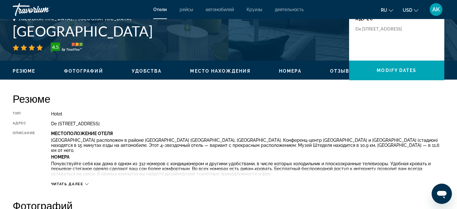
scroll to position [0, 0]
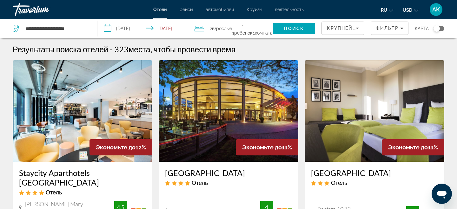
click at [435, 31] on div "Toggle map" at bounding box center [436, 28] width 6 height 6
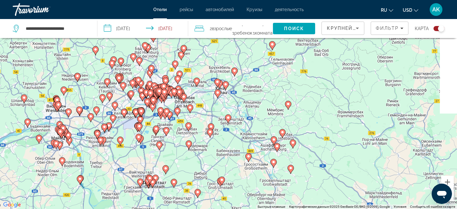
drag, startPoint x: 183, startPoint y: 130, endPoint x: 147, endPoint y: 128, distance: 36.2
click at [179, 130] on div "Чтобы активировать перетаскивание с помощью клавиатуры, нажмите Alt + Ввод. Пос…" at bounding box center [228, 104] width 457 height 209
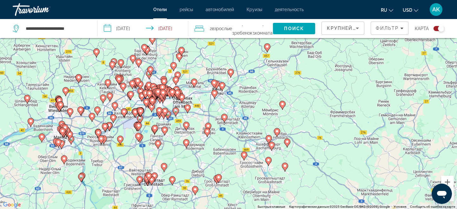
drag, startPoint x: 147, startPoint y: 128, endPoint x: 217, endPoint y: 128, distance: 69.4
click at [217, 128] on div "Чтобы активировать перетаскивание с помощью клавиатуры, нажмите Alt + Ввод. Пос…" at bounding box center [228, 104] width 457 height 209
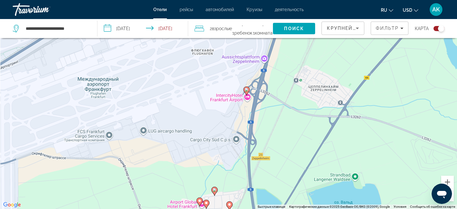
drag, startPoint x: 0, startPoint y: 0, endPoint x: 225, endPoint y: 157, distance: 274.3
click at [225, 157] on div "Чтобы активировать перетаскивание с помощью клавиатуры, нажмите Alt + Ввод. Пос…" at bounding box center [228, 104] width 457 height 209
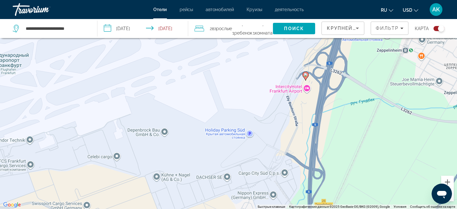
drag, startPoint x: 237, startPoint y: 146, endPoint x: 235, endPoint y: 134, distance: 11.6
click at [235, 134] on div "Чтобы активировать перетаскивание с помощью клавиатуры, нажмите Alt + Ввод. Пос…" at bounding box center [228, 104] width 457 height 209
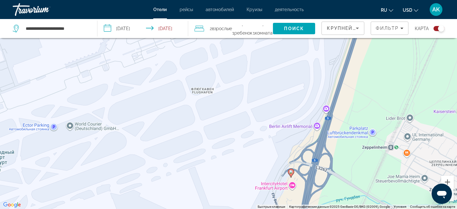
drag, startPoint x: 255, startPoint y: 104, endPoint x: 240, endPoint y: 203, distance: 100.1
click at [240, 202] on div "Чтобы активировать перетаскивание с помощью клавиатуры, нажмите Alt + Ввод. Пос…" at bounding box center [228, 104] width 457 height 209
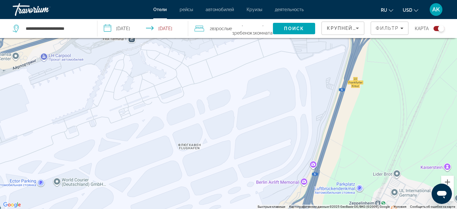
drag, startPoint x: 268, startPoint y: 166, endPoint x: 259, endPoint y: 217, distance: 51.7
click at [259, 171] on html "**********" at bounding box center [228, 66] width 457 height 209
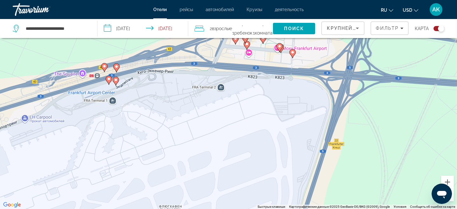
drag, startPoint x: 265, startPoint y: 113, endPoint x: 246, endPoint y: 177, distance: 66.8
click at [246, 177] on div "Чтобы активировать перетаскивание с помощью клавиатуры, нажмите Alt + Ввод. Пос…" at bounding box center [228, 104] width 457 height 209
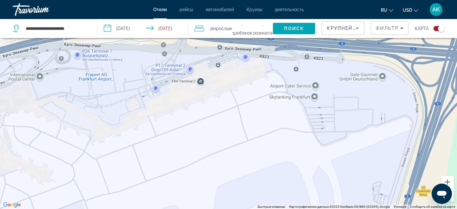
drag, startPoint x: 237, startPoint y: 127, endPoint x: 243, endPoint y: 157, distance: 30.9
click at [243, 158] on div "Чтобы активировать перетаскивание с помощью клавиатуры, нажмите Alt + Ввод. Пос…" at bounding box center [228, 104] width 457 height 209
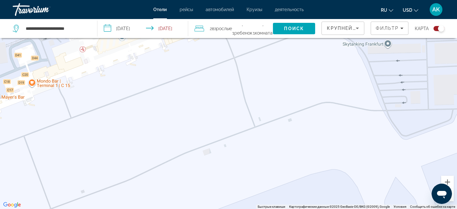
drag, startPoint x: 243, startPoint y: 157, endPoint x: 254, endPoint y: 187, distance: 31.7
click at [254, 187] on div "Main content" at bounding box center [228, 104] width 457 height 209
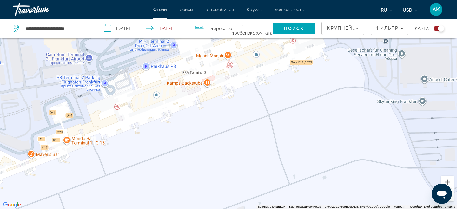
drag, startPoint x: 226, startPoint y: 117, endPoint x: 271, endPoint y: 154, distance: 58.3
click at [271, 154] on div "Чтобы активировать перетаскивание с помощью клавиатуры, нажмите Alt + Ввод. Пос…" at bounding box center [228, 104] width 457 height 209
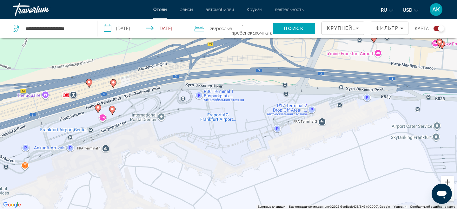
drag, startPoint x: 250, startPoint y: 151, endPoint x: 333, endPoint y: 151, distance: 82.8
click at [333, 151] on div "Чтобы активировать перетаскивание с помощью клавиатуры, нажмите Alt + Ввод. Пос…" at bounding box center [228, 104] width 457 height 209
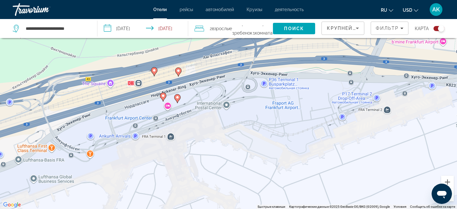
drag, startPoint x: 225, startPoint y: 140, endPoint x: 296, endPoint y: 125, distance: 72.7
click at [296, 125] on div "Чтобы активировать перетаскивание с помощью клавиатуры, нажмите Alt + Ввод. Пос…" at bounding box center [228, 104] width 457 height 209
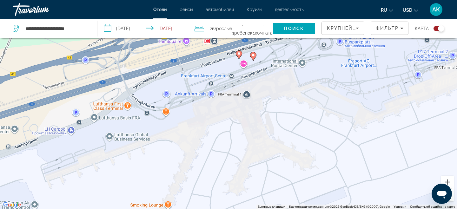
drag, startPoint x: 195, startPoint y: 151, endPoint x: 264, endPoint y: 114, distance: 77.6
click at [264, 114] on div "Чтобы активировать перетаскивание с помощью клавиатуры, нажмите Alt + Ввод. Пос…" at bounding box center [228, 104] width 457 height 209
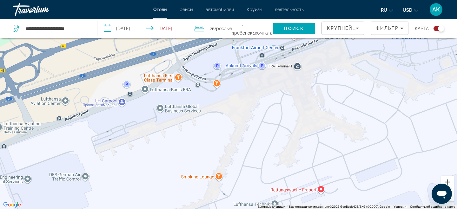
drag, startPoint x: 215, startPoint y: 116, endPoint x: 267, endPoint y: 87, distance: 59.9
click at [267, 87] on div "Чтобы активировать перетаскивание с помощью клавиатуры, нажмите Alt + Ввод. Пос…" at bounding box center [228, 104] width 457 height 209
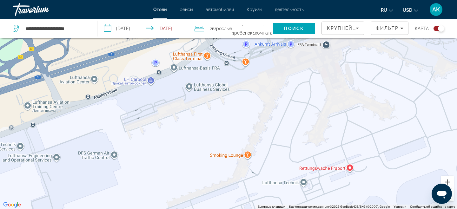
drag, startPoint x: 267, startPoint y: 87, endPoint x: 296, endPoint y: 64, distance: 37.0
click at [298, 64] on div "Чтобы активировать перетаскивание с помощью клавиатуры, нажмите Alt + Ввод. Пос…" at bounding box center [228, 104] width 457 height 209
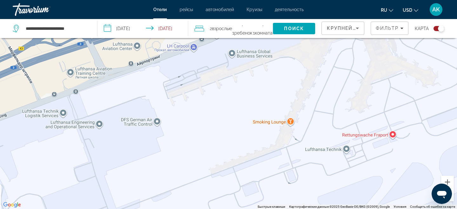
drag, startPoint x: 248, startPoint y: 112, endPoint x: 292, endPoint y: 78, distance: 55.8
click at [292, 78] on div "Чтобы активировать перетаскивание с помощью клавиатуры, нажмите Alt + Ввод. Пос…" at bounding box center [228, 104] width 457 height 209
drag, startPoint x: 292, startPoint y: 78, endPoint x: 317, endPoint y: 65, distance: 28.2
click at [317, 65] on div "Чтобы активировать перетаскивание с помощью клавиатуры, нажмите Alt + Ввод. Пос…" at bounding box center [228, 104] width 457 height 209
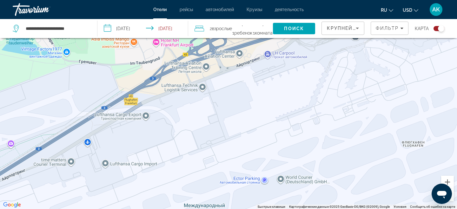
drag, startPoint x: 237, startPoint y: 103, endPoint x: 231, endPoint y: 146, distance: 42.9
click at [231, 146] on div "Чтобы активировать перетаскивание с помощью клавиатуры, нажмите Alt + Ввод. Пос…" at bounding box center [228, 104] width 457 height 209
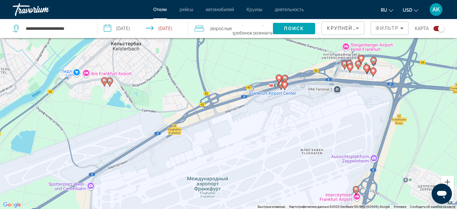
drag, startPoint x: 321, startPoint y: 112, endPoint x: 311, endPoint y: 101, distance: 15.3
click at [311, 101] on div "Чтобы активировать перетаскивание с помощью клавиатуры, нажмите Alt + Ввод. Пос…" at bounding box center [228, 104] width 457 height 209
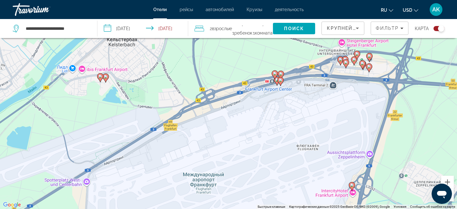
drag, startPoint x: 236, startPoint y: 114, endPoint x: 190, endPoint y: 132, distance: 48.7
click at [190, 132] on div "Чтобы активировать перетаскивание с помощью клавиатуры, нажмите Alt + Ввод. Пос…" at bounding box center [228, 104] width 457 height 209
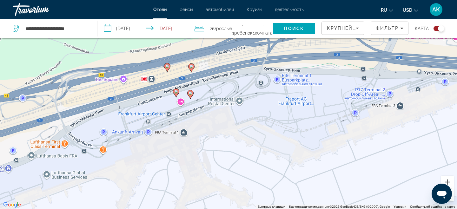
drag, startPoint x: 218, startPoint y: 124, endPoint x: 199, endPoint y: 146, distance: 27.9
click at [199, 146] on div "Чтобы активировать перетаскивание с помощью клавиатуры, нажмите Alt + Ввод. Пос…" at bounding box center [228, 104] width 457 height 209
drag, startPoint x: 223, startPoint y: 120, endPoint x: 229, endPoint y: 132, distance: 13.2
click at [229, 132] on div "Чтобы активировать перетаскивание с помощью клавиатуры, нажмите Alt + Ввод. Пос…" at bounding box center [228, 104] width 457 height 209
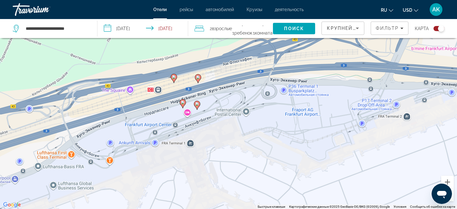
click at [184, 104] on g "Main content" at bounding box center [182, 103] width 6 height 9
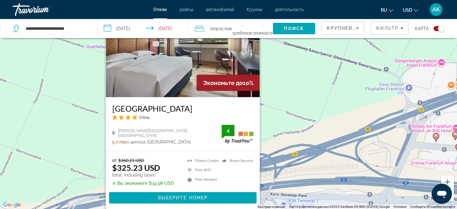
click at [291, 149] on div "Чтобы активировать перетаскивание с помощью клавиатуры, нажмите Alt + Ввод. Пос…" at bounding box center [228, 104] width 457 height 209
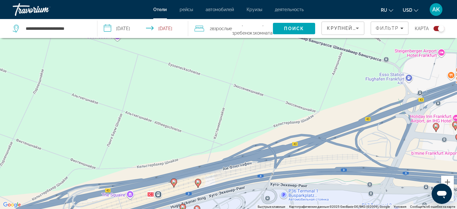
drag, startPoint x: 248, startPoint y: 152, endPoint x: 253, endPoint y: 59, distance: 92.4
click at [253, 59] on div "Чтобы активировать перетаскивание с помощью клавиатуры, нажмите Alt + Ввод. Пос…" at bounding box center [228, 104] width 457 height 209
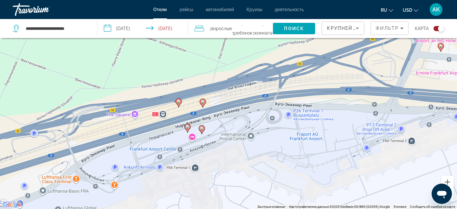
click at [200, 133] on gmp-advanced-marker "Main content" at bounding box center [202, 130] width 6 height 10
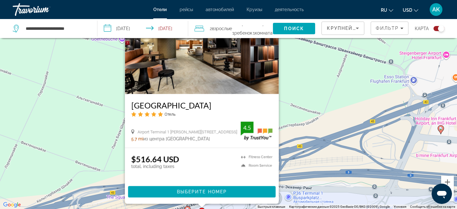
click at [287, 135] on div "Чтобы активировать перетаскивание с помощью клавиатуры, нажмите Alt + Ввод. Пос…" at bounding box center [228, 104] width 457 height 209
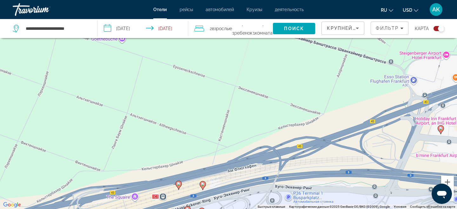
click at [176, 186] on gmp-advanced-marker "Main content" at bounding box center [178, 185] width 6 height 10
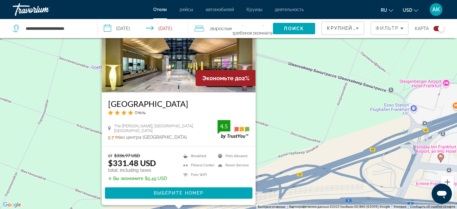
click at [273, 166] on div "Чтобы активировать перетаскивание с помощью клавиатуры, нажмите Alt + Ввод. Пос…" at bounding box center [228, 104] width 457 height 209
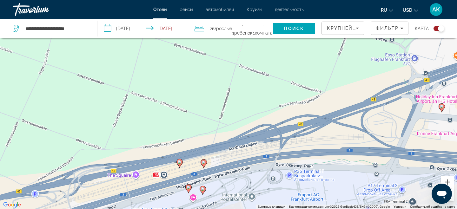
drag, startPoint x: 241, startPoint y: 175, endPoint x: 234, endPoint y: 125, distance: 50.0
click at [242, 123] on div "Чтобы активировать перетаскивание с помощью клавиатуры, нажмите Alt + Ввод. Пос…" at bounding box center [228, 104] width 457 height 209
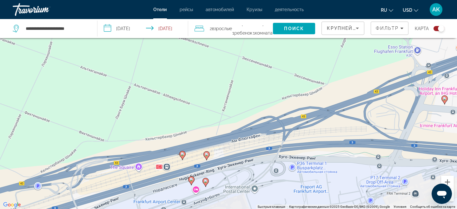
click at [206, 156] on image "Main content" at bounding box center [207, 155] width 4 height 4
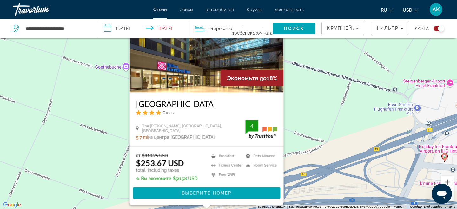
click at [327, 154] on div "Чтобы активировать перетаскивание с помощью клавиатуры, нажмите Alt + Ввод. Пос…" at bounding box center [228, 104] width 457 height 209
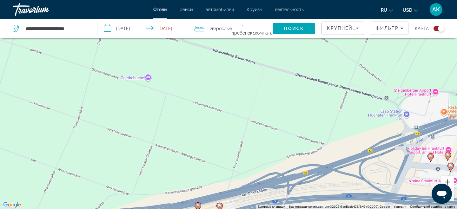
drag, startPoint x: 334, startPoint y: 151, endPoint x: 287, endPoint y: 151, distance: 46.9
click at [287, 151] on div "Чтобы активировать перетаскивание с помощью клавиатуры, нажмите Alt + Ввод. Пос…" at bounding box center [228, 104] width 457 height 209
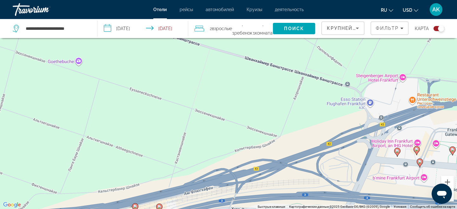
drag, startPoint x: 296, startPoint y: 147, endPoint x: 218, endPoint y: 115, distance: 85.4
click at [218, 115] on div "Чтобы активировать перетаскивание с помощью клавиатуры, нажмите Alt + Ввод. Пос…" at bounding box center [228, 104] width 457 height 209
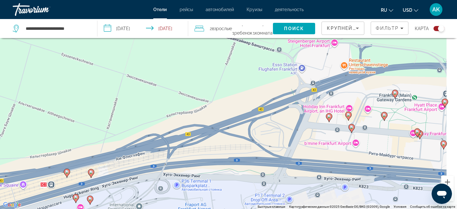
drag, startPoint x: 266, startPoint y: 113, endPoint x: 179, endPoint y: 113, distance: 87.2
click at [179, 113] on div "Чтобы активировать перетаскивание с помощью клавиатуры, нажмите Alt + Ввод. Пос…" at bounding box center [228, 104] width 457 height 209
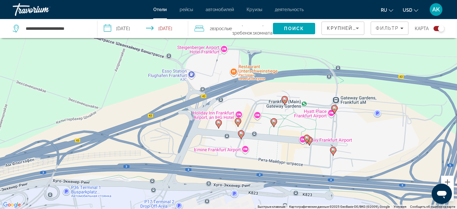
drag, startPoint x: 269, startPoint y: 102, endPoint x: 248, endPoint y: 120, distance: 27.4
click at [248, 120] on div "Чтобы активировать перетаскивание с помощью клавиатуры, нажмите Alt + Ввод. Пос…" at bounding box center [228, 104] width 457 height 209
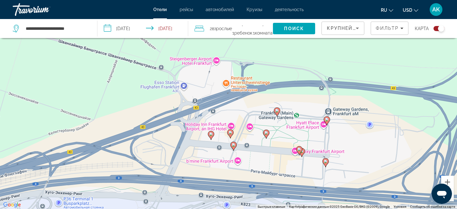
click at [208, 133] on gmp-advanced-marker "Main content" at bounding box center [211, 136] width 6 height 10
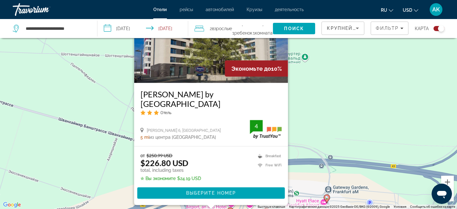
click at [124, 179] on div "Чтобы активировать перетаскивание с помощью клавиатуры, нажмите Alt + Ввод. Пос…" at bounding box center [228, 104] width 457 height 209
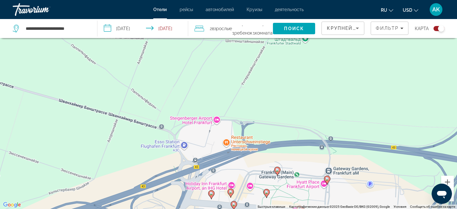
drag, startPoint x: 235, startPoint y: 171, endPoint x: 237, endPoint y: 95, distance: 75.5
click at [237, 95] on div "Чтобы активировать перетаскивание с помощью клавиатуры, нажмите Alt + Ввод. Пос…" at bounding box center [228, 104] width 457 height 209
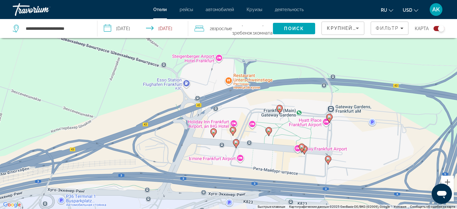
click at [233, 129] on image "Main content" at bounding box center [233, 130] width 4 height 4
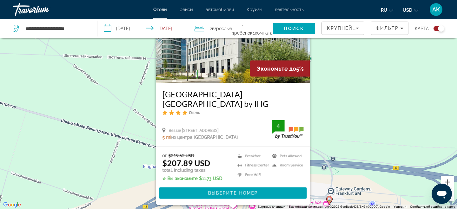
click at [133, 148] on div "Чтобы активировать перетаскивание с помощью клавиатуры, нажмите Alt + Ввод. Пос…" at bounding box center [228, 104] width 457 height 209
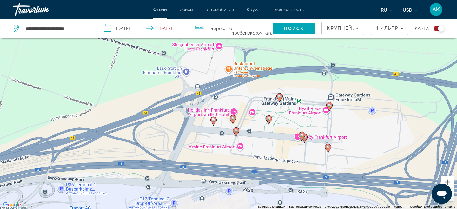
drag, startPoint x: 213, startPoint y: 176, endPoint x: 214, endPoint y: 72, distance: 103.4
click at [214, 72] on div "Чтобы активировать перетаскивание с помощью клавиатуры, нажмите Alt + Ввод. Пос…" at bounding box center [228, 104] width 457 height 209
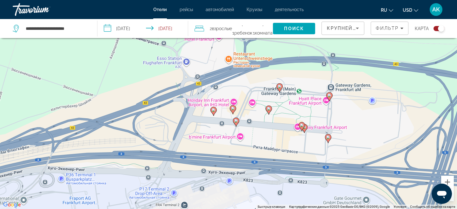
click at [233, 108] on image "Main content" at bounding box center [233, 109] width 4 height 4
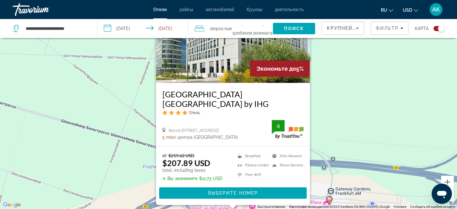
click at [331, 106] on div "Чтобы активировать перетаскивание с помощью клавиатуры, нажмите Alt + Ввод. Пос…" at bounding box center [228, 104] width 457 height 209
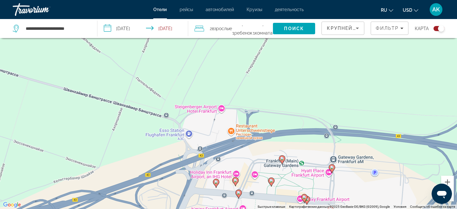
drag, startPoint x: 295, startPoint y: 139, endPoint x: 298, endPoint y: 86, distance: 53.7
click at [298, 86] on div "Чтобы активировать перетаскивание с помощью клавиатуры, нажмите Alt + Ввод. Пос…" at bounding box center [228, 104] width 457 height 209
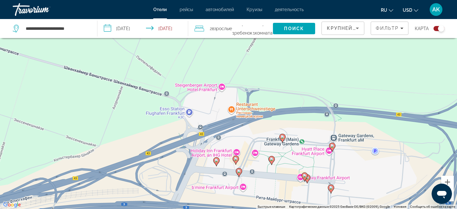
click at [272, 160] on image "Main content" at bounding box center [272, 159] width 4 height 4
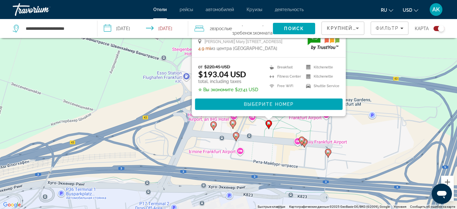
drag, startPoint x: 410, startPoint y: 99, endPoint x: 408, endPoint y: 2, distance: 97.0
click at [408, 2] on div "**********" at bounding box center [228, 66] width 457 height 209
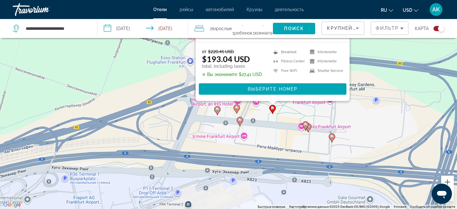
click at [240, 125] on gmp-advanced-marker "Main content" at bounding box center [240, 122] width 6 height 10
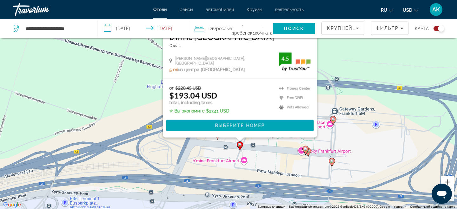
drag, startPoint x: 320, startPoint y: 147, endPoint x: 323, endPoint y: 58, distance: 89.2
click at [323, 58] on div "Чтобы активировать перетаскивание с помощью клавиатуры, нажмите Alt + Ввод. Пос…" at bounding box center [228, 104] width 457 height 209
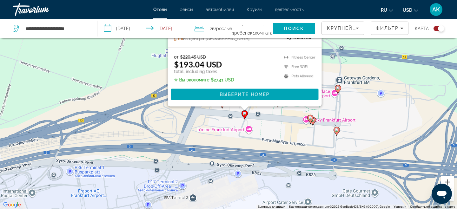
click at [310, 120] on image "Main content" at bounding box center [310, 118] width 4 height 4
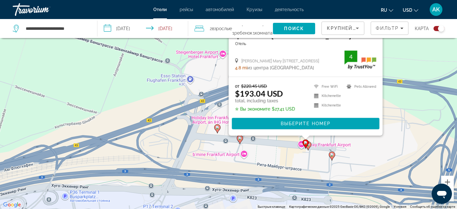
drag, startPoint x: 402, startPoint y: 130, endPoint x: 396, endPoint y: 56, distance: 74.1
click at [396, 56] on div "Чтобы активировать перетаскивание с помощью клавиатуры, нажмите Alt + Ввод. Пос…" at bounding box center [228, 104] width 457 height 209
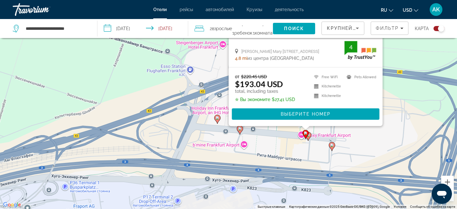
click at [311, 135] on div "Чтобы активировать перетаскивание с помощью клавиатуры, нажмите Alt + Ввод. Пос…" at bounding box center [228, 104] width 457 height 209
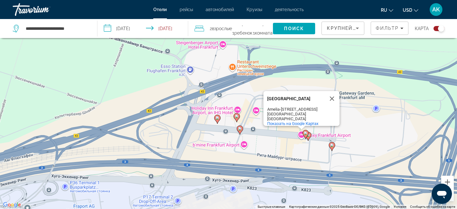
click at [310, 140] on gmp-advanced-marker "Main content" at bounding box center [308, 137] width 6 height 10
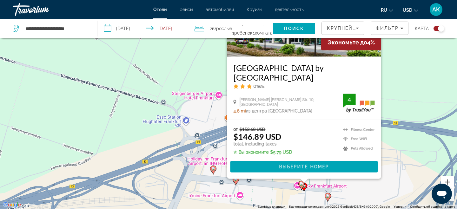
drag, startPoint x: 408, startPoint y: 146, endPoint x: 404, endPoint y: 111, distance: 35.1
click at [404, 111] on div "Чтобы активировать перетаскивание с помощью клавиатуры, нажмите Alt + Ввод. Пос…" at bounding box center [228, 104] width 457 height 209
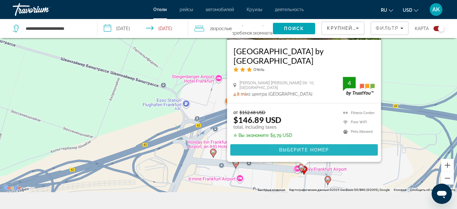
click at [282, 155] on span "Main content" at bounding box center [303, 149] width 147 height 15
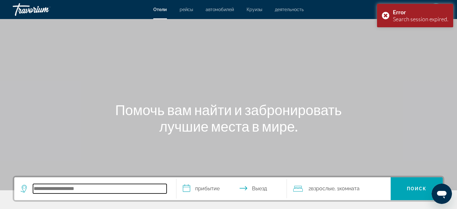
click at [81, 188] on input "Search hotel destination" at bounding box center [100, 189] width 134 height 10
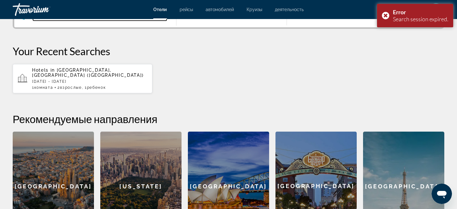
scroll to position [173, 0]
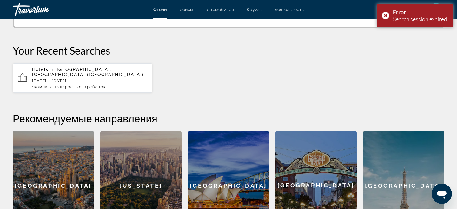
click at [94, 84] on app-hotels-recent-search "Hotels in [GEOGRAPHIC_DATA], [GEOGRAPHIC_DATA] ([GEOGRAPHIC_DATA]) [DATE] - [DA…" at bounding box center [83, 77] width 140 height 29
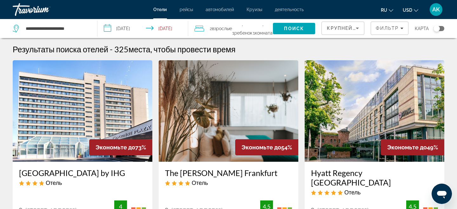
click at [441, 25] on div "карта" at bounding box center [428, 28] width 29 height 19
click at [439, 27] on div "Toggle map" at bounding box center [436, 28] width 6 height 6
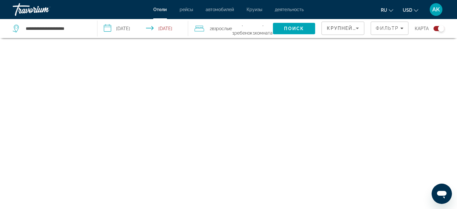
scroll to position [38, 0]
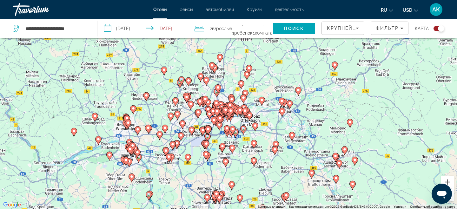
drag, startPoint x: 230, startPoint y: 126, endPoint x: 255, endPoint y: 95, distance: 40.2
click at [243, 107] on icon "Main content" at bounding box center [240, 111] width 6 height 8
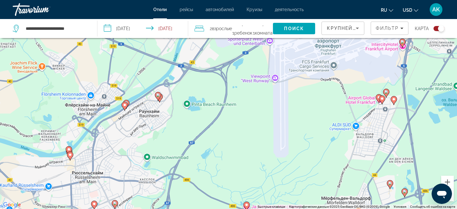
drag, startPoint x: 276, startPoint y: 79, endPoint x: 226, endPoint y: 156, distance: 91.5
click at [227, 154] on div "Чтобы активировать перетаскивание с помощью клавиатуры, нажмите Alt + Ввод. Пос…" at bounding box center [228, 104] width 457 height 209
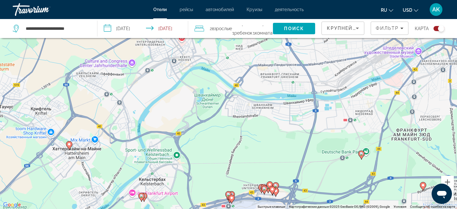
drag, startPoint x: 264, startPoint y: 148, endPoint x: 283, endPoint y: 44, distance: 105.3
click at [283, 44] on div "Чтобы активировать перетаскивание с помощью клавиатуры, нажмите Alt + Ввод. Пос…" at bounding box center [228, 104] width 457 height 209
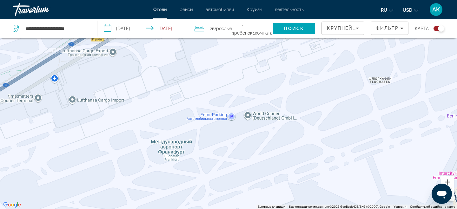
drag, startPoint x: 244, startPoint y: 75, endPoint x: 244, endPoint y: 141, distance: 66.3
click at [244, 141] on div "Чтобы активировать перетаскивание с помощью клавиатуры, нажмите Alt + Ввод. Пос…" at bounding box center [228, 104] width 457 height 209
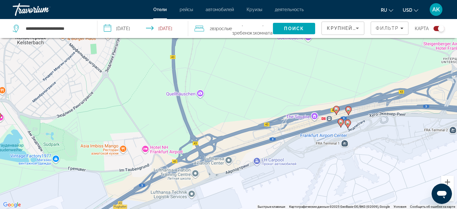
drag, startPoint x: 244, startPoint y: 141, endPoint x: 267, endPoint y: 146, distance: 24.0
click at [267, 146] on div "Чтобы активировать перетаскивание с помощью клавиатуры, нажмите Alt + Ввод. Пос…" at bounding box center [228, 104] width 457 height 209
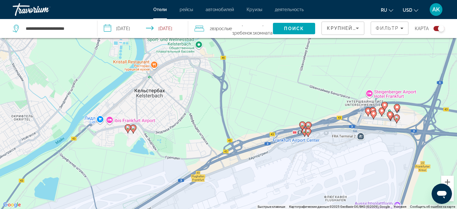
click at [133, 129] on image "Main content" at bounding box center [133, 128] width 4 height 4
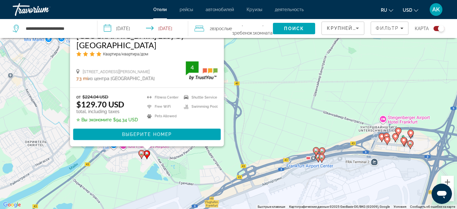
drag, startPoint x: 265, startPoint y: 156, endPoint x: 280, endPoint y: 82, distance: 75.5
click at [280, 82] on div "Чтобы активировать перетаскивание с помощью клавиатуры, нажмите Alt + Ввод. Пос…" at bounding box center [228, 104] width 457 height 209
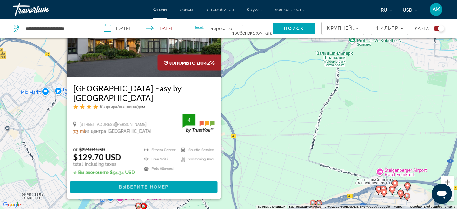
drag, startPoint x: 280, startPoint y: 82, endPoint x: 275, endPoint y: 143, distance: 61.7
click at [275, 143] on div "Чтобы активировать перетаскивание с помощью клавиатуры, нажмите Alt + Ввод. Пос…" at bounding box center [228, 104] width 457 height 209
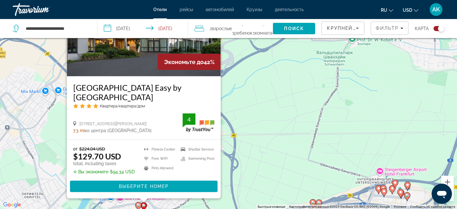
click at [107, 80] on div "[GEOGRAPHIC_DATA] Easy by [GEOGRAPHIC_DATA] Квартира/квартира/дом Am [PERSON_NA…" at bounding box center [144, 107] width 154 height 63
click at [138, 90] on h3 "[GEOGRAPHIC_DATA] Easy by [GEOGRAPHIC_DATA]" at bounding box center [143, 91] width 141 height 19
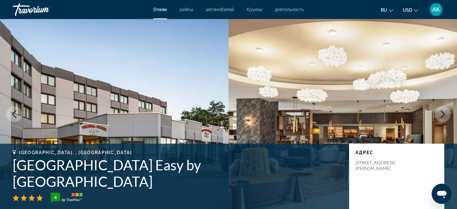
click at [144, 89] on img "Main content" at bounding box center [114, 114] width 228 height 190
click at [444, 112] on icon "Next image" at bounding box center [443, 114] width 8 height 8
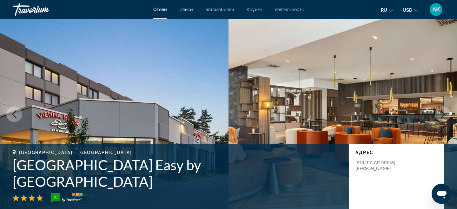
click at [444, 112] on icon "Next image" at bounding box center [443, 114] width 8 height 8
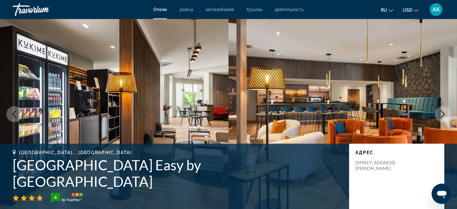
click at [444, 112] on icon "Next image" at bounding box center [443, 114] width 8 height 8
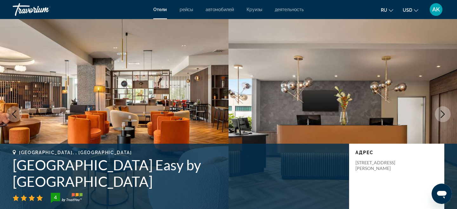
click at [444, 113] on icon "Next image" at bounding box center [443, 114] width 8 height 8
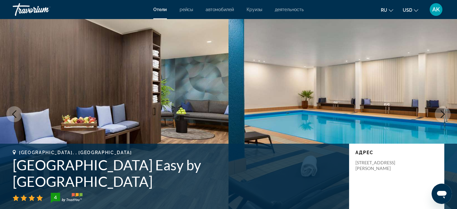
click at [444, 113] on icon "Next image" at bounding box center [443, 114] width 8 height 8
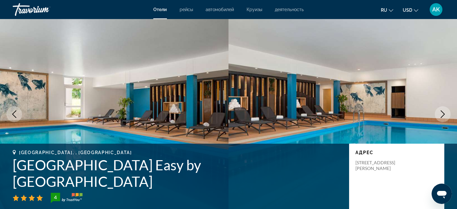
click at [444, 113] on icon "Next image" at bounding box center [443, 114] width 8 height 8
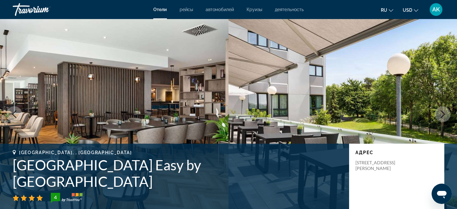
click at [444, 113] on icon "Next image" at bounding box center [443, 114] width 8 height 8
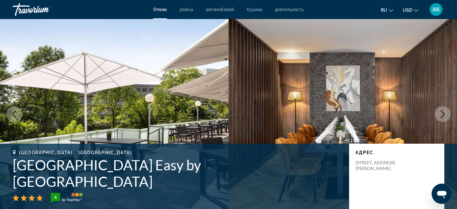
click at [444, 113] on icon "Next image" at bounding box center [443, 114] width 8 height 8
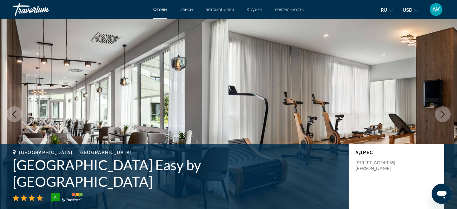
click at [444, 113] on icon "Next image" at bounding box center [443, 114] width 8 height 8
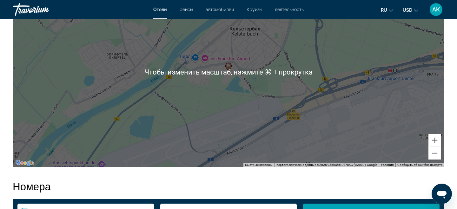
scroll to position [689, 0]
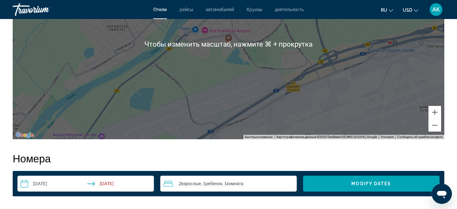
click at [247, 161] on h2 "Номера" at bounding box center [228, 158] width 431 height 13
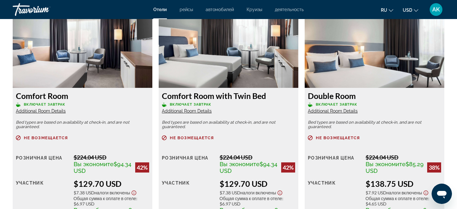
scroll to position [890, 0]
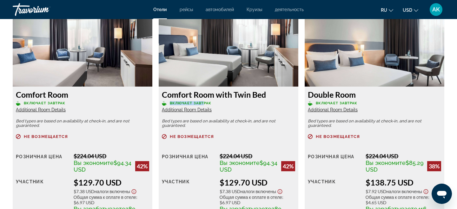
drag, startPoint x: 167, startPoint y: 100, endPoint x: 202, endPoint y: 102, distance: 35.3
click at [204, 102] on div "Comfort Room with Twin Bed Включает завтрак Additional Room Details" at bounding box center [228, 101] width 133 height 23
click at [215, 103] on p "Включает завтрак" at bounding box center [228, 103] width 133 height 5
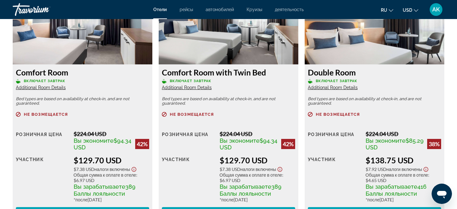
scroll to position [915, 0]
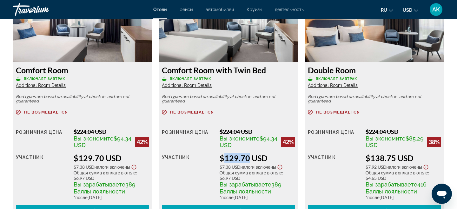
drag, startPoint x: 221, startPoint y: 158, endPoint x: 244, endPoint y: 160, distance: 23.2
click at [244, 159] on div "$129.70 USD" at bounding box center [256, 158] width 75 height 10
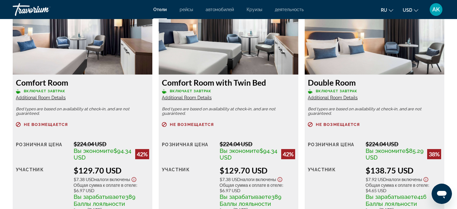
drag, startPoint x: 78, startPoint y: 164, endPoint x: 117, endPoint y: 164, distance: 39.3
click at [117, 165] on div "Розничная цена $224.04 USD Вы экономите $94.34 USD 42% когда вы выкупаете участ…" at bounding box center [82, 184] width 133 height 88
click at [101, 169] on div "$129.70 USD" at bounding box center [111, 171] width 75 height 10
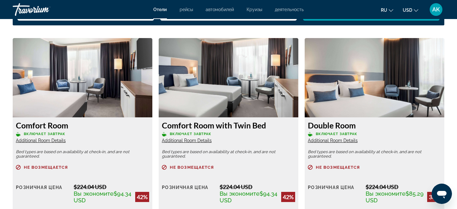
click at [101, 169] on p "Не возмещается" at bounding box center [82, 167] width 133 height 5
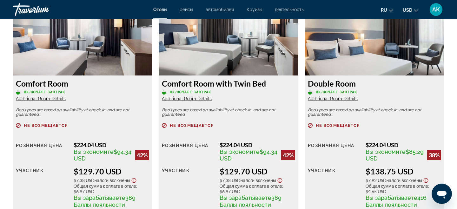
scroll to position [904, 0]
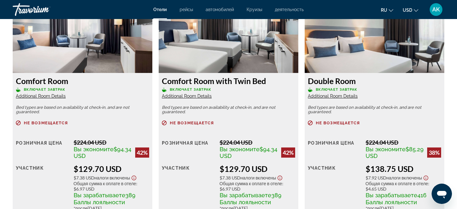
click at [322, 95] on span "Additional Room Details" at bounding box center [333, 96] width 50 height 5
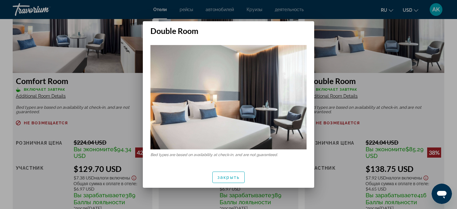
click at [226, 187] on div "закрыть" at bounding box center [228, 176] width 171 height 21
click at [226, 179] on span "закрыть" at bounding box center [228, 177] width 22 height 5
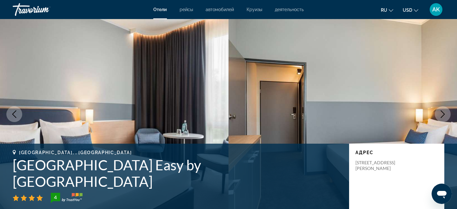
click at [158, 8] on span "Отели" at bounding box center [160, 9] width 14 height 5
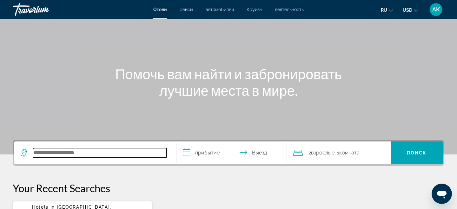
click at [75, 153] on input "Search hotel destination" at bounding box center [100, 153] width 134 height 10
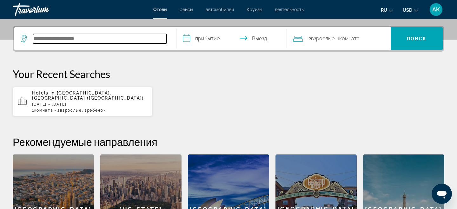
scroll to position [155, 0]
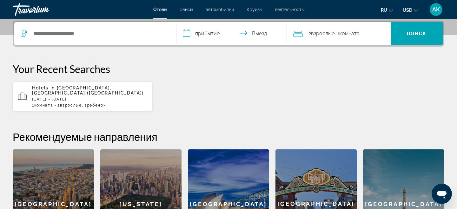
click at [107, 97] on p "[DATE] - [DATE]" at bounding box center [89, 99] width 115 height 4
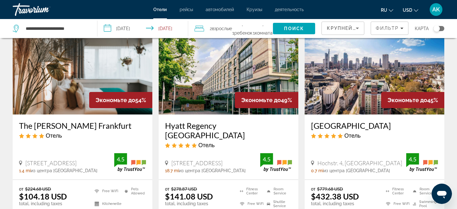
scroll to position [31, 0]
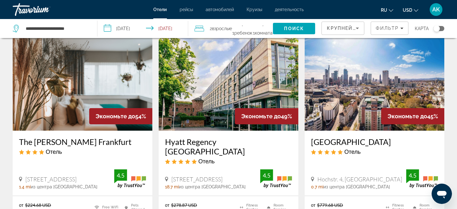
click at [442, 27] on div "Toggle map" at bounding box center [438, 28] width 11 height 5
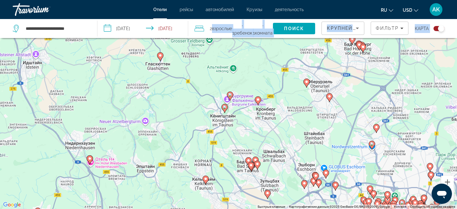
drag, startPoint x: 259, startPoint y: 111, endPoint x: 221, endPoint y: 23, distance: 96.2
click at [221, 23] on div "**********" at bounding box center [228, 123] width 457 height 247
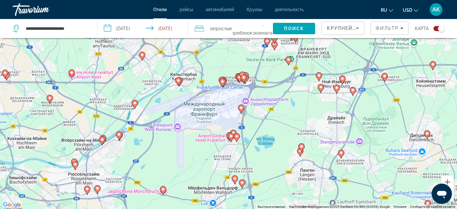
drag, startPoint x: 238, startPoint y: 106, endPoint x: 229, endPoint y: 61, distance: 46.6
click at [229, 61] on div "Чтобы активировать перетаскивание с помощью клавиатуры, нажмите Alt + Ввод. Пос…" at bounding box center [228, 104] width 457 height 209
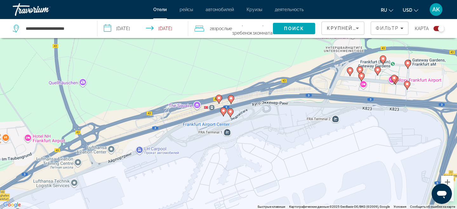
drag, startPoint x: 229, startPoint y: 61, endPoint x: 281, endPoint y: 107, distance: 69.9
click at [281, 107] on div "Чтобы активировать перетаскивание с помощью клавиатуры, нажмите Alt + Ввод. Пос…" at bounding box center [228, 104] width 457 height 209
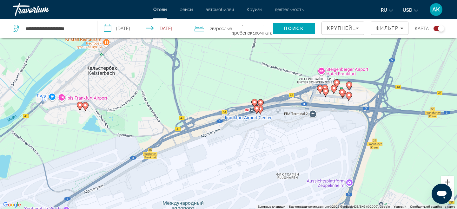
click at [85, 110] on icon "Main content" at bounding box center [85, 106] width 6 height 9
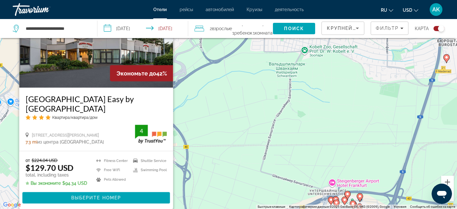
click at [199, 136] on div "Чтобы активировать перетаскивание с помощью клавиатуры, нажмите Alt + Ввод. Пос…" at bounding box center [228, 104] width 457 height 209
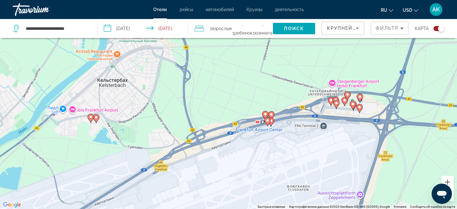
drag, startPoint x: 199, startPoint y: 136, endPoint x: 198, endPoint y: 33, distance: 103.4
click at [198, 33] on div "**********" at bounding box center [228, 123] width 457 height 247
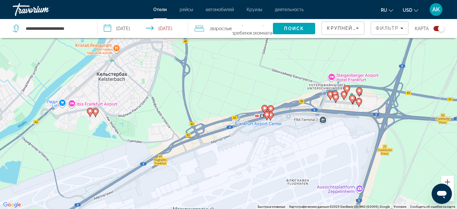
click at [333, 97] on icon "Main content" at bounding box center [336, 98] width 6 height 8
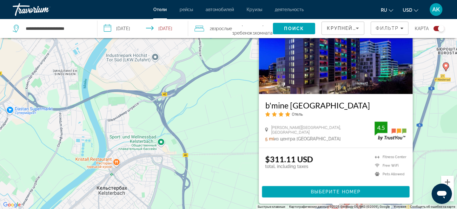
click at [213, 140] on div "Чтобы активировать перетаскивание с помощью клавиатуры, нажмите Alt + Ввод. Пос…" at bounding box center [228, 104] width 457 height 209
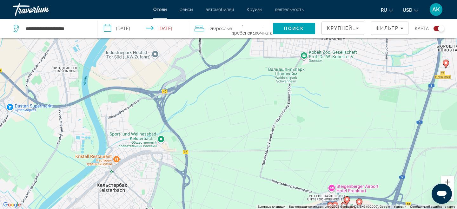
click at [308, 99] on div "Чтобы активировать перетаскивание с помощью клавиатуры, нажмите Alt + Ввод. Пос…" at bounding box center [228, 104] width 457 height 209
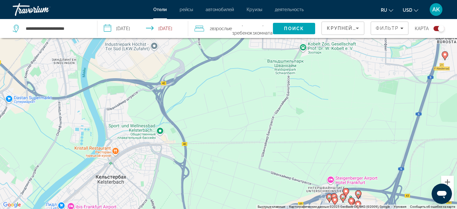
drag, startPoint x: 307, startPoint y: 129, endPoint x: 296, endPoint y: 53, distance: 77.0
click at [296, 53] on div "Чтобы активировать перетаскивание с помощью клавиатуры, нажмите Alt + Ввод. Пос…" at bounding box center [228, 104] width 457 height 209
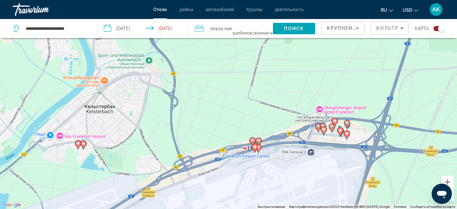
click at [335, 120] on image "Main content" at bounding box center [335, 121] width 4 height 4
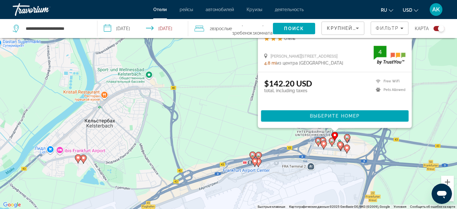
drag, startPoint x: 210, startPoint y: 153, endPoint x: 210, endPoint y: 72, distance: 80.5
click at [210, 72] on div "Чтобы активировать перетаскивание с помощью клавиатуры, нажмите Alt + Ввод. Пос…" at bounding box center [228, 104] width 457 height 209
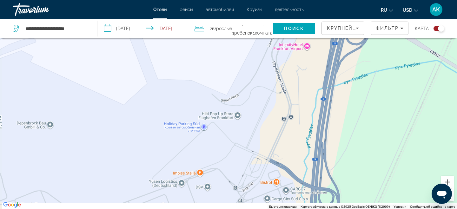
drag, startPoint x: 339, startPoint y: 128, endPoint x: 339, endPoint y: 228, distance: 99.9
click at [339, 171] on html "**********" at bounding box center [228, 66] width 457 height 209
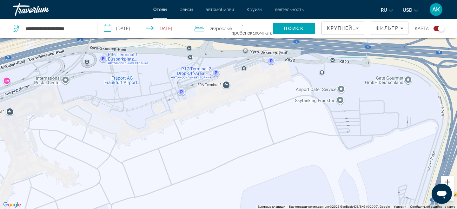
drag, startPoint x: 251, startPoint y: 68, endPoint x: 256, endPoint y: 134, distance: 66.2
click at [256, 133] on div "Чтобы активировать перетаскивание с помощью клавиатуры, нажмите Alt + Ввод. Пос…" at bounding box center [228, 104] width 457 height 209
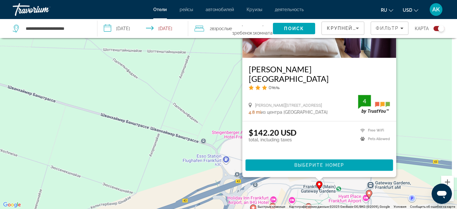
drag, startPoint x: 250, startPoint y: 112, endPoint x: 226, endPoint y: 112, distance: 23.1
click at [226, 112] on div "Чтобы активировать перетаскивание с помощью клавиатуры, нажмите Alt + Ввод. Пос…" at bounding box center [228, 104] width 457 height 209
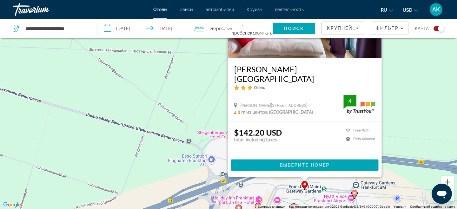
click at [226, 112] on div "Чтобы активировать перетаскивание с помощью клавиатуры, нажмите Alt + Ввод. Пос…" at bounding box center [228, 104] width 457 height 209
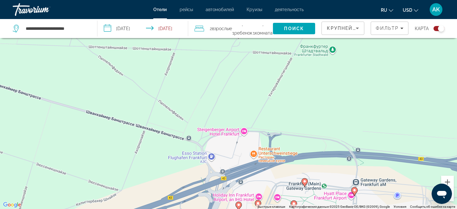
drag, startPoint x: 229, startPoint y: 47, endPoint x: 229, endPoint y: 42, distance: 4.8
click at [229, 42] on div "Чтобы активировать перетаскивание с помощью клавиатуры, нажмите Alt + Ввод. Пос…" at bounding box center [228, 104] width 457 height 209
drag, startPoint x: 231, startPoint y: 60, endPoint x: 236, endPoint y: -6, distance: 65.5
click at [236, 0] on html "**********" at bounding box center [228, 66] width 457 height 209
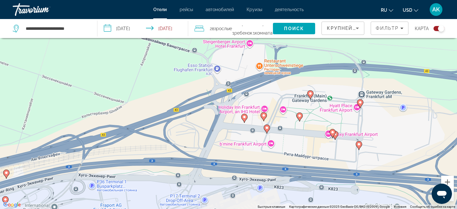
click at [244, 117] on image "Main content" at bounding box center [244, 117] width 4 height 4
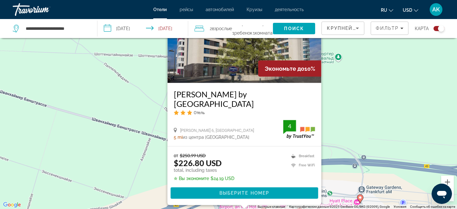
click at [343, 108] on div "Чтобы активировать перетаскивание с помощью клавиатуры, нажмите Alt + Ввод. Пос…" at bounding box center [228, 104] width 457 height 209
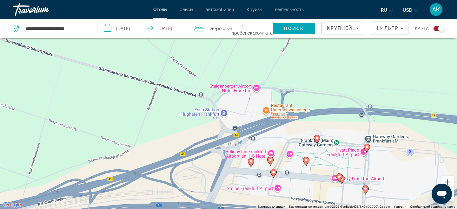
drag, startPoint x: 283, startPoint y: 166, endPoint x: 291, endPoint y: 100, distance: 66.4
click at [291, 99] on div "Чтобы активировать перетаскивание с помощью клавиатуры, нажмите Alt + Ввод. Пос…" at bounding box center [228, 104] width 457 height 209
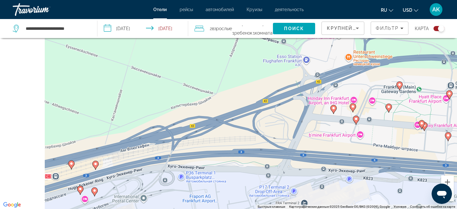
drag, startPoint x: 260, startPoint y: 122, endPoint x: 456, endPoint y: 30, distance: 217.3
click at [456, 30] on div "**********" at bounding box center [228, 123] width 457 height 247
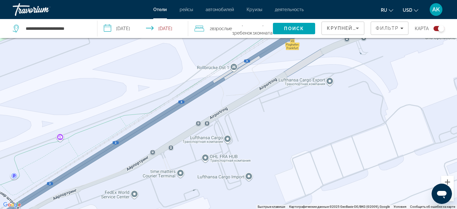
drag, startPoint x: 282, startPoint y: 81, endPoint x: 247, endPoint y: 128, distance: 58.9
click at [247, 128] on div "Чтобы активировать перетаскивание с помощью клавиатуры, нажмите Alt + Ввод. Пос…" at bounding box center [228, 104] width 457 height 209
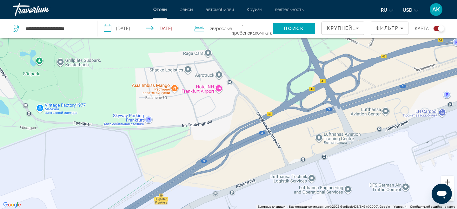
drag, startPoint x: 158, startPoint y: 139, endPoint x: 148, endPoint y: 139, distance: 9.8
click at [148, 139] on div "Чтобы активировать перетаскивание с помощью клавиатуры, нажмите Alt + Ввод. Пос…" at bounding box center [228, 104] width 457 height 209
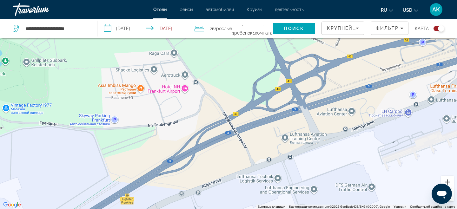
drag, startPoint x: 154, startPoint y: 139, endPoint x: 59, endPoint y: 141, distance: 94.8
click at [60, 141] on div "Чтобы активировать перетаскивание с помощью клавиатуры, нажмите Alt + Ввод. Пос…" at bounding box center [228, 104] width 457 height 209
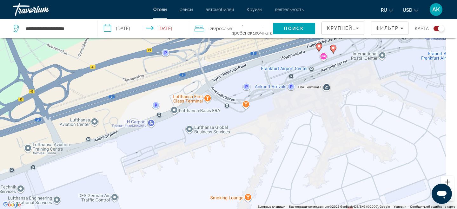
drag, startPoint x: 300, startPoint y: 93, endPoint x: 257, endPoint y: 108, distance: 45.2
click at [257, 109] on div "Чтобы активировать перетаскивание с помощью клавиатуры, нажмите Alt + Ввод. Пос…" at bounding box center [228, 104] width 457 height 209
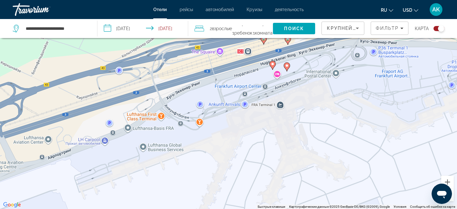
click at [271, 67] on icon "Main content" at bounding box center [273, 65] width 6 height 8
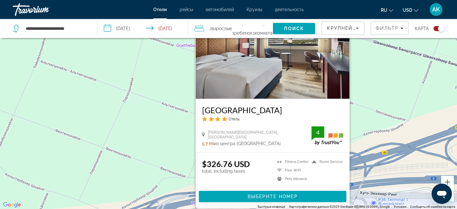
click at [379, 110] on div "Чтобы активировать перетаскивание с помощью клавиатуры, нажмите Alt + Ввод. Пос…" at bounding box center [228, 104] width 457 height 209
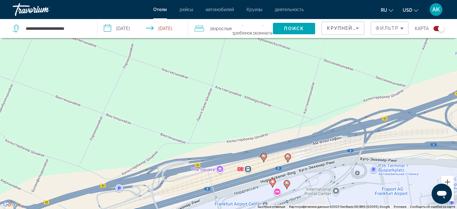
drag, startPoint x: 276, startPoint y: 199, endPoint x: 276, endPoint y: 160, distance: 39.6
click at [276, 160] on div "Чтобы активировать перетаскивание с помощью клавиатуры, нажмите Alt + Ввод. Пос…" at bounding box center [228, 104] width 457 height 209
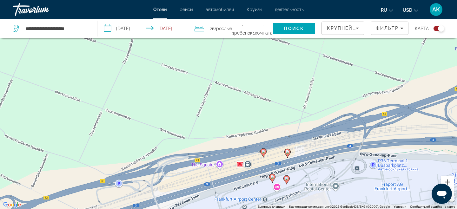
click at [283, 175] on gmp-advanced-marker "Main content" at bounding box center [286, 180] width 6 height 10
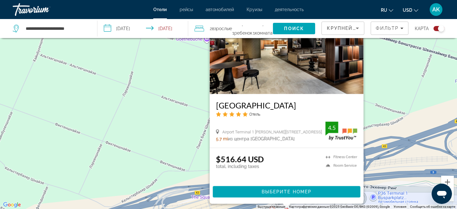
click at [381, 83] on div "Чтобы активировать перетаскивание с помощью клавиатуры, нажмите Alt + Ввод. Пос…" at bounding box center [228, 104] width 457 height 209
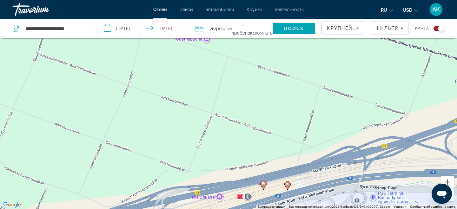
click at [271, 187] on div "Чтобы активировать перетаскивание с помощью клавиатуры, нажмите Alt + Ввод. Пос…" at bounding box center [228, 104] width 457 height 209
click at [266, 187] on gmp-advanced-marker "Main content" at bounding box center [263, 185] width 6 height 10
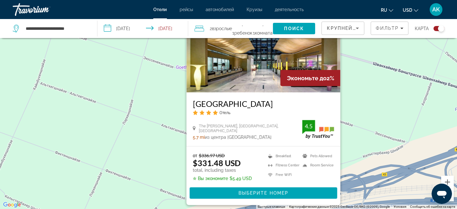
click at [355, 122] on div "Чтобы активировать перетаскивание с помощью клавиатуры, нажмите Alt + Ввод. Пос…" at bounding box center [228, 104] width 457 height 209
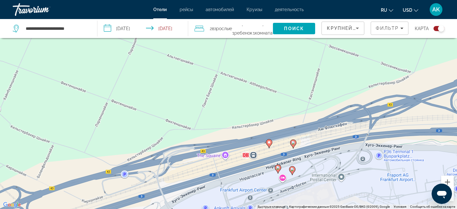
drag, startPoint x: 315, startPoint y: 127, endPoint x: 320, endPoint y: 52, distance: 74.7
click at [320, 53] on div "Чтобы активировать перетаскивание с помощью клавиатуры, нажмите Alt + Ввод. Пос…" at bounding box center [228, 104] width 457 height 209
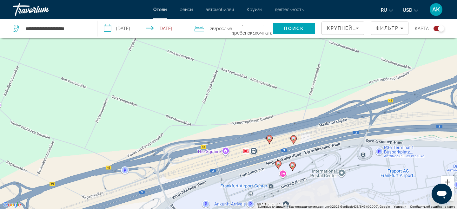
click at [293, 139] on image "Main content" at bounding box center [293, 139] width 4 height 4
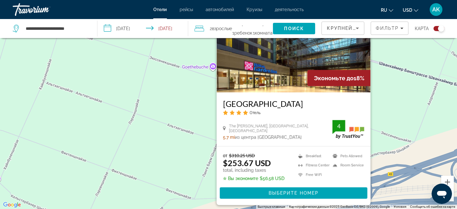
click at [387, 86] on div "Чтобы активировать перетаскивание с помощью клавиатуры, нажмите Alt + Ввод. Пос…" at bounding box center [228, 104] width 457 height 209
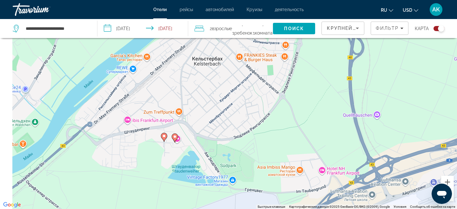
drag, startPoint x: 233, startPoint y: 160, endPoint x: 310, endPoint y: 117, distance: 87.9
click at [310, 117] on div "Чтобы активировать перетаскивание с помощью клавиатуры, нажмите Alt + Ввод. Пос…" at bounding box center [228, 104] width 457 height 209
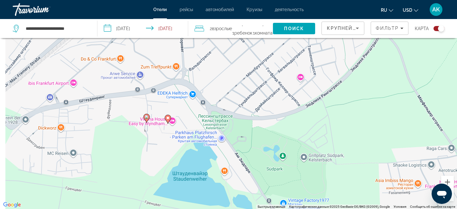
drag, startPoint x: 249, startPoint y: 142, endPoint x: 311, endPoint y: 147, distance: 62.4
click at [311, 147] on div "Чтобы активировать перетаскивание с помощью клавиатуры, нажмите Alt + Ввод. Пос…" at bounding box center [228, 104] width 457 height 209
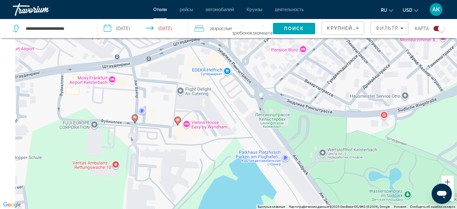
drag, startPoint x: 188, startPoint y: 146, endPoint x: 225, endPoint y: 146, distance: 37.1
click at [225, 146] on div "Чтобы активировать перетаскивание с помощью клавиатуры, нажмите Alt + Ввод. Пос…" at bounding box center [228, 104] width 457 height 209
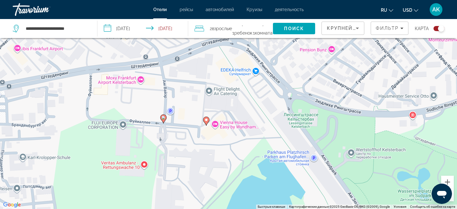
click at [207, 124] on gmp-advanced-marker "Main content" at bounding box center [206, 121] width 6 height 10
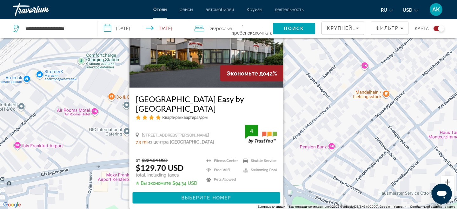
click at [325, 82] on div "Чтобы активировать перетаскивание с помощью клавиатуры, нажмите Alt + Ввод. Пос…" at bounding box center [228, 104] width 457 height 209
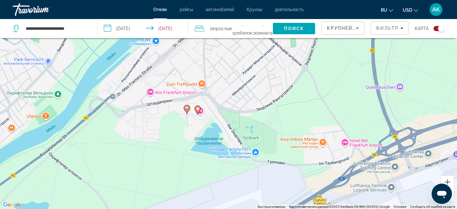
drag, startPoint x: 195, startPoint y: 153, endPoint x: 195, endPoint y: 95, distance: 57.7
click at [195, 95] on div "Чтобы активировать перетаскивание с помощью клавиатуры, нажмите Alt + Ввод. Пос…" at bounding box center [228, 104] width 457 height 209
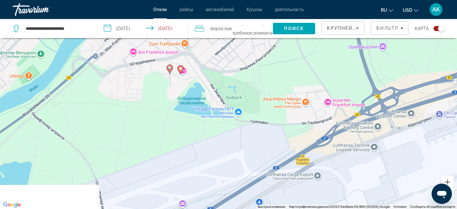
drag, startPoint x: 231, startPoint y: 162, endPoint x: 213, endPoint y: 120, distance: 45.0
click at [213, 120] on div "Чтобы активировать перетаскивание с помощью клавиатуры, нажмите Alt + Ввод. Пос…" at bounding box center [228, 104] width 457 height 209
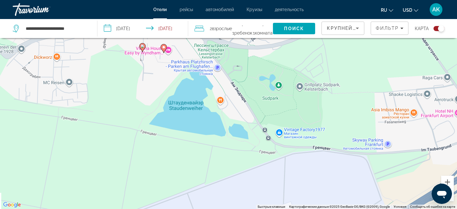
drag, startPoint x: 184, startPoint y: 82, endPoint x: 198, endPoint y: 118, distance: 38.5
click at [198, 118] on div "Чтобы активировать перетаскивание с помощью клавиатуры, нажмите Alt + Ввод. Пос…" at bounding box center [228, 104] width 457 height 209
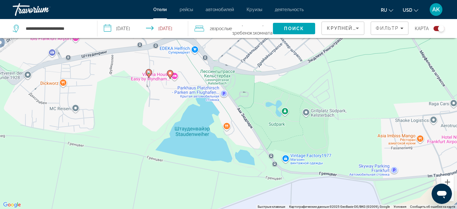
drag, startPoint x: 182, startPoint y: 71, endPoint x: 189, endPoint y: 94, distance: 24.2
click at [189, 95] on div "Чтобы активировать перетаскивание с помощью клавиатуры, нажмите Alt + Ввод. Пос…" at bounding box center [228, 104] width 457 height 209
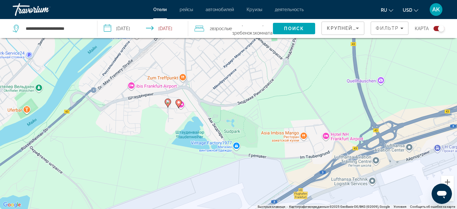
drag, startPoint x: 202, startPoint y: 69, endPoint x: 199, endPoint y: 92, distance: 22.9
click at [199, 92] on div "Чтобы активировать перетаскивание с помощью клавиатуры, нажмите Alt + Ввод. Пос…" at bounding box center [228, 104] width 457 height 209
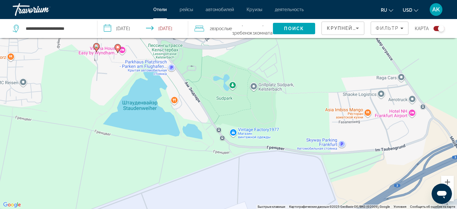
click at [118, 46] on image "Main content" at bounding box center [118, 47] width 4 height 4
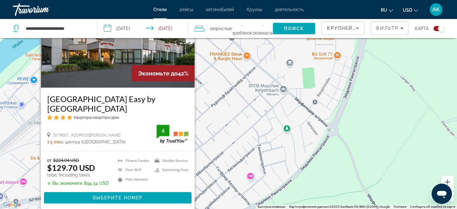
click at [114, 94] on h3 "[GEOGRAPHIC_DATA] Easy by [GEOGRAPHIC_DATA]" at bounding box center [117, 103] width 141 height 19
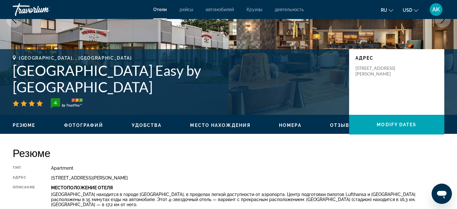
scroll to position [216, 0]
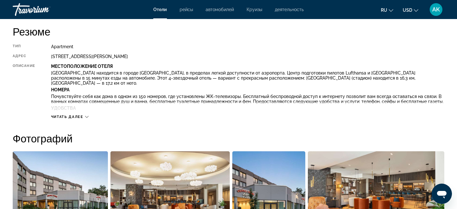
click at [74, 57] on div "[STREET_ADDRESS][PERSON_NAME]" at bounding box center [247, 56] width 393 height 5
copy div "[STREET_ADDRESS][PERSON_NAME]"
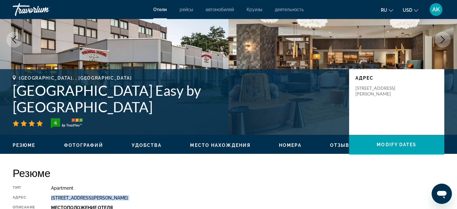
scroll to position [0, 0]
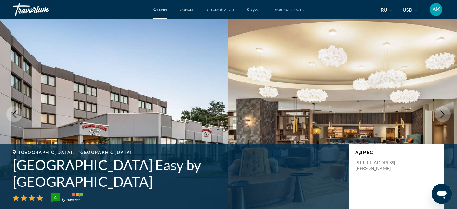
click at [197, 139] on img "Main content" at bounding box center [114, 114] width 228 height 190
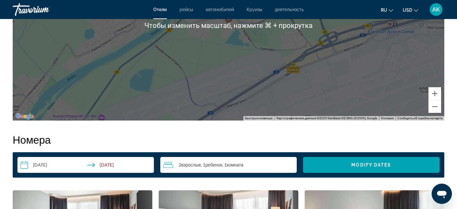
scroll to position [601, 0]
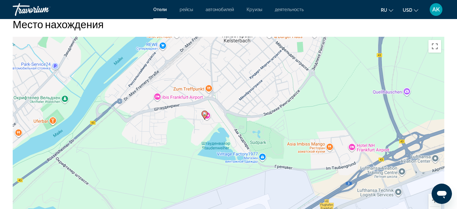
drag, startPoint x: 248, startPoint y: 101, endPoint x: 208, endPoint y: 101, distance: 40.0
click at [208, 101] on div "Чтобы активировать перетаскивание с помощью клавиатуры, нажмите Alt + Ввод. Пос…" at bounding box center [228, 132] width 431 height 190
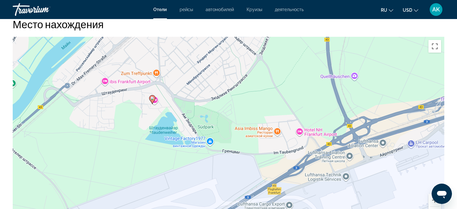
drag, startPoint x: 247, startPoint y: 123, endPoint x: 219, endPoint y: 103, distance: 33.9
click at [219, 103] on div "Чтобы активировать перетаскивание с помощью клавиатуры, нажмите Alt + Ввод. Пос…" at bounding box center [228, 132] width 431 height 190
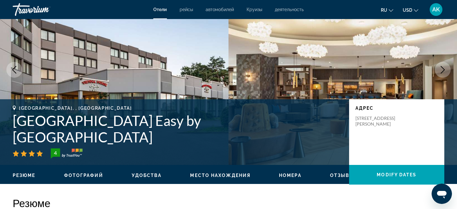
scroll to position [56, 0]
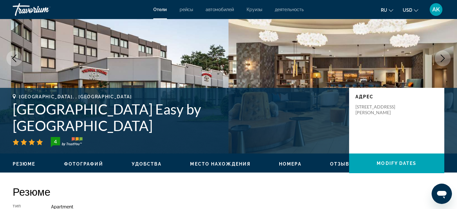
click at [242, 126] on h1 "[GEOGRAPHIC_DATA] Easy by [GEOGRAPHIC_DATA]" at bounding box center [178, 117] width 330 height 33
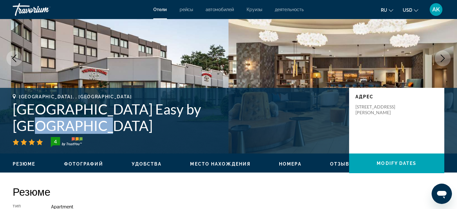
click at [242, 126] on h1 "[GEOGRAPHIC_DATA] Easy by [GEOGRAPHIC_DATA]" at bounding box center [178, 117] width 330 height 33
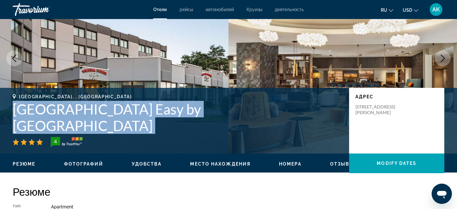
click at [242, 126] on h1 "[GEOGRAPHIC_DATA] Easy by [GEOGRAPHIC_DATA]" at bounding box center [178, 117] width 330 height 33
copy div "[GEOGRAPHIC_DATA] Easy by [GEOGRAPHIC_DATA]"
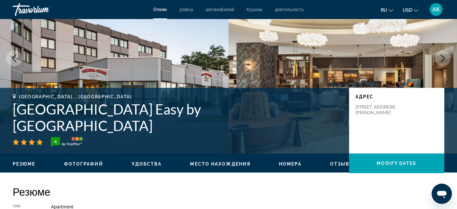
click at [374, 115] on p "[STREET_ADDRESS][PERSON_NAME]" at bounding box center [380, 109] width 51 height 11
copy p "[STREET_ADDRESS][PERSON_NAME]"
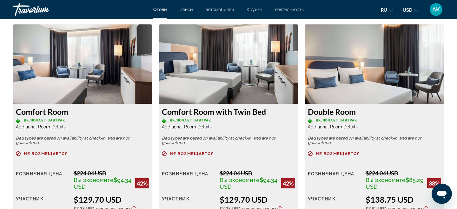
scroll to position [874, 0]
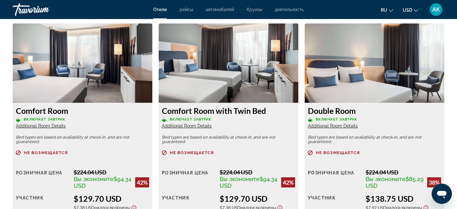
click at [344, 129] on div "Double Room Включает завтрак Additional Room Details Bed types are based on ava…" at bounding box center [374, 181] width 140 height 157
click at [345, 127] on span "Additional Room Details" at bounding box center [333, 125] width 50 height 5
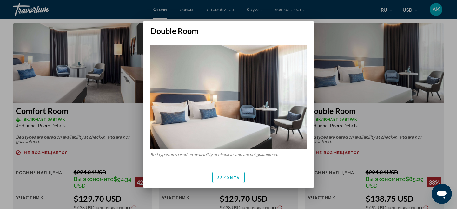
scroll to position [0, 0]
click at [224, 177] on span "закрыть" at bounding box center [228, 177] width 22 height 5
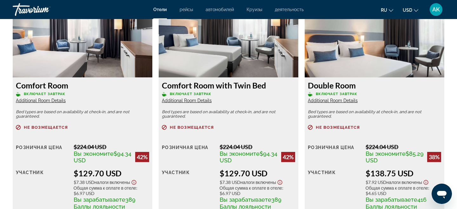
click at [338, 62] on img "Main content" at bounding box center [374, 37] width 140 height 79
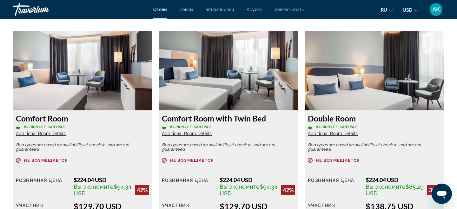
click at [338, 75] on img "Main content" at bounding box center [374, 70] width 140 height 79
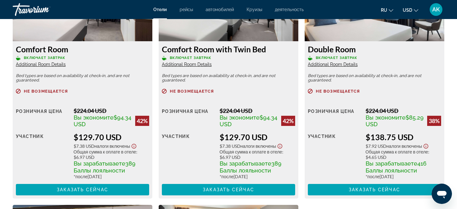
scroll to position [937, 0]
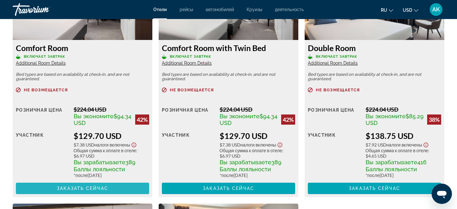
click at [132, 186] on span "Main content" at bounding box center [82, 188] width 133 height 15
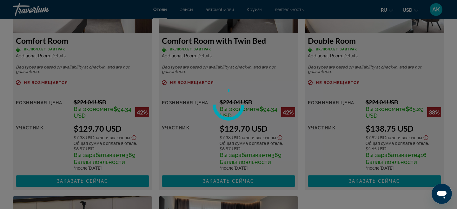
scroll to position [0, 0]
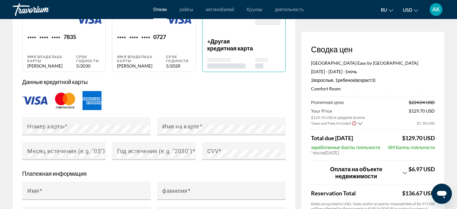
scroll to position [523, 0]
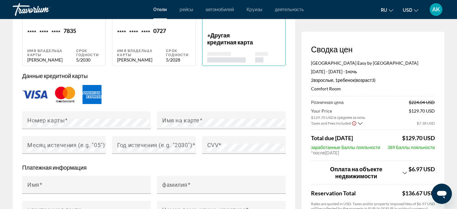
click at [396, 172] on span "Оплата на объекте недвижимости" at bounding box center [356, 173] width 90 height 14
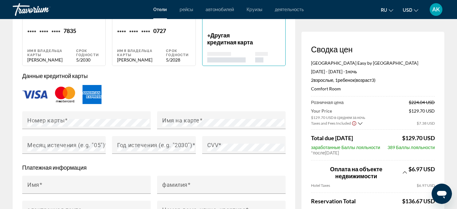
scroll to position [562, 0]
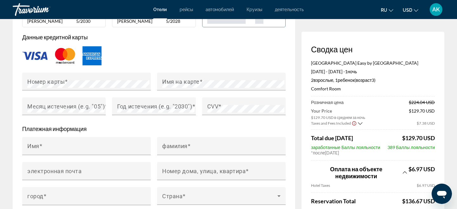
click at [398, 173] on span "Оплата на объекте недвижимости" at bounding box center [356, 173] width 90 height 14
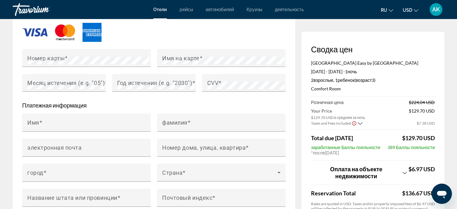
scroll to position [589, 0]
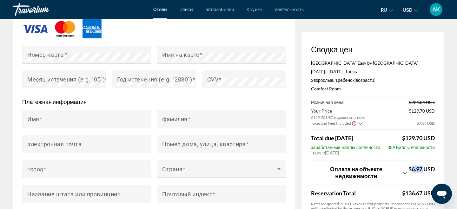
drag, startPoint x: 410, startPoint y: 171, endPoint x: 423, endPoint y: 170, distance: 13.3
click at [423, 170] on span "$6.97 USD" at bounding box center [421, 169] width 26 height 7
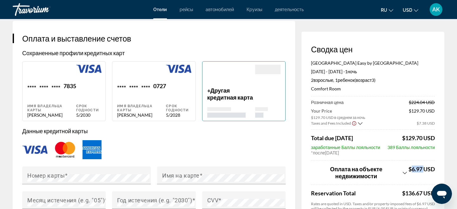
scroll to position [454, 0]
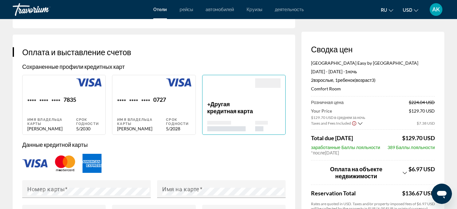
click at [234, 114] on span "Другая кредитная карта" at bounding box center [230, 108] width 46 height 14
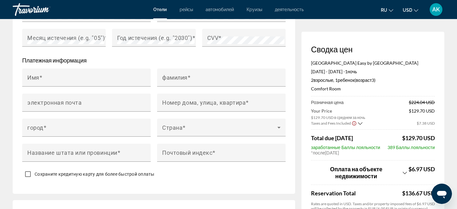
scroll to position [537, 0]
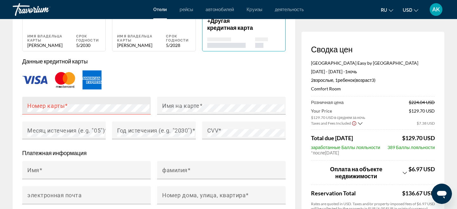
click at [110, 108] on div "Номер карты" at bounding box center [88, 106] width 122 height 18
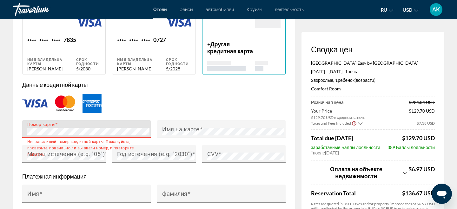
scroll to position [513, 0]
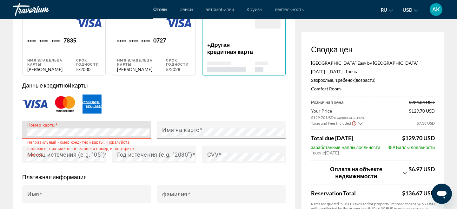
click at [146, 72] on div "[PERSON_NAME]" at bounding box center [141, 69] width 49 height 5
type input "****"
type input "**********"
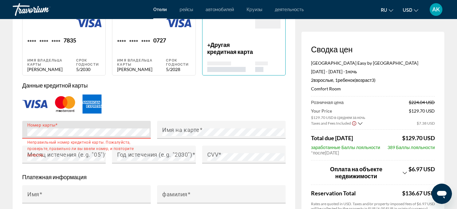
type input "*******"
type input "******"
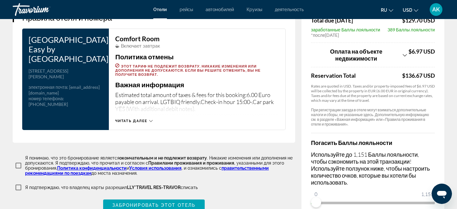
scroll to position [846, 0]
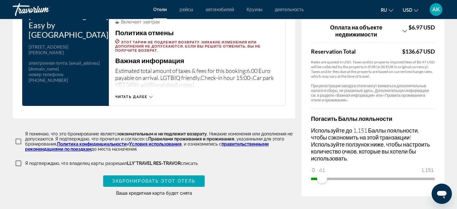
drag, startPoint x: 322, startPoint y: 180, endPoint x: 456, endPoint y: 185, distance: 133.9
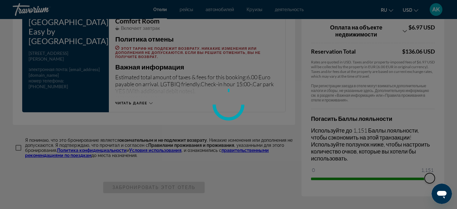
drag, startPoint x: 318, startPoint y: 179, endPoint x: 437, endPoint y: 165, distance: 119.7
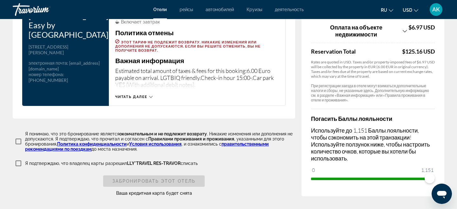
drag, startPoint x: 419, startPoint y: 171, endPoint x: 314, endPoint y: 172, distance: 105.3
click at [313, 172] on div "Погасить Баллы лояльности Используйте до 1,151 Баллы лояльности, чтобы сэкономи…" at bounding box center [373, 146] width 124 height 75
drag, startPoint x: 315, startPoint y: 178, endPoint x: 282, endPoint y: 174, distance: 33.3
click at [27, 167] on div "Я подтверждаю, что владелец карты разрешил LLY*TRAVEL RES-[PERSON_NAME] списать" at bounding box center [154, 163] width 282 height 11
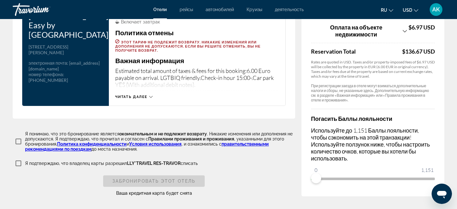
click at [24, 162] on label "Я подтверждаю, что владелец карты разрешил LLY*TRAVEL RES-[PERSON_NAME] списать" at bounding box center [111, 163] width 174 height 5
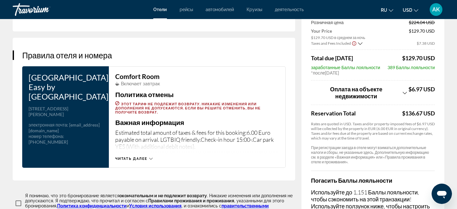
scroll to position [792, 0]
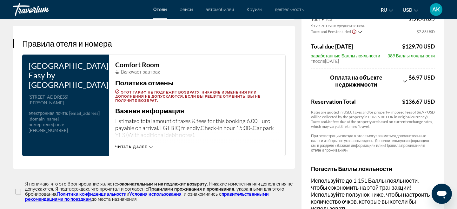
click at [132, 147] on div "Читать далее" at bounding box center [197, 140] width 164 height 17
click at [132, 149] on span "Читать далее" at bounding box center [131, 147] width 32 height 4
click at [132, 154] on div "Comfort Room Включает завтрак Политика отмены Этот тариф не подлежит возврату. …" at bounding box center [197, 105] width 177 height 101
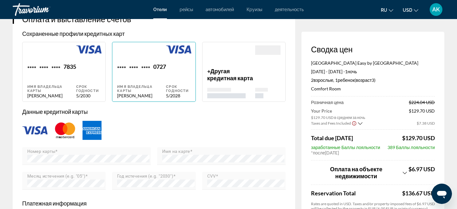
scroll to position [473, 0]
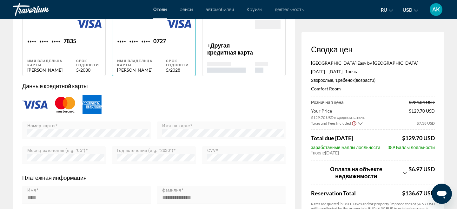
click at [171, 67] on div "Срок годности" at bounding box center [178, 63] width 25 height 8
type input "****"
type input "**********"
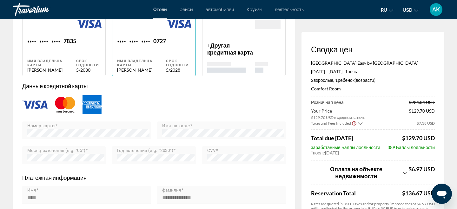
type input "*******"
type input "******"
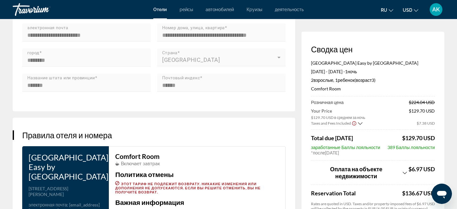
scroll to position [846, 0]
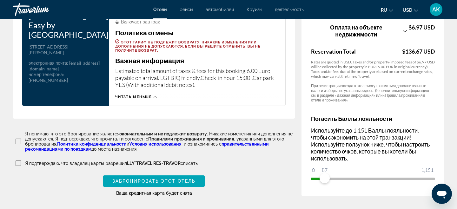
drag, startPoint x: 324, startPoint y: 176, endPoint x: 290, endPoint y: 181, distance: 34.9
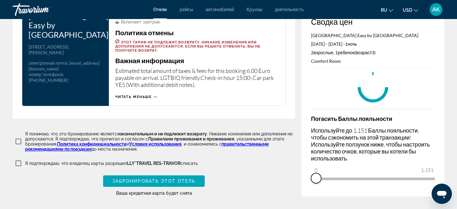
drag, startPoint x: 327, startPoint y: 177, endPoint x: 279, endPoint y: 179, distance: 47.9
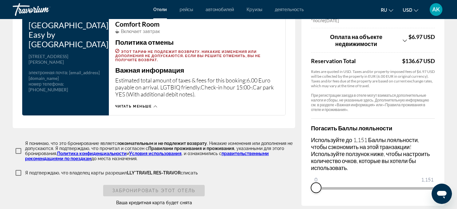
scroll to position [825, 0]
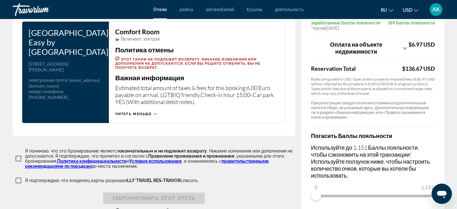
click at [31, 183] on p "Я подтверждаю, что владелец карты разрешил LLY*TRAVEL RES-[PERSON_NAME] списать" at bounding box center [111, 180] width 173 height 5
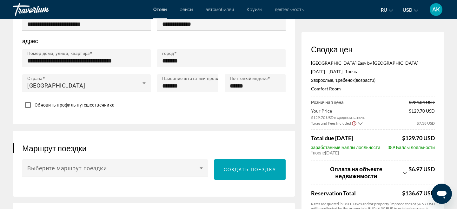
scroll to position [293, 0]
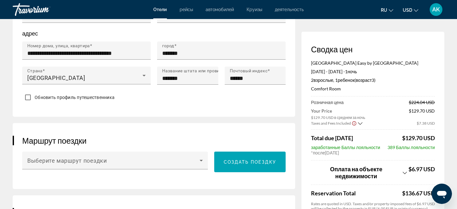
click at [100, 153] on div "Маршрут поездки Выберите маршрут поездки Создать поездку" at bounding box center [154, 156] width 282 height 66
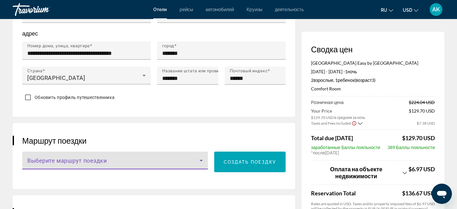
click at [100, 166] on span "Main content" at bounding box center [113, 163] width 172 height 8
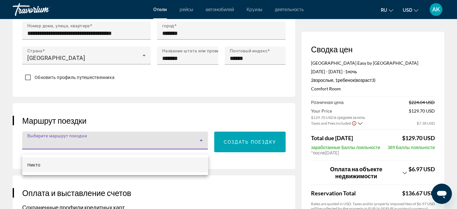
click at [119, 163] on mat-option "Никто" at bounding box center [115, 164] width 186 height 15
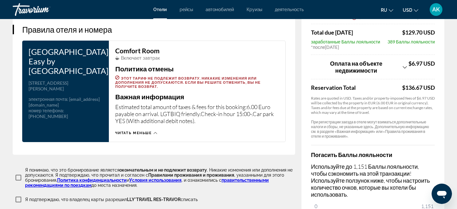
scroll to position [805, 0]
drag, startPoint x: 127, startPoint y: 62, endPoint x: 162, endPoint y: 62, distance: 35.2
click at [163, 61] on div "Включает завтрак" at bounding box center [197, 58] width 164 height 5
click at [162, 61] on div "Включает завтрак" at bounding box center [197, 58] width 164 height 5
click at [142, 135] on button "Читать меньше" at bounding box center [136, 133] width 42 height 5
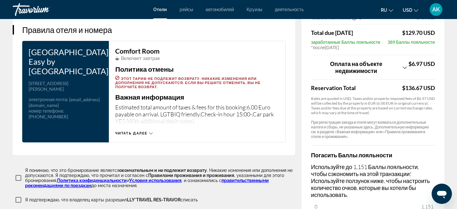
click at [145, 135] on span "Читать далее" at bounding box center [131, 133] width 32 height 4
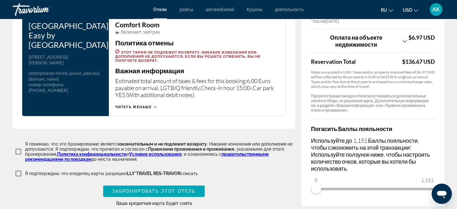
scroll to position [832, 0]
click at [160, 193] on span "Забронировать этот отель" at bounding box center [153, 190] width 83 height 5
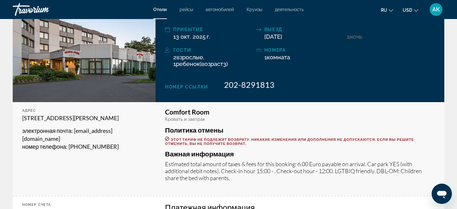
scroll to position [115, 0]
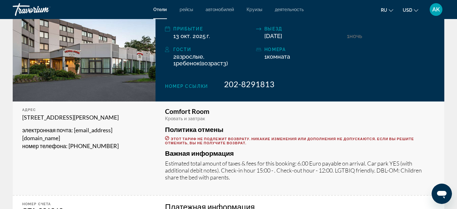
click at [247, 78] on div "[GEOGRAPHIC_DATA], , [GEOGRAPHIC_DATA] [GEOGRAPHIC_DATA] Easy by [GEOGRAPHIC_DA…" at bounding box center [299, 43] width 289 height 115
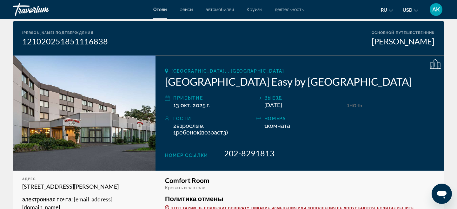
scroll to position [48, 0]
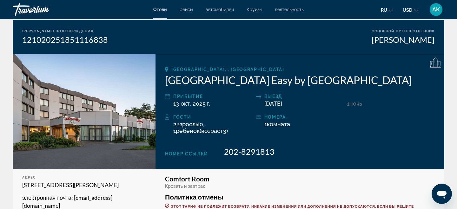
click at [236, 155] on span "202-8291813" at bounding box center [249, 152] width 50 height 10
click at [431, 62] on icon "Main content" at bounding box center [434, 62] width 11 height 11
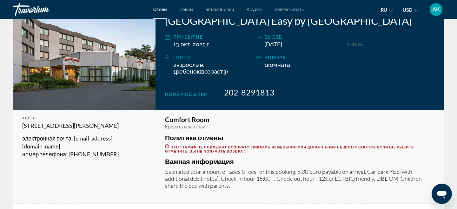
scroll to position [107, 0]
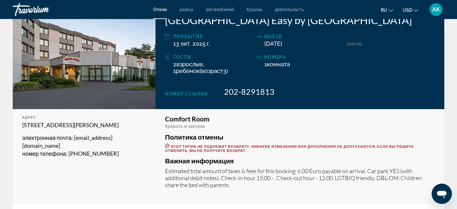
drag, startPoint x: 75, startPoint y: 138, endPoint x: 57, endPoint y: 145, distance: 19.5
click at [57, 145] on p "электронная почта : [EMAIL_ADDRESS][DOMAIN_NAME]" at bounding box center [84, 142] width 124 height 16
copy span "[EMAIL_ADDRESS][DOMAIN_NAME]"
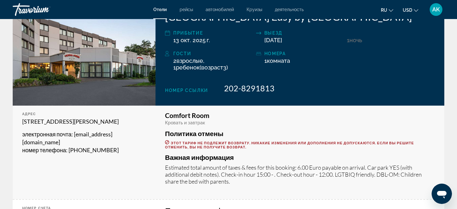
scroll to position [110, 0]
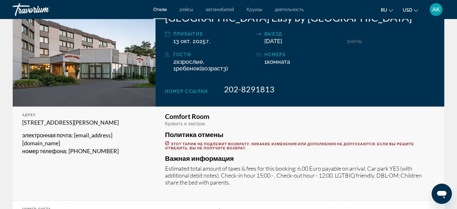
click at [241, 88] on span "202-8291813" at bounding box center [249, 89] width 50 height 10
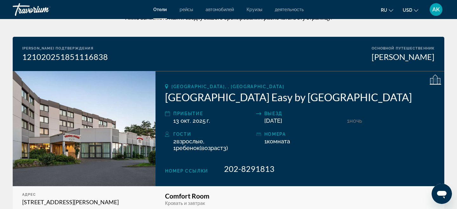
scroll to position [35, 0]
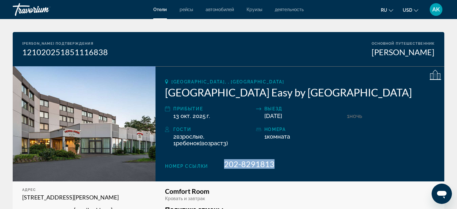
drag, startPoint x: 223, startPoint y: 162, endPoint x: 312, endPoint y: 162, distance: 89.1
click at [312, 162] on div "Номер ссылки 202-8291813" at bounding box center [300, 164] width 270 height 10
copy span "202-8291813"
click at [209, 168] on div "[GEOGRAPHIC_DATA], , [GEOGRAPHIC_DATA] [GEOGRAPHIC_DATA] Easy by [GEOGRAPHIC_DA…" at bounding box center [299, 123] width 289 height 115
click at [202, 166] on span "Номер ссылки" at bounding box center [186, 166] width 43 height 5
